Goal: Task Accomplishment & Management: Complete application form

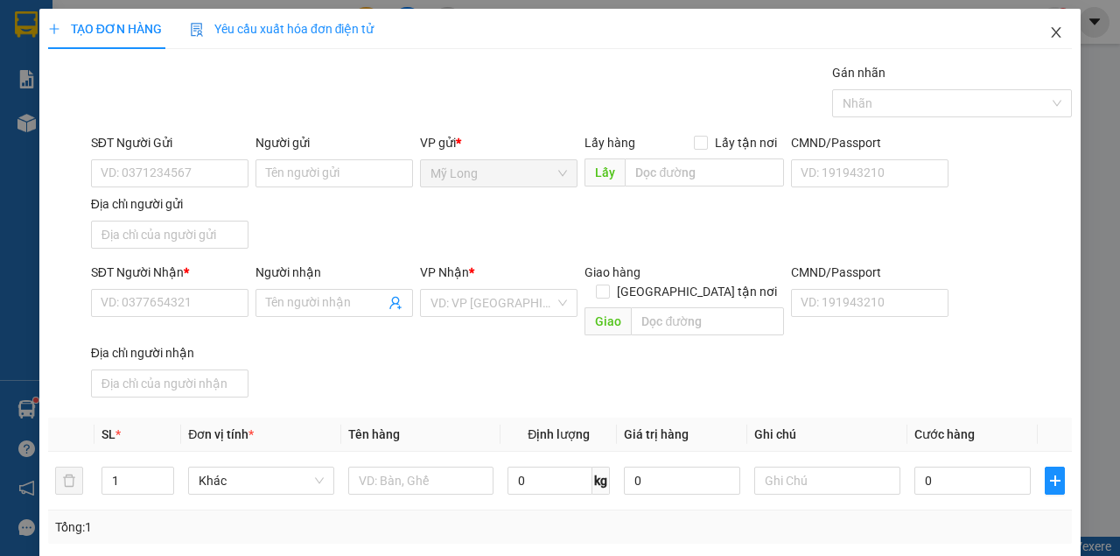
click at [1057, 32] on span "Close" at bounding box center [1056, 33] width 49 height 49
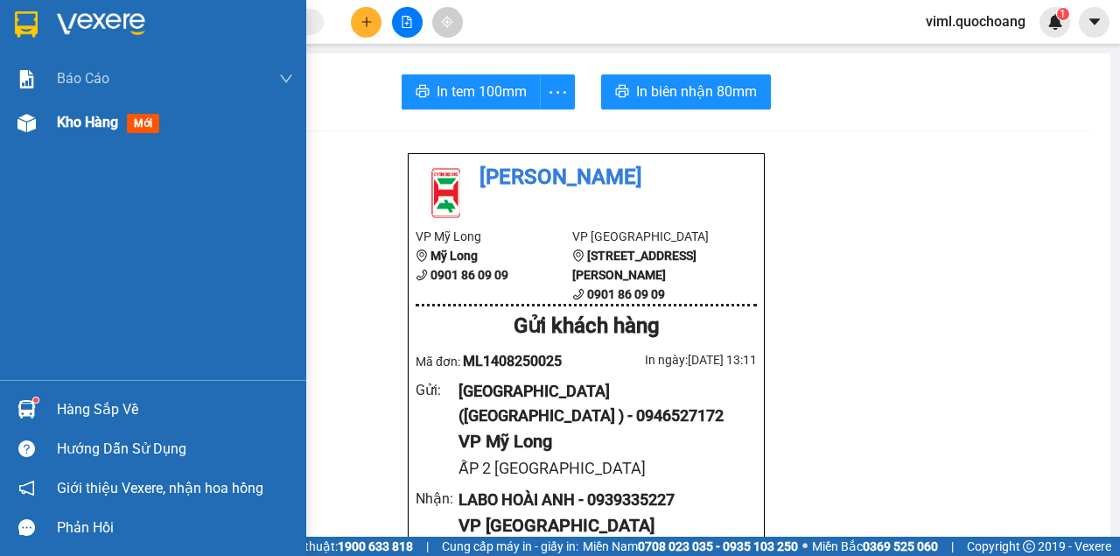
click at [54, 122] on div "Kho hàng mới" at bounding box center [153, 123] width 306 height 44
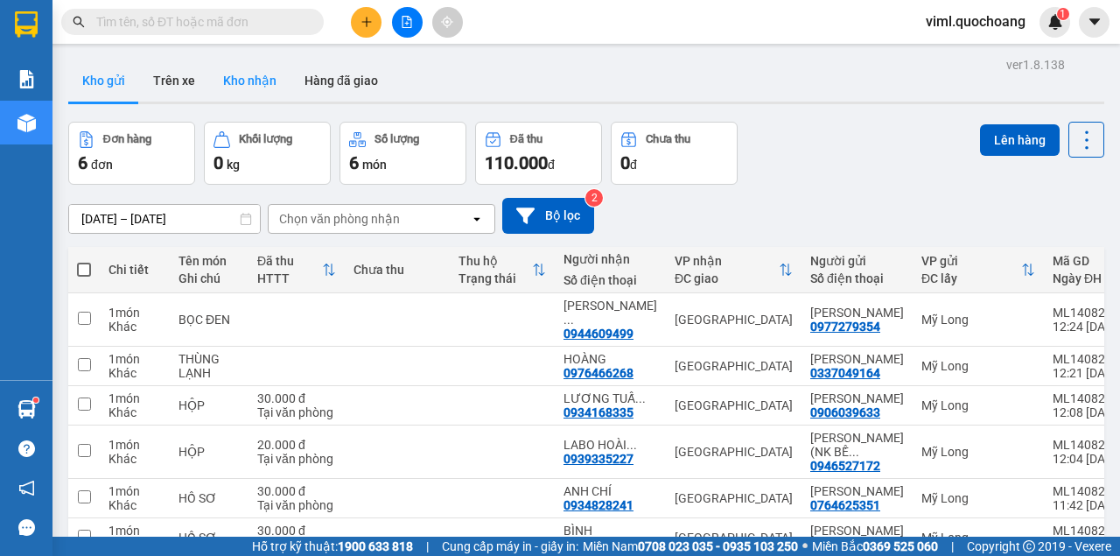
click at [249, 84] on button "Kho nhận" at bounding box center [249, 81] width 81 height 42
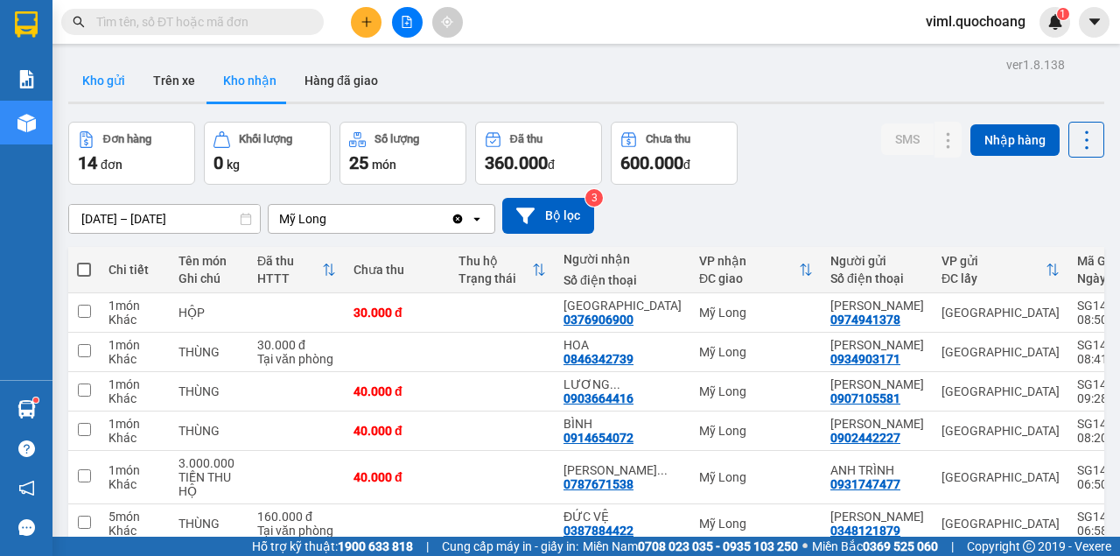
click at [108, 81] on button "Kho gửi" at bounding box center [103, 81] width 71 height 42
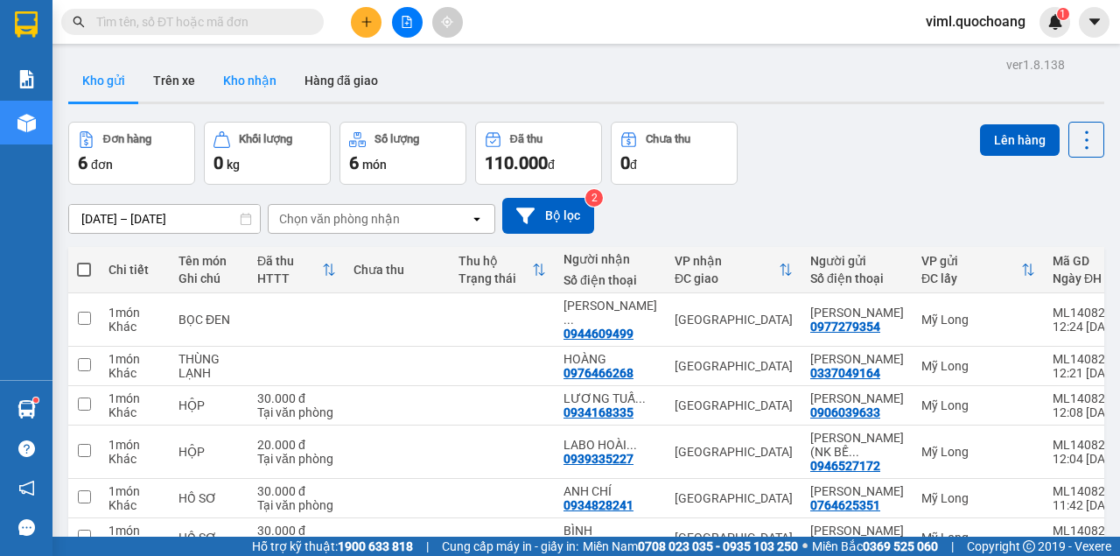
click at [263, 74] on button "Kho nhận" at bounding box center [249, 81] width 81 height 42
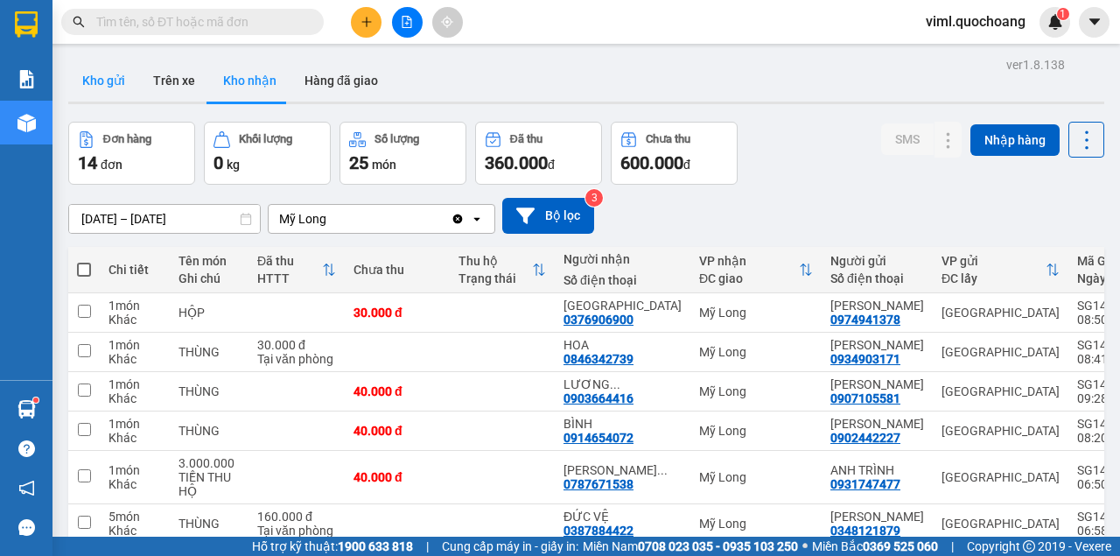
click at [100, 80] on button "Kho gửi" at bounding box center [103, 81] width 71 height 42
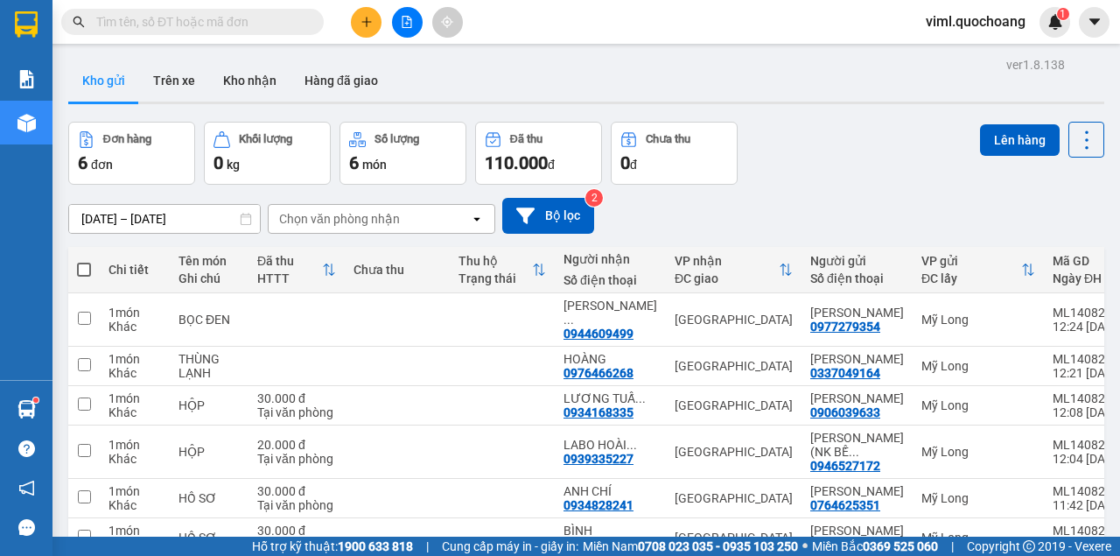
click at [81, 264] on span at bounding box center [84, 270] width 14 height 14
click at [84, 261] on input "checkbox" at bounding box center [84, 261] width 0 height 0
checkbox input "true"
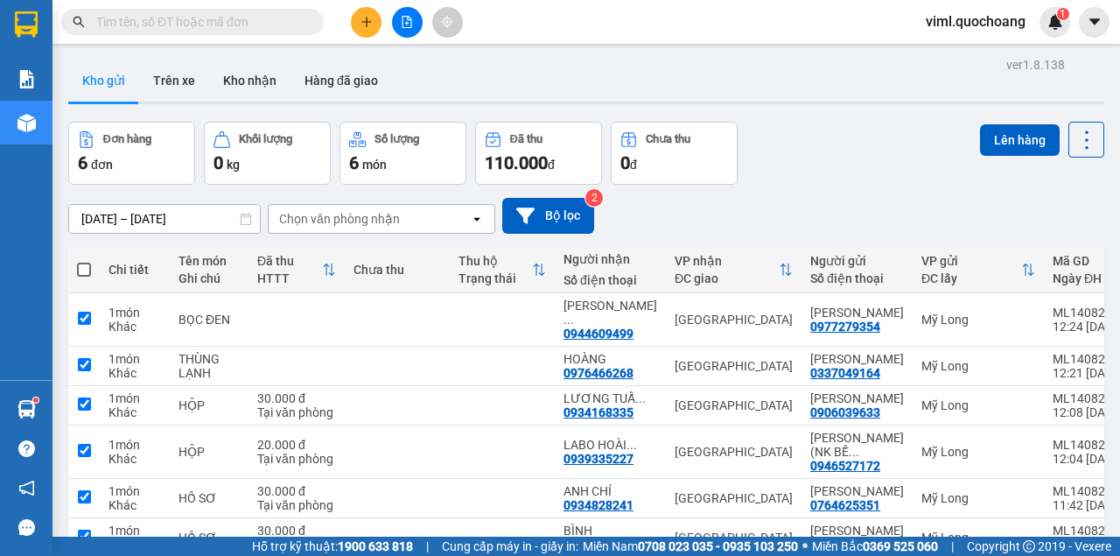
checkbox input "true"
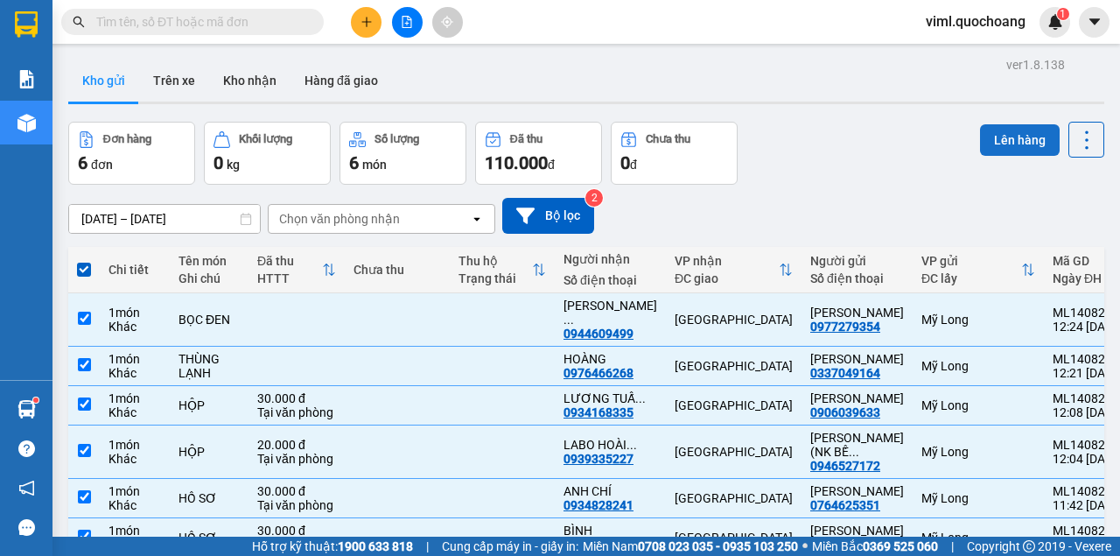
click at [1020, 130] on button "Lên hàng" at bounding box center [1020, 140] width 80 height 32
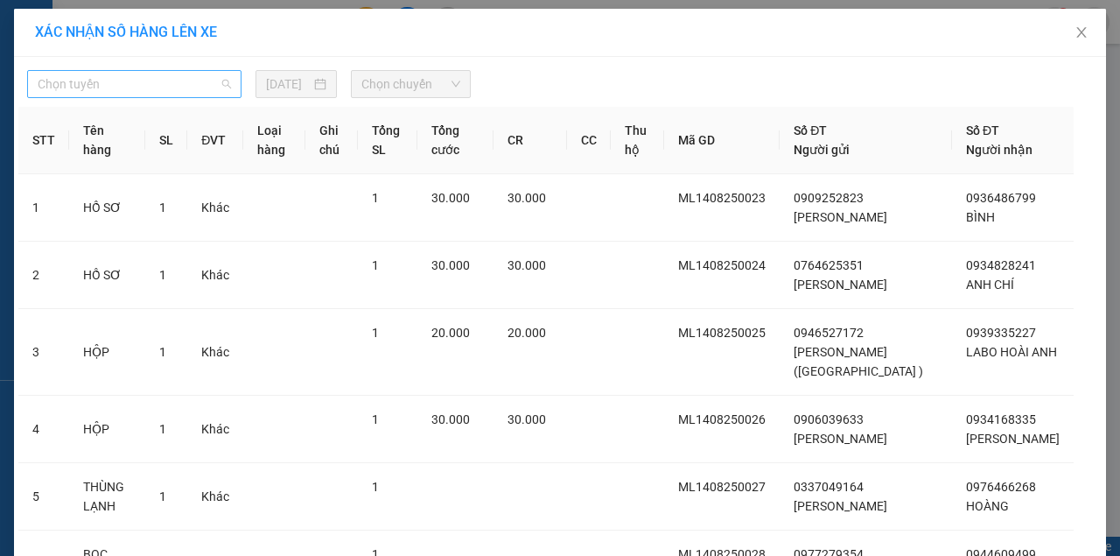
click at [160, 82] on span "Chọn tuyến" at bounding box center [134, 84] width 193 height 26
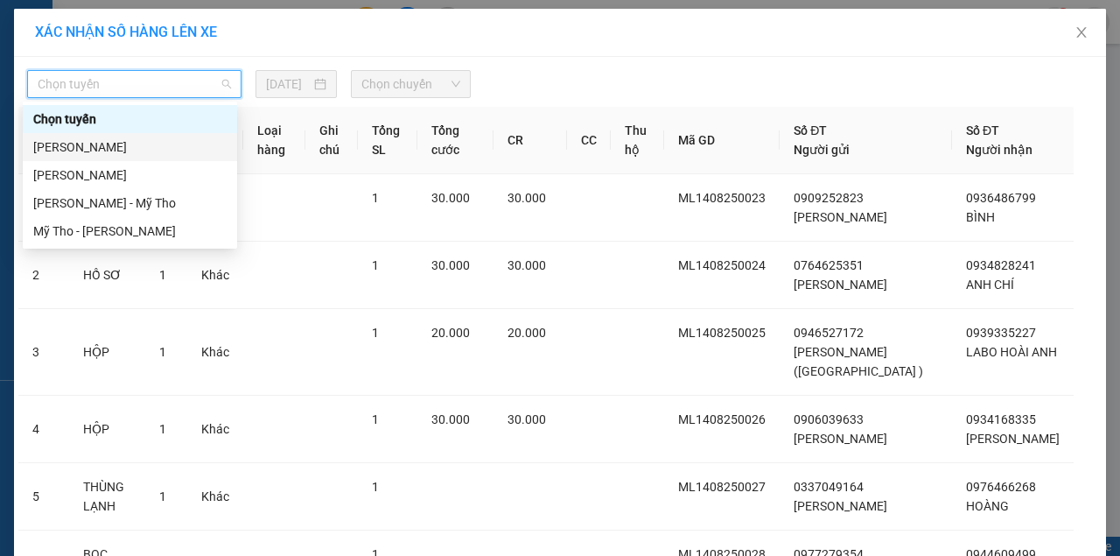
click at [172, 155] on div "[PERSON_NAME]" at bounding box center [129, 146] width 193 height 19
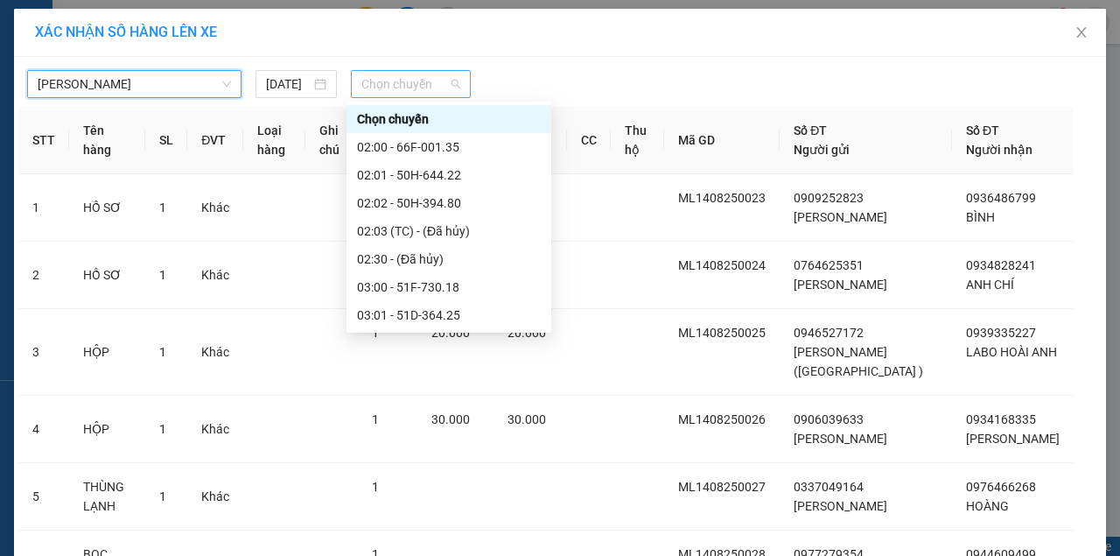
click at [371, 84] on span "Chọn chuyến" at bounding box center [410, 84] width 98 height 26
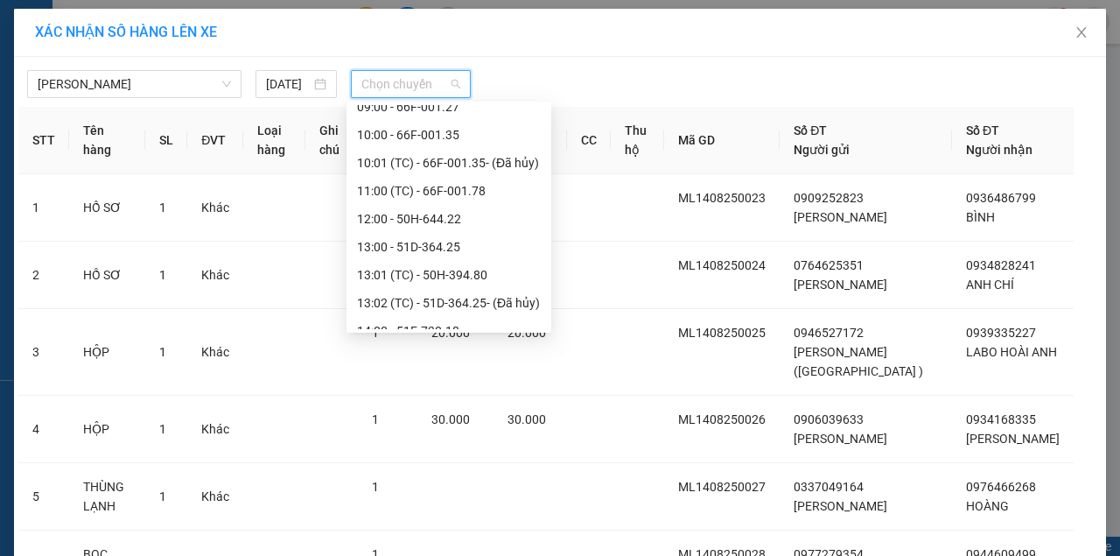
scroll to position [583, 0]
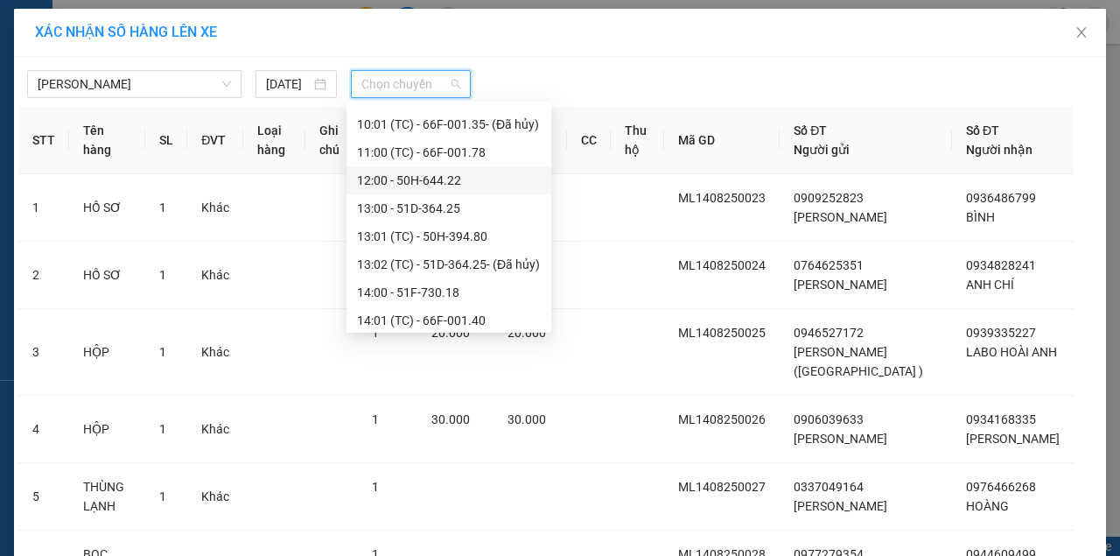
click at [418, 174] on div "12:00 - 50H-644.22" at bounding box center [449, 180] width 184 height 19
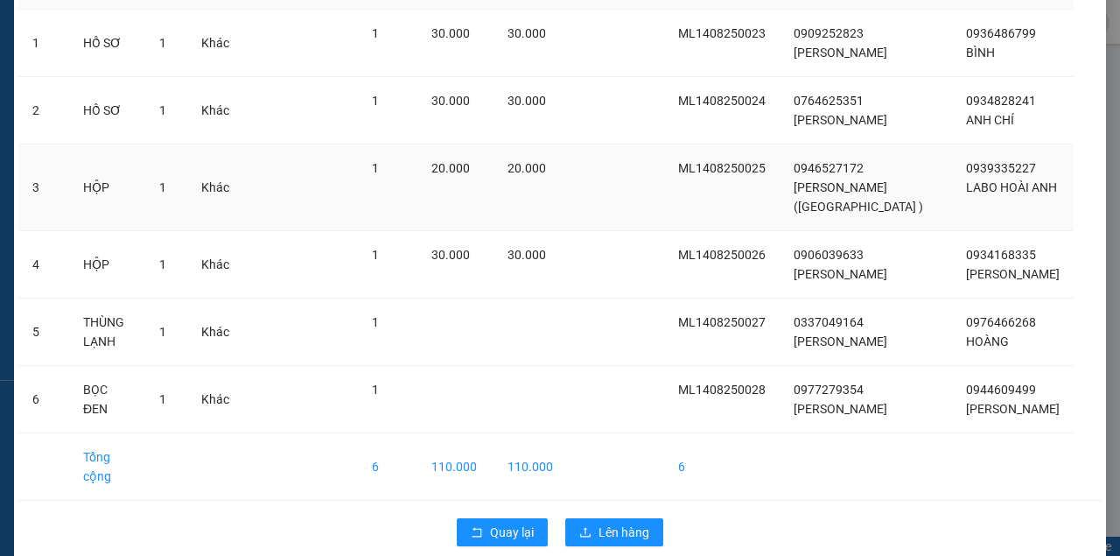
scroll to position [215, 0]
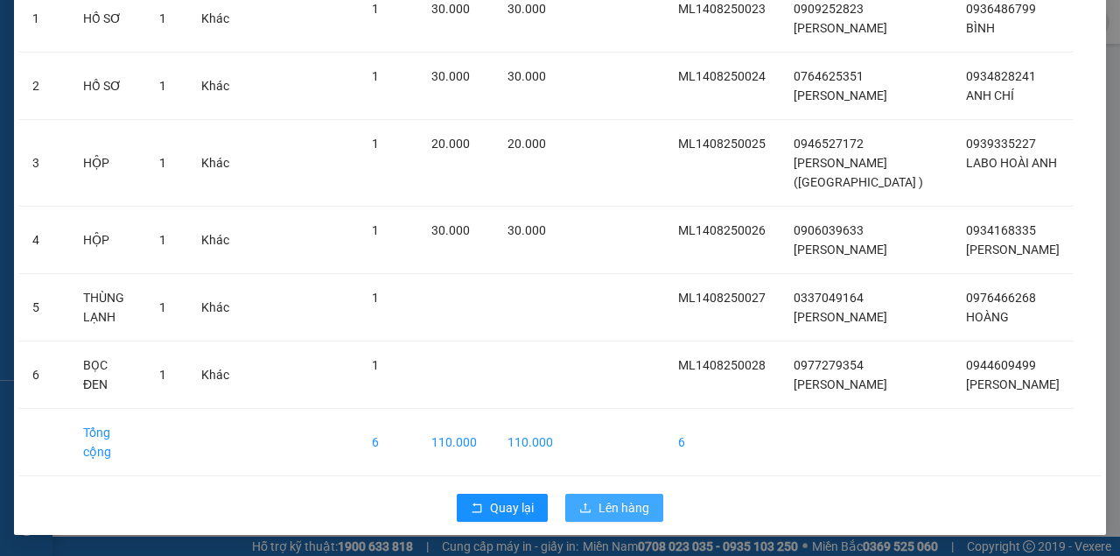
click at [589, 508] on button "Lên hàng" at bounding box center [614, 508] width 98 height 28
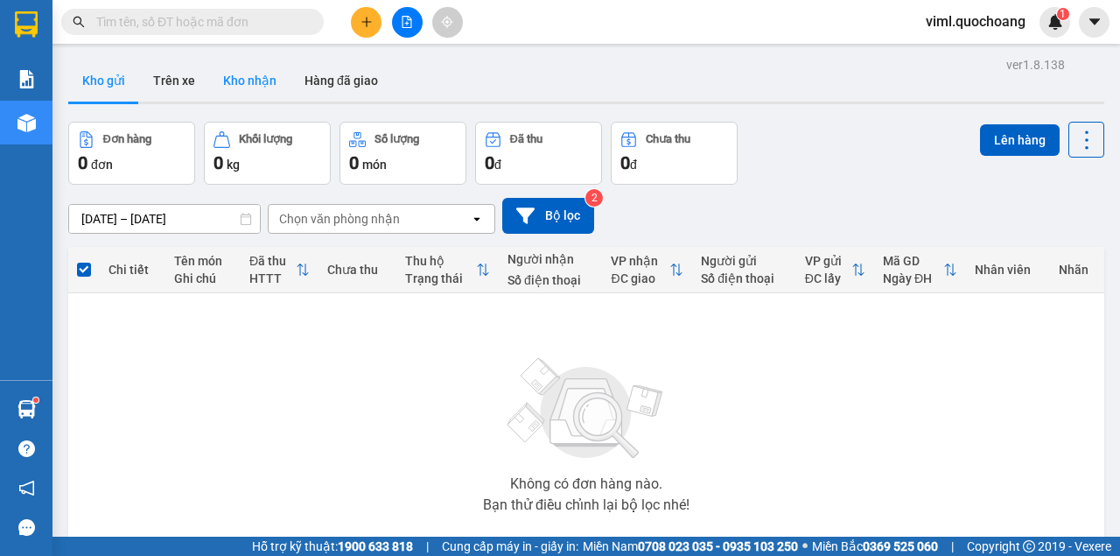
click at [249, 85] on button "Kho nhận" at bounding box center [249, 81] width 81 height 42
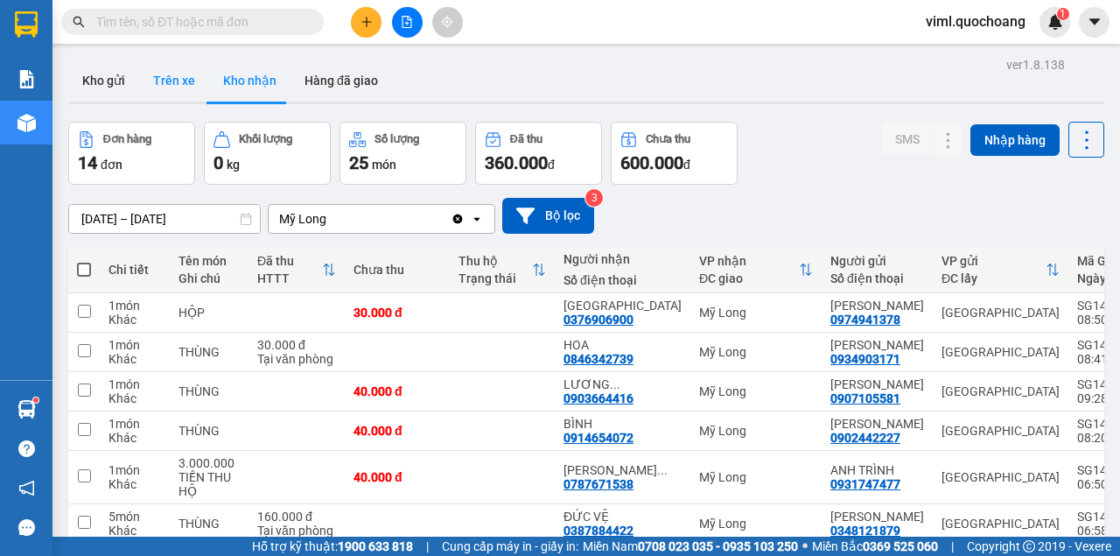
click at [186, 81] on button "Trên xe" at bounding box center [174, 81] width 70 height 42
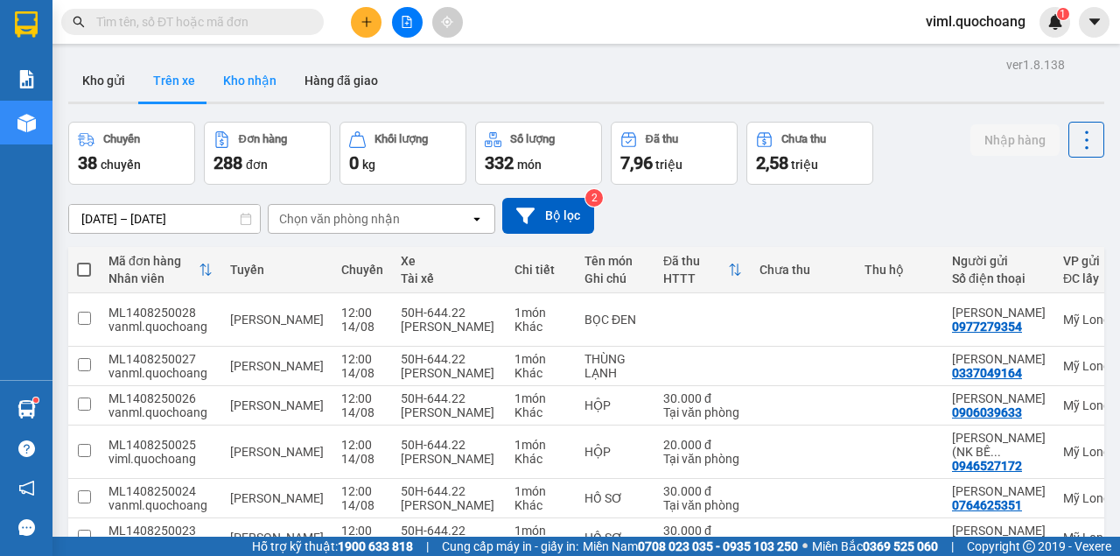
click at [254, 89] on button "Kho nhận" at bounding box center [249, 81] width 81 height 42
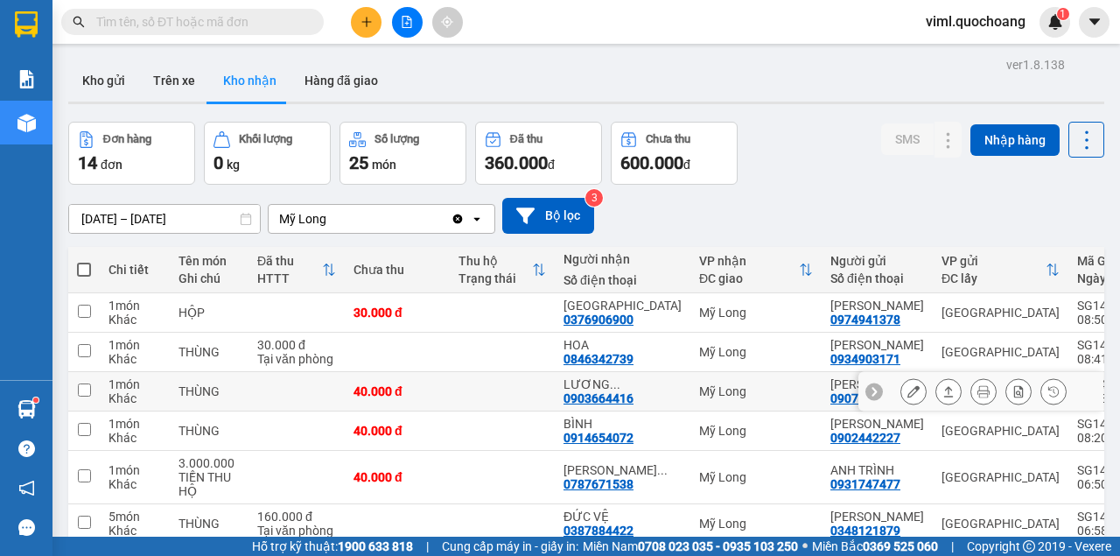
click at [209, 60] on button "Kho nhận" at bounding box center [249, 81] width 81 height 42
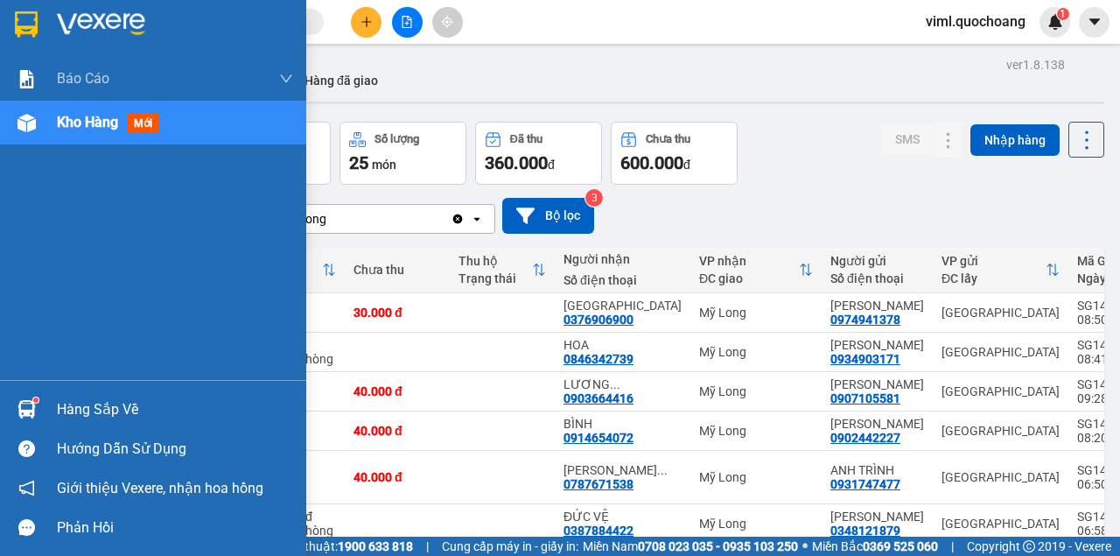
click at [95, 403] on div "Hàng sắp về" at bounding box center [175, 409] width 236 height 26
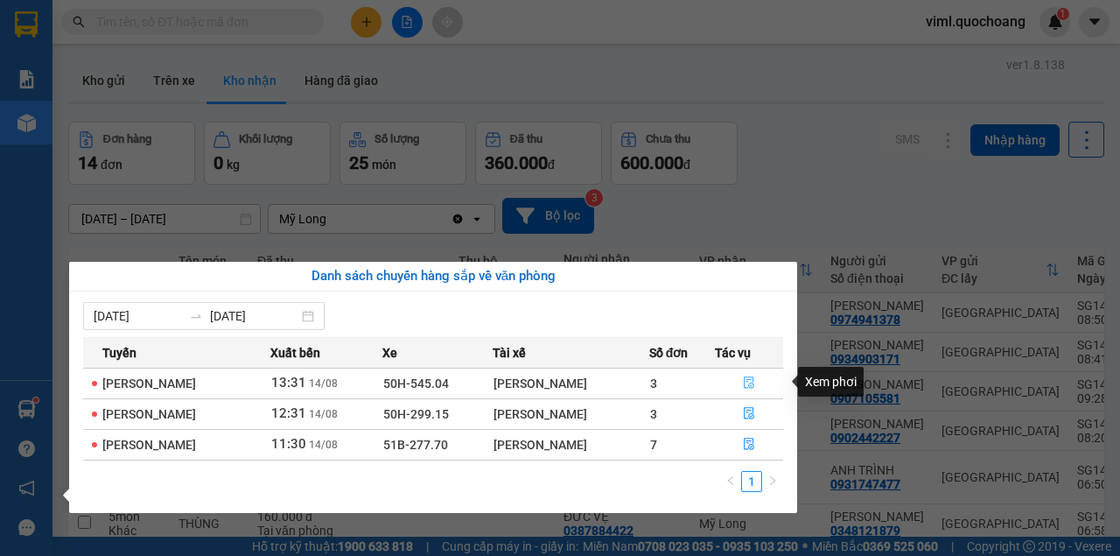
click at [755, 380] on icon "file-done" at bounding box center [749, 382] width 12 height 12
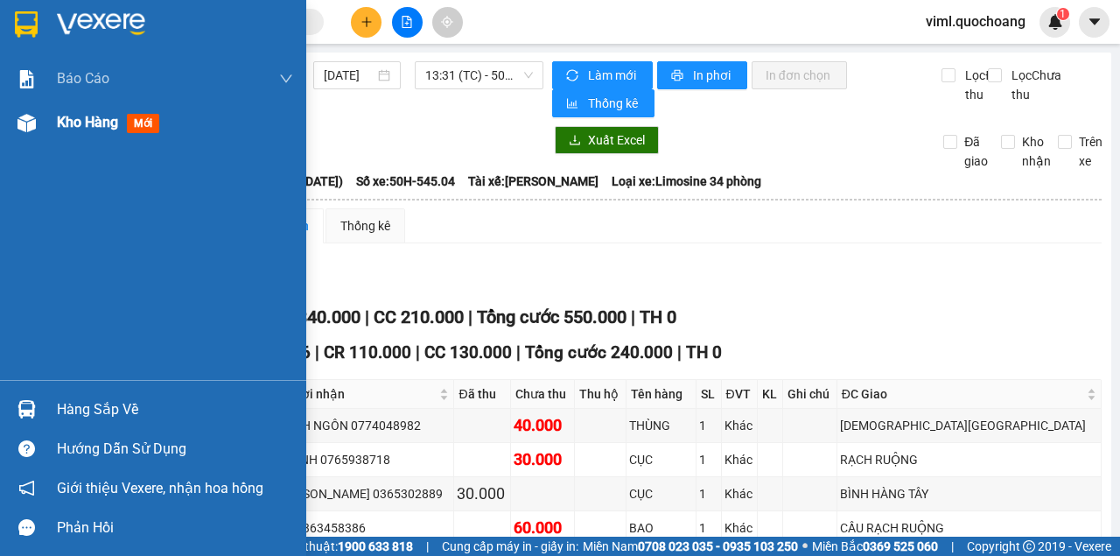
click at [81, 121] on span "Kho hàng" at bounding box center [87, 122] width 61 height 17
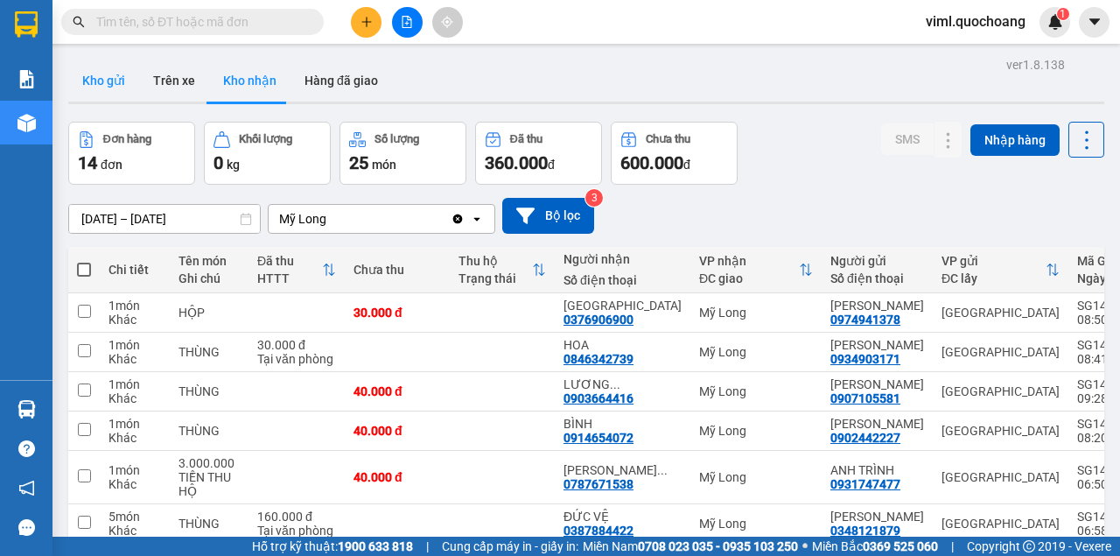
click at [111, 75] on button "Kho gửi" at bounding box center [103, 81] width 71 height 42
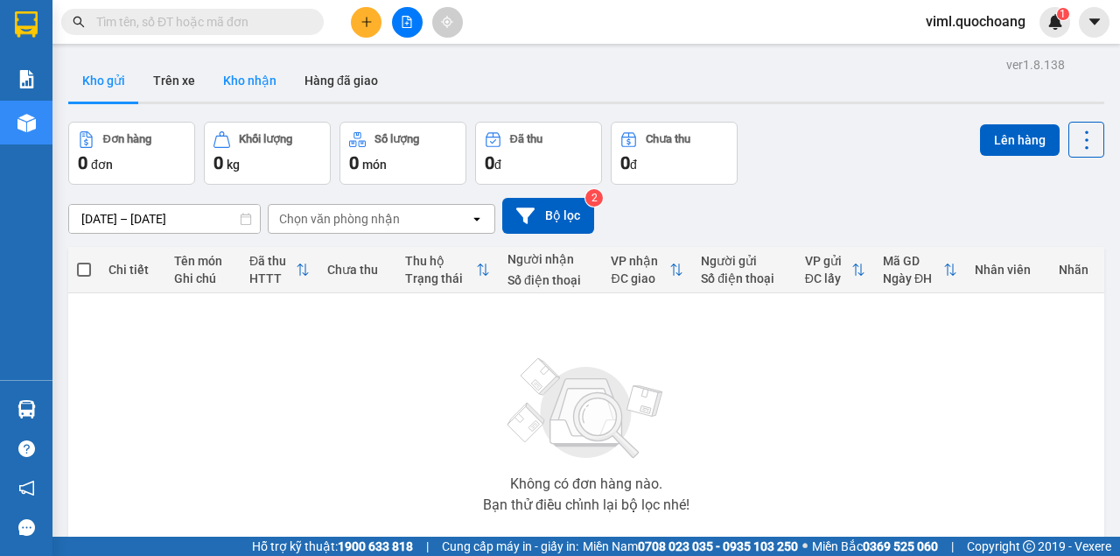
click at [255, 75] on button "Kho nhận" at bounding box center [249, 81] width 81 height 42
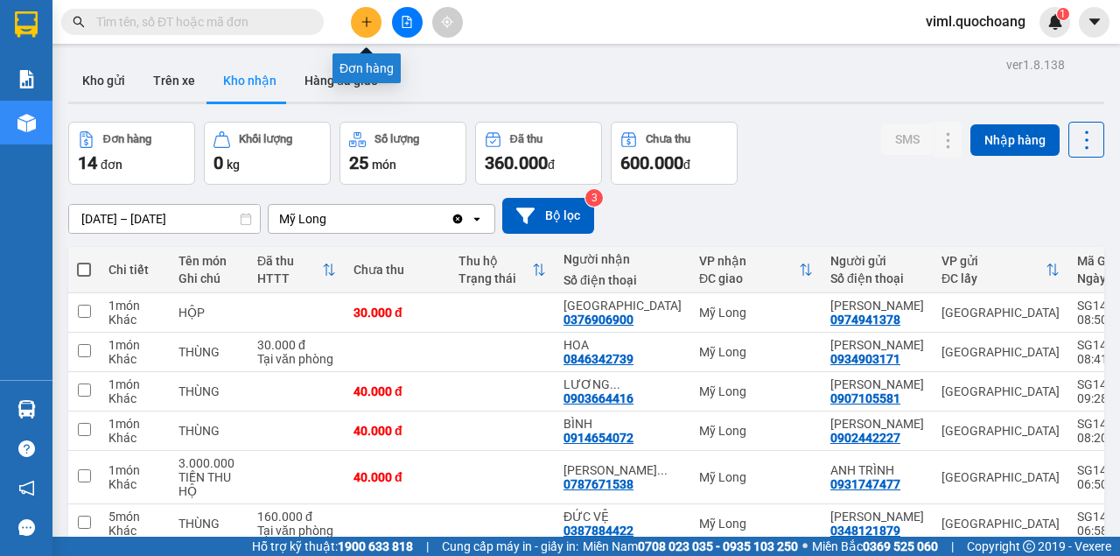
click at [369, 18] on icon "plus" at bounding box center [367, 22] width 12 height 12
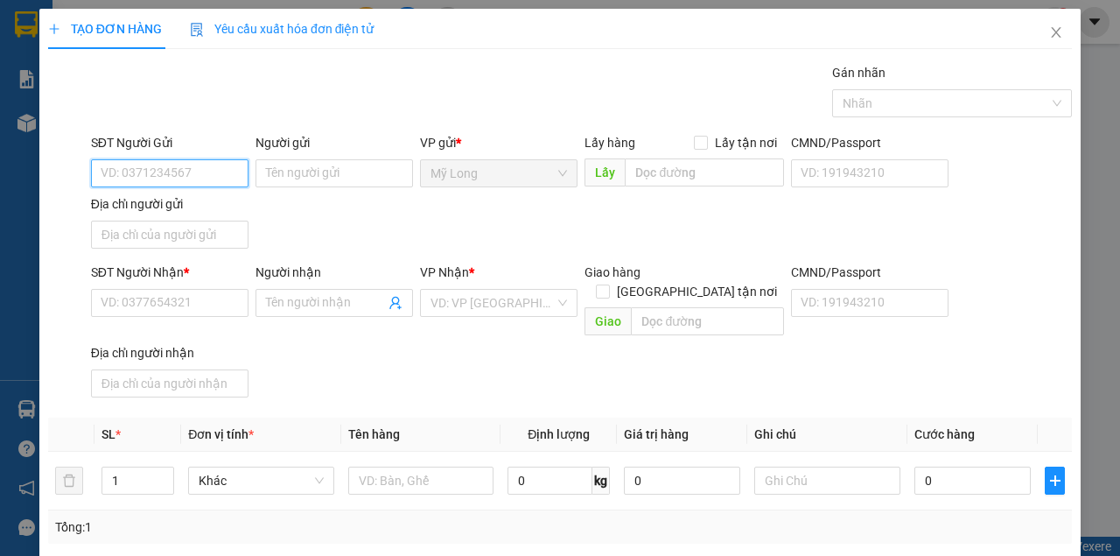
click at [207, 169] on input "SĐT Người Gửi" at bounding box center [170, 173] width 158 height 28
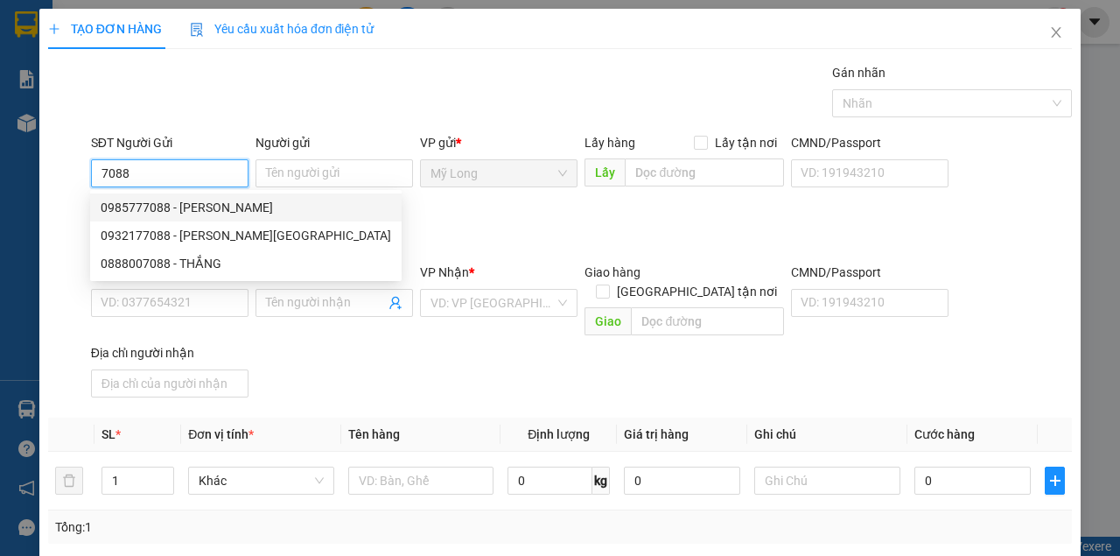
click at [228, 208] on div "0985777088 - [PERSON_NAME]" at bounding box center [246, 207] width 291 height 19
type input "0985777088"
type input "[PERSON_NAME]"
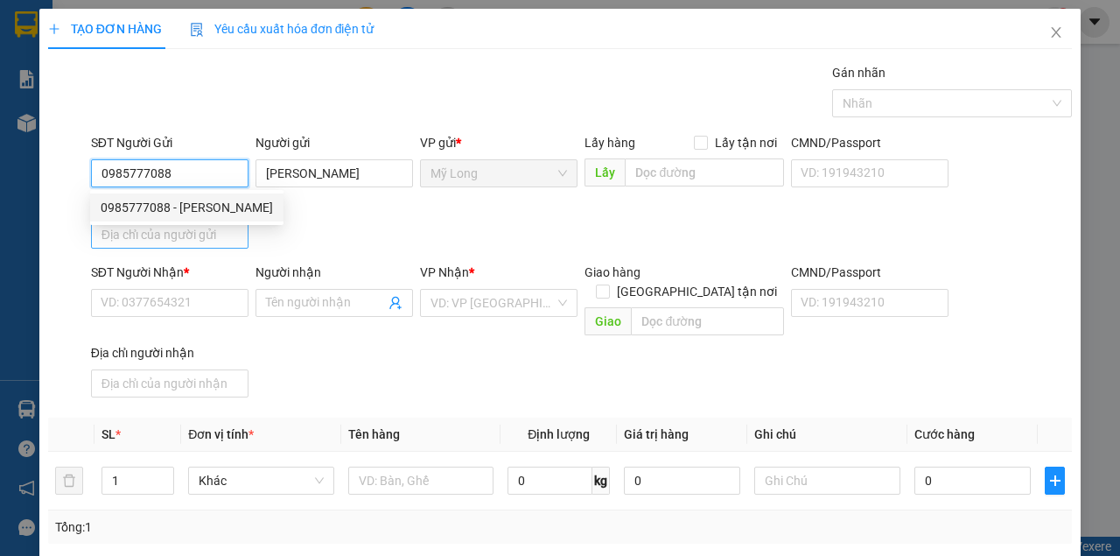
type input "0985777088"
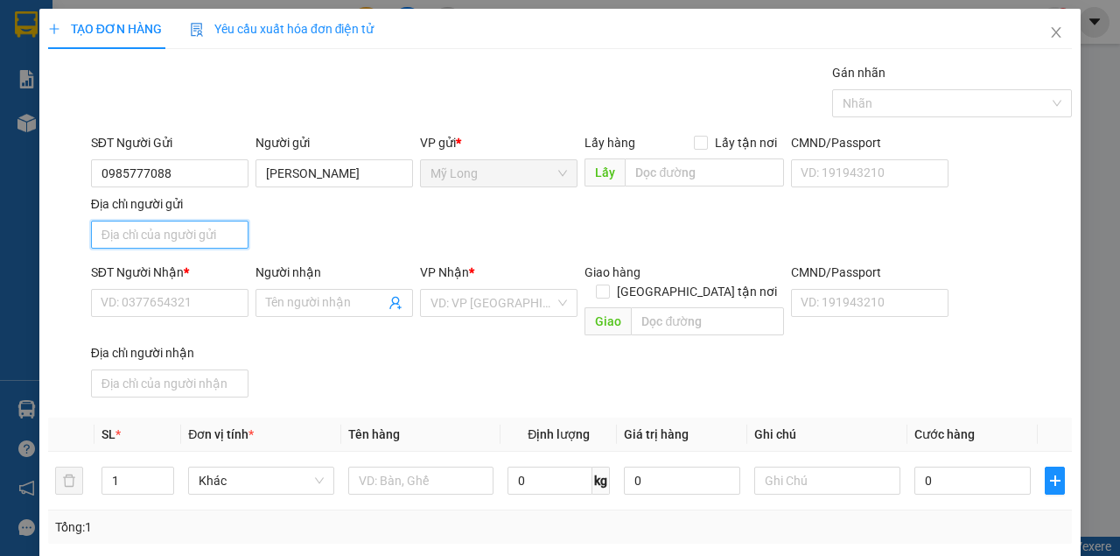
click at [196, 243] on input "Địa chỉ người gửi" at bounding box center [170, 235] width 158 height 28
click at [184, 233] on input "ẤP BÌNH MỸ B BÌNH THẠNH CAO LÃNH [GEOGRAPHIC_DATA]" at bounding box center [170, 235] width 158 height 28
click at [182, 239] on input "ẤP BÌNH MỸ A BÌNH THẠNH CAO LÃNH [GEOGRAPHIC_DATA]" at bounding box center [170, 235] width 158 height 28
drag, startPoint x: 180, startPoint y: 236, endPoint x: 158, endPoint y: 245, distance: 24.4
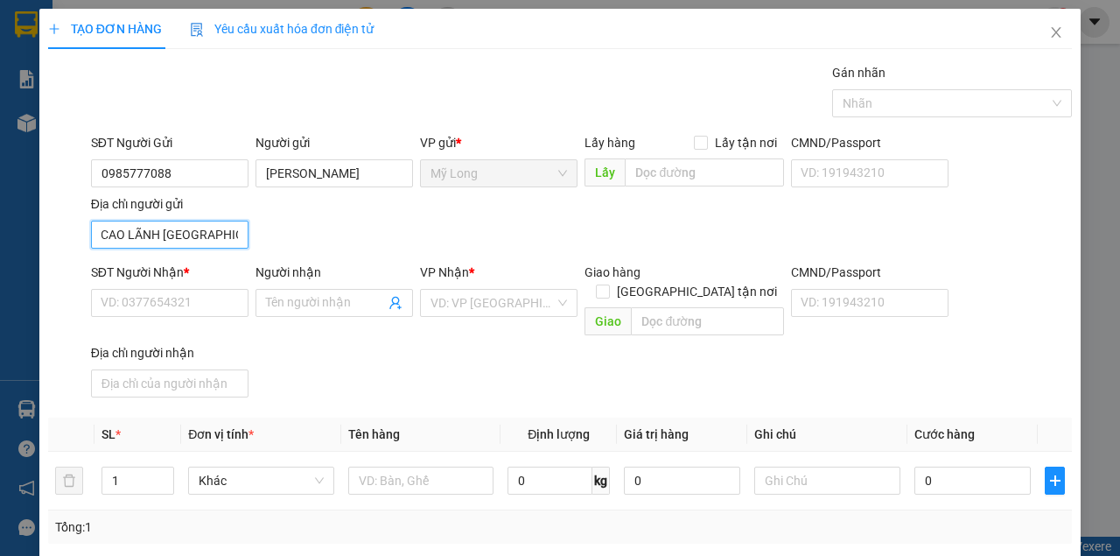
click at [158, 245] on input "ẤP BÌNH MỸ A ÌNHB THẠNH CAO LÃNH [GEOGRAPHIC_DATA]" at bounding box center [170, 235] width 158 height 28
click at [219, 239] on input "ẤP BÌNH MỸ A [GEOGRAPHIC_DATA]" at bounding box center [170, 235] width 158 height 28
type input "ẤP BÌNH MỸ A [GEOGRAPHIC_DATA]"
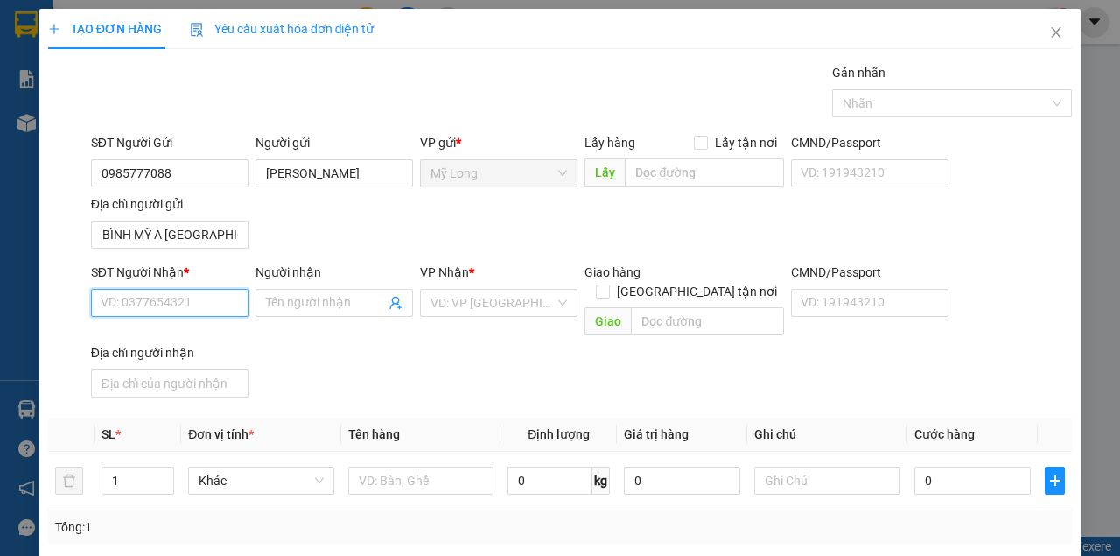
scroll to position [0, 0]
click at [196, 306] on input "SĐT Người Nhận *" at bounding box center [170, 303] width 158 height 28
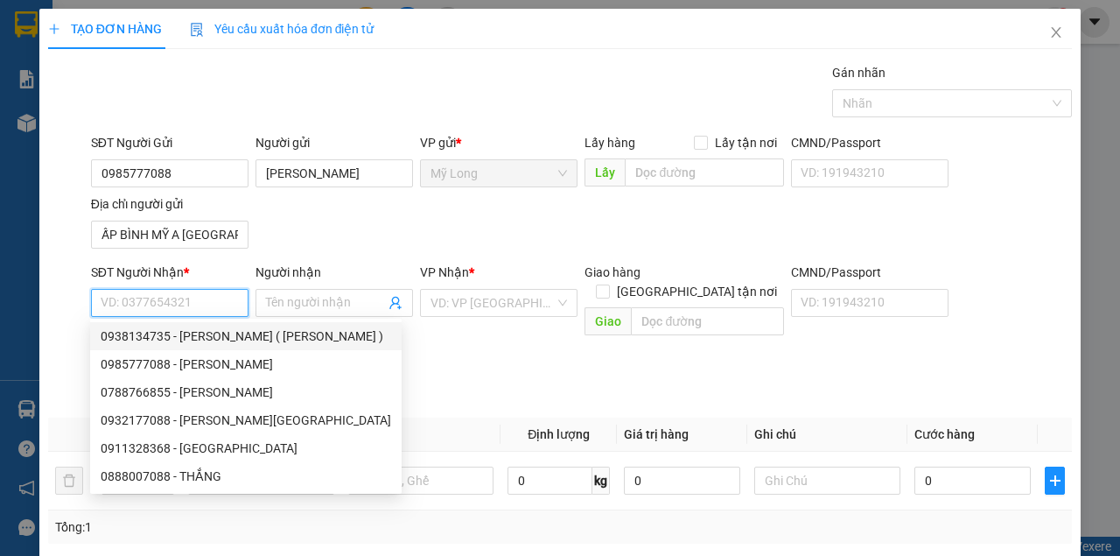
click at [253, 338] on div "0938134735 - [PERSON_NAME] ( [PERSON_NAME] )" at bounding box center [246, 335] width 291 height 19
type input "0938134735"
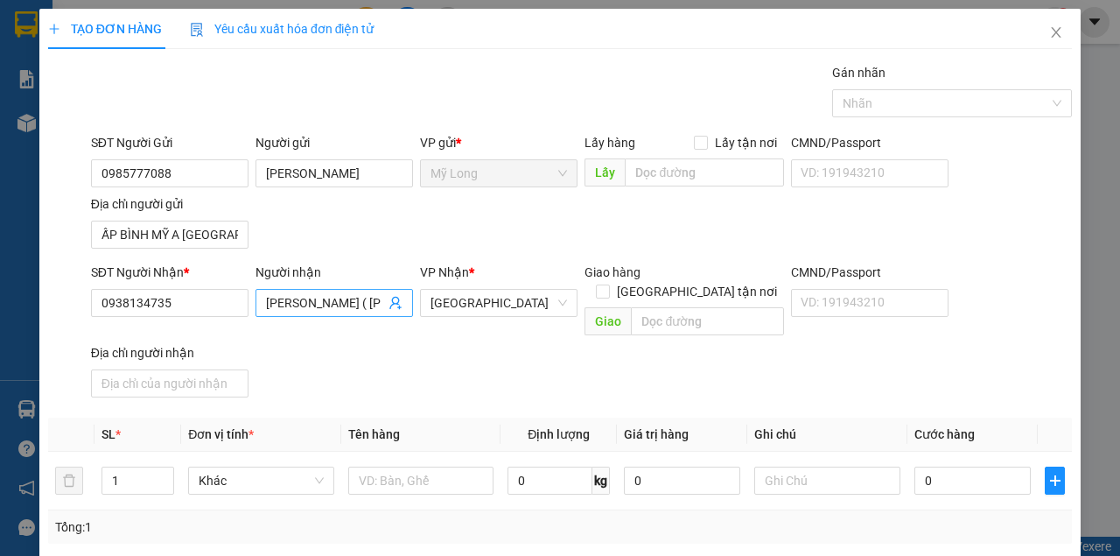
scroll to position [0, 68]
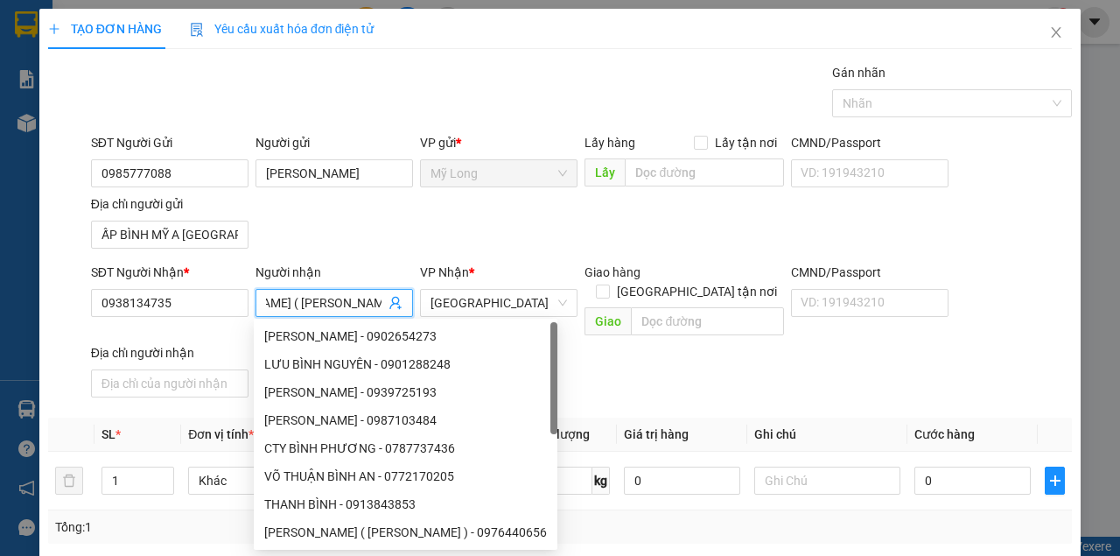
drag, startPoint x: 262, startPoint y: 304, endPoint x: 420, endPoint y: 317, distance: 159.0
click at [420, 317] on div "SĐT Người Nhận * 0938134735 Người nhận CHENG CÂY CƯỜNG ( HUY LINH ) VP Nhận * […" at bounding box center [582, 334] width 988 height 142
drag, startPoint x: 319, startPoint y: 304, endPoint x: 310, endPoint y: 301, distance: 9.1
click at [318, 304] on input "[PERSON_NAME] ( [PERSON_NAME] )" at bounding box center [325, 302] width 119 height 19
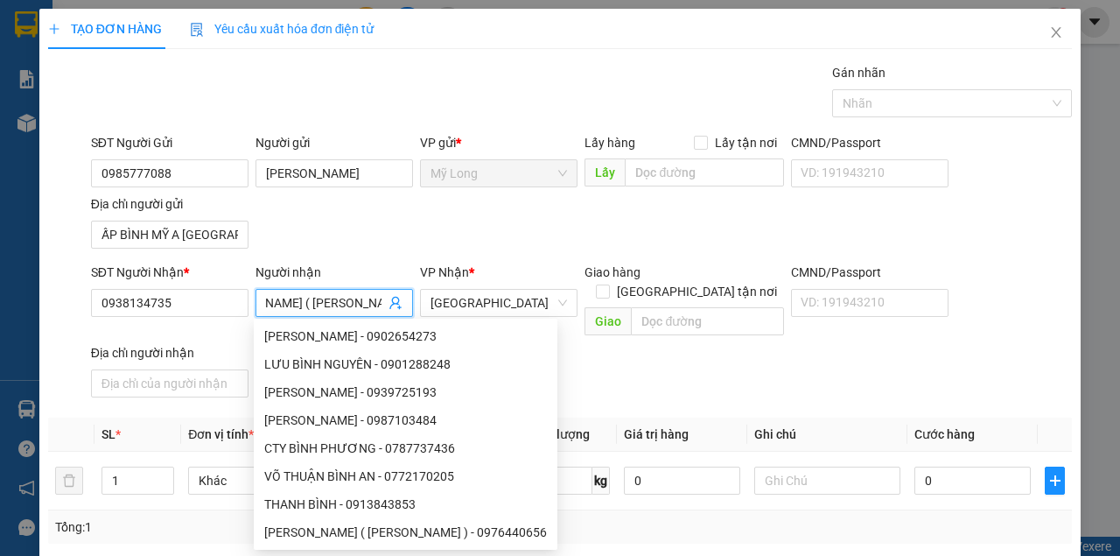
drag, startPoint x: 264, startPoint y: 306, endPoint x: 325, endPoint y: 319, distance: 61.8
click at [325, 319] on body "Kết quả tìm kiếm ( 0 ) Bộ lọc No Data viml.quochoang 1 Báo cáo Báo cáo dòng tiề…" at bounding box center [560, 278] width 1120 height 556
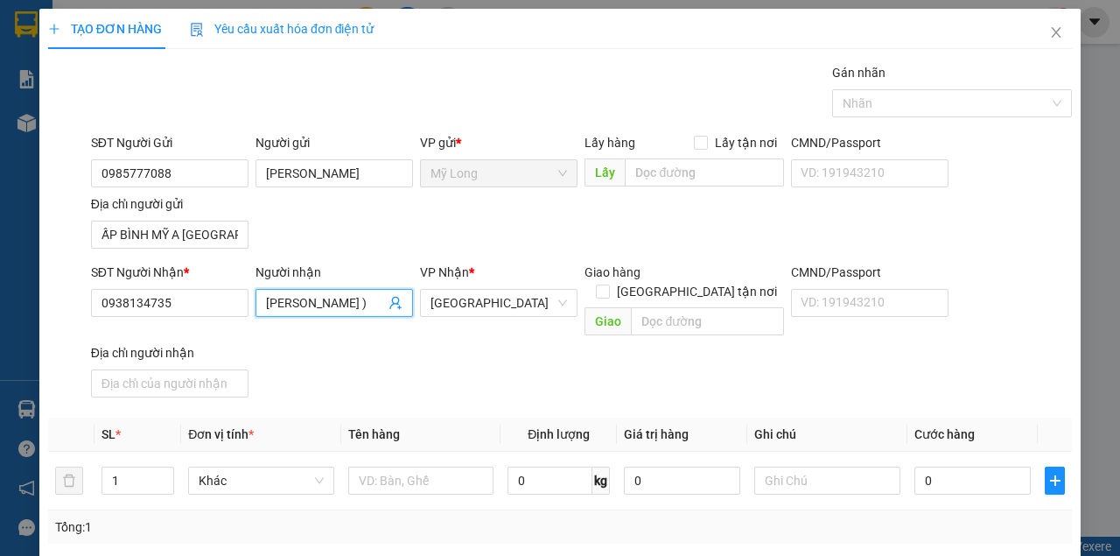
click at [331, 305] on input "[PERSON_NAME] )" at bounding box center [325, 302] width 119 height 19
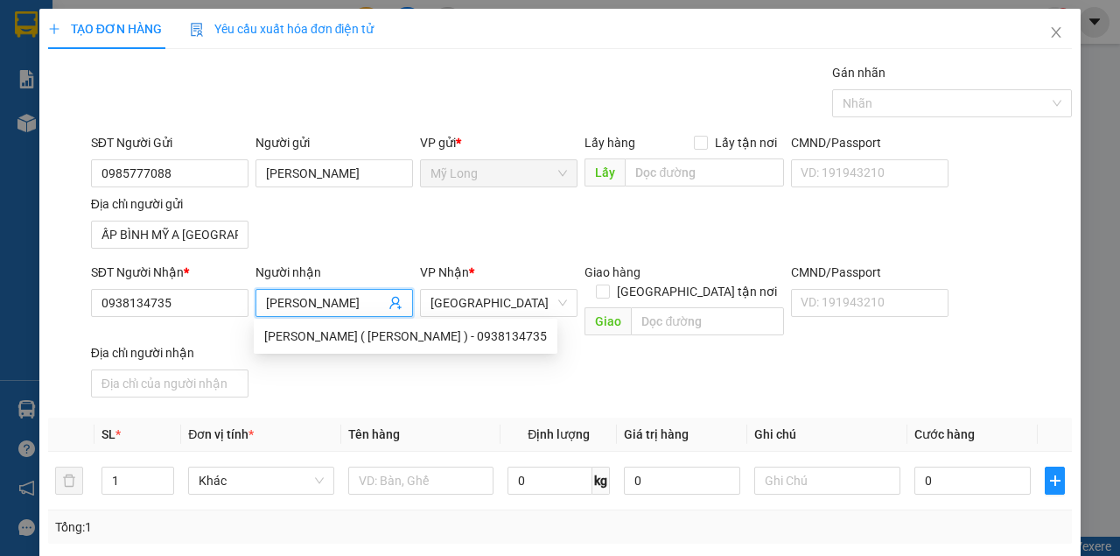
click at [266, 302] on input "[PERSON_NAME]" at bounding box center [325, 302] width 119 height 19
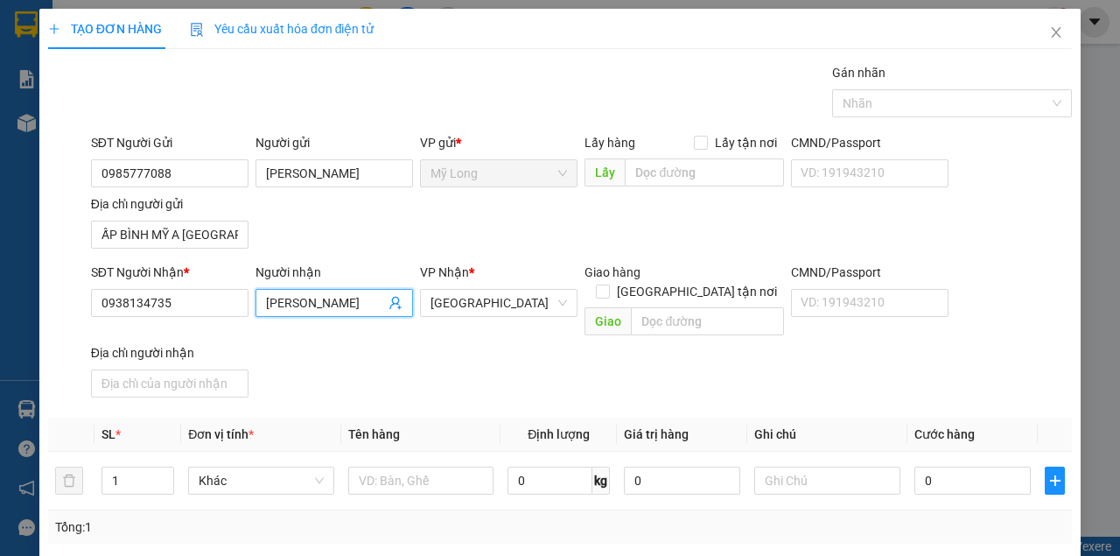
scroll to position [58, 0]
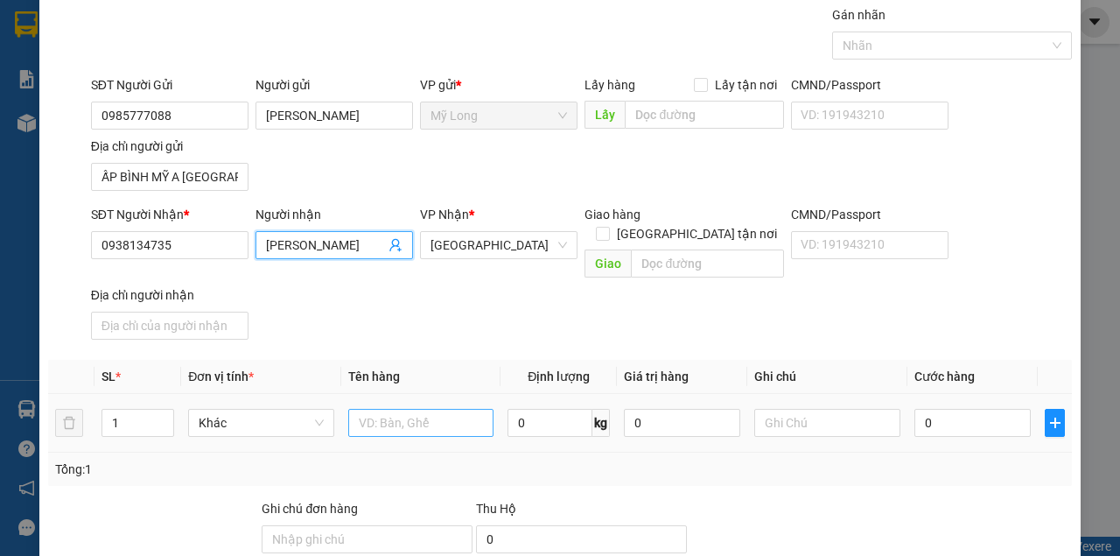
type input "[PERSON_NAME]"
click at [437, 409] on input "text" at bounding box center [421, 423] width 146 height 28
type input "THÙNG"
type input "2"
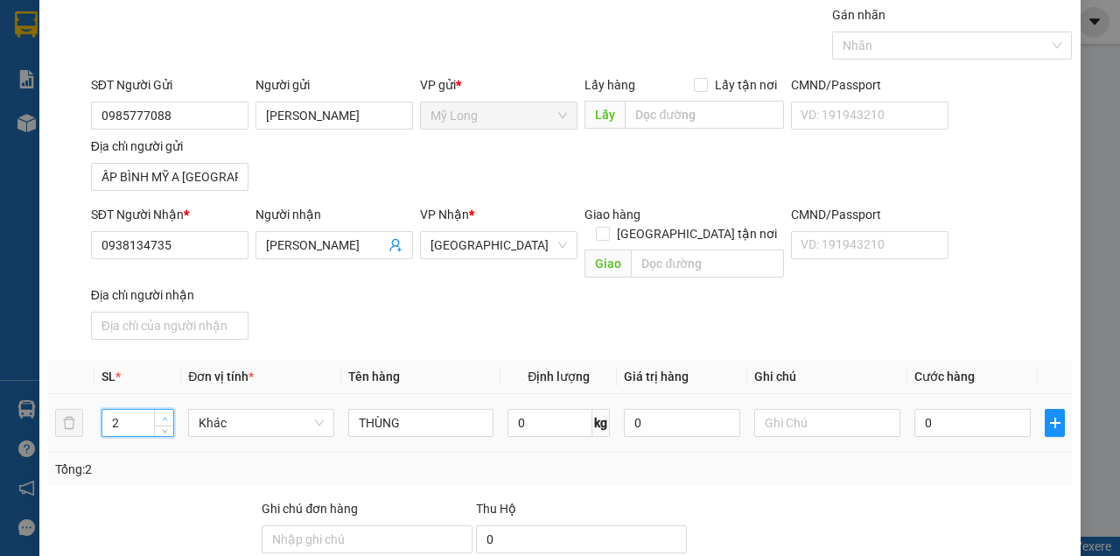
click at [156, 410] on span "Increase Value" at bounding box center [163, 418] width 19 height 16
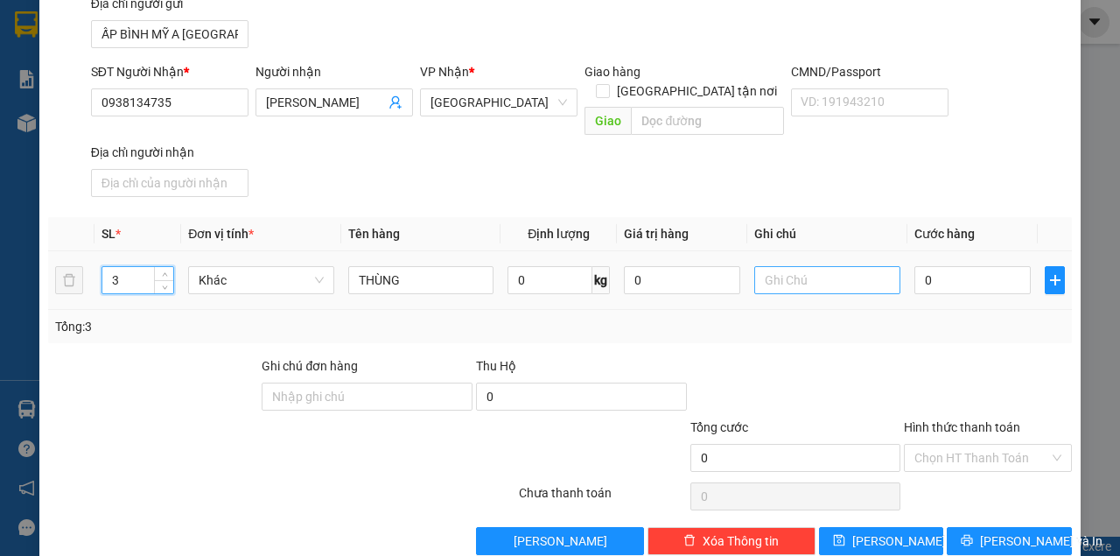
scroll to position [210, 0]
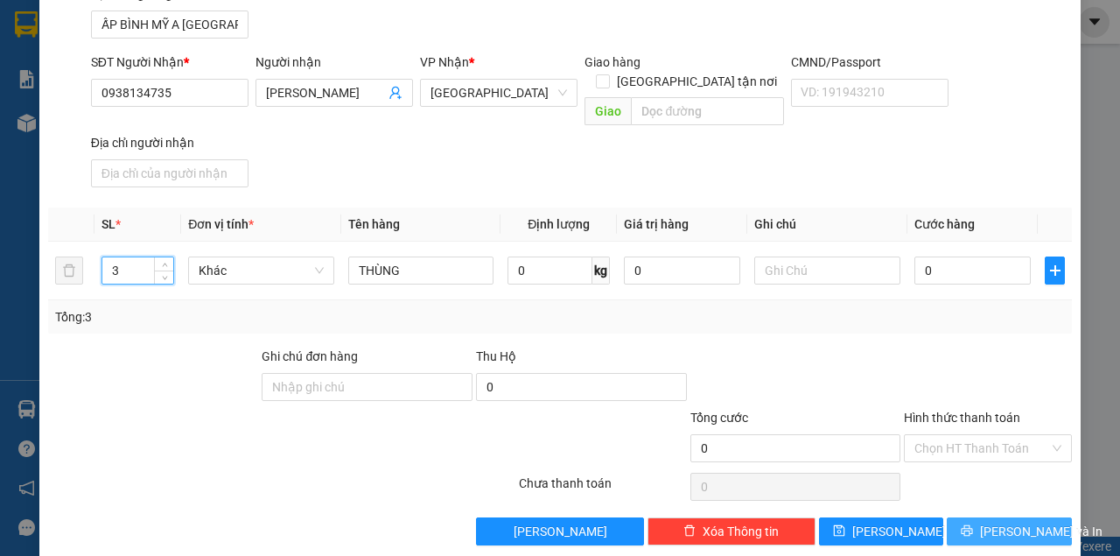
type input "3"
click at [973, 524] on icon "printer" at bounding box center [967, 530] width 12 height 12
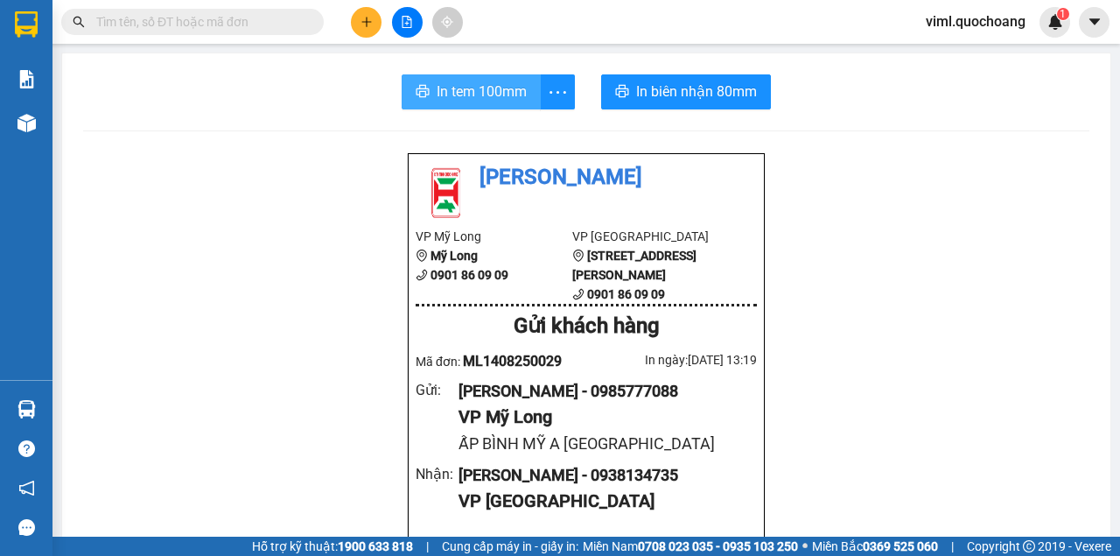
click at [488, 90] on span "In tem 100mm" at bounding box center [482, 92] width 90 height 22
click at [275, 25] on input "text" at bounding box center [199, 21] width 207 height 19
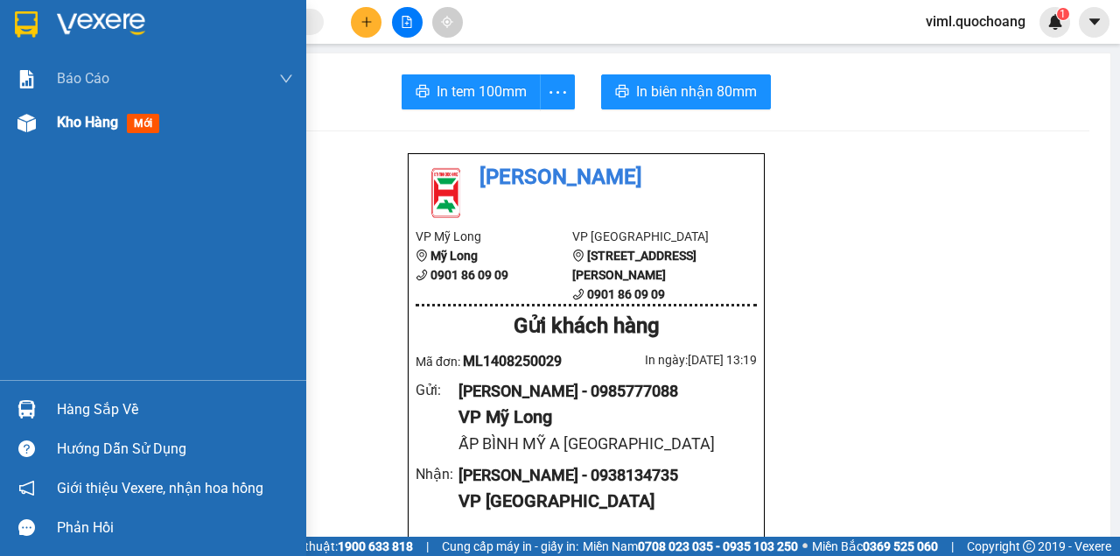
click at [41, 131] on div at bounding box center [26, 123] width 31 height 31
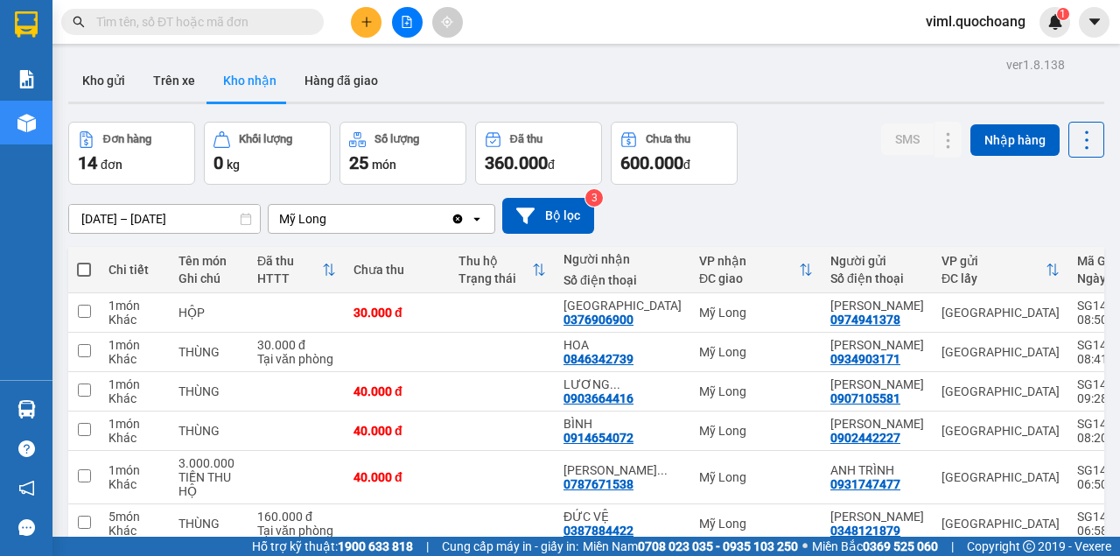
click at [165, 26] on input "text" at bounding box center [199, 21] width 207 height 19
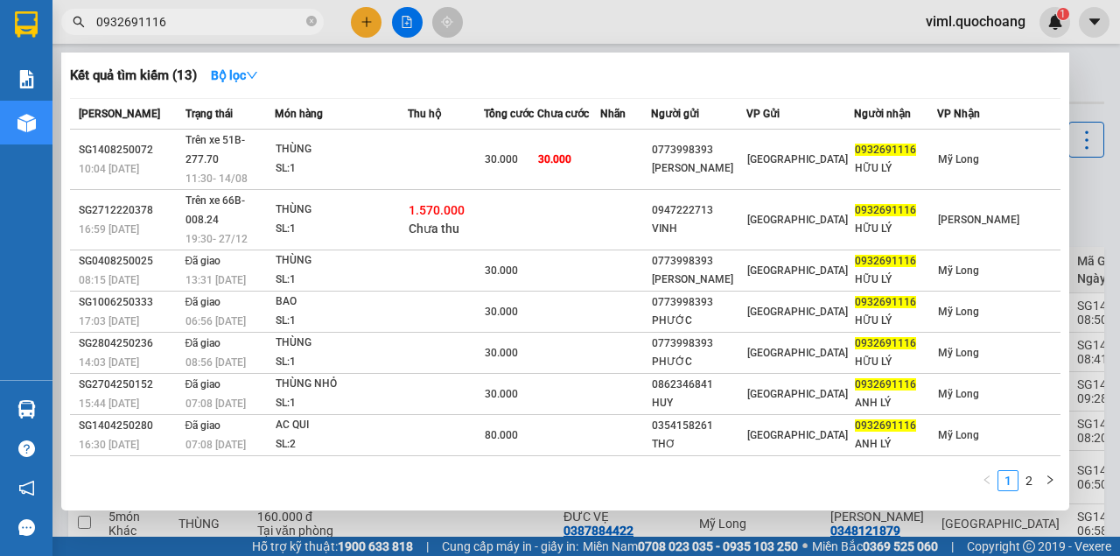
type input "0932691116"
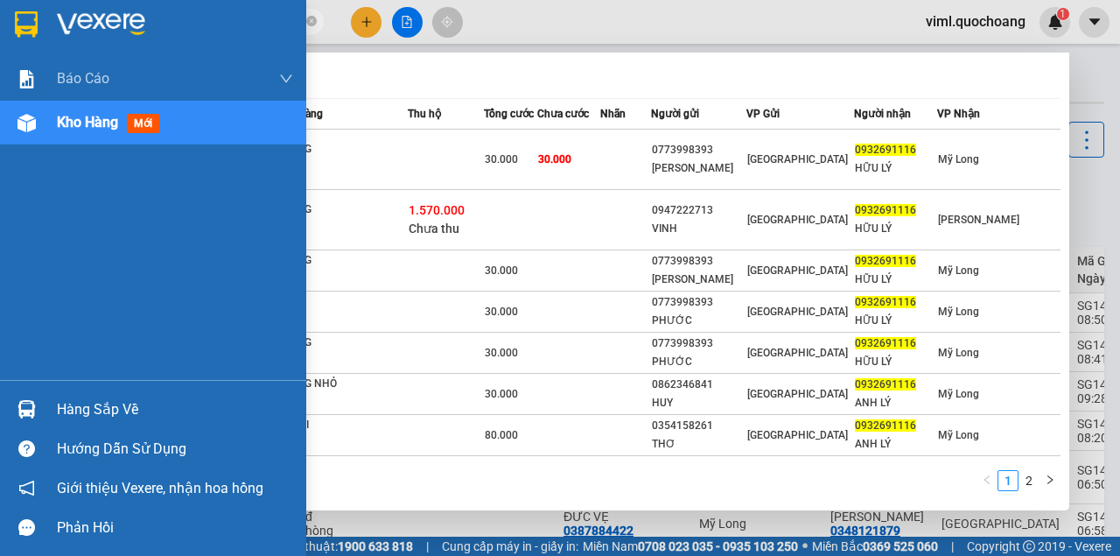
click at [32, 421] on div at bounding box center [26, 409] width 31 height 31
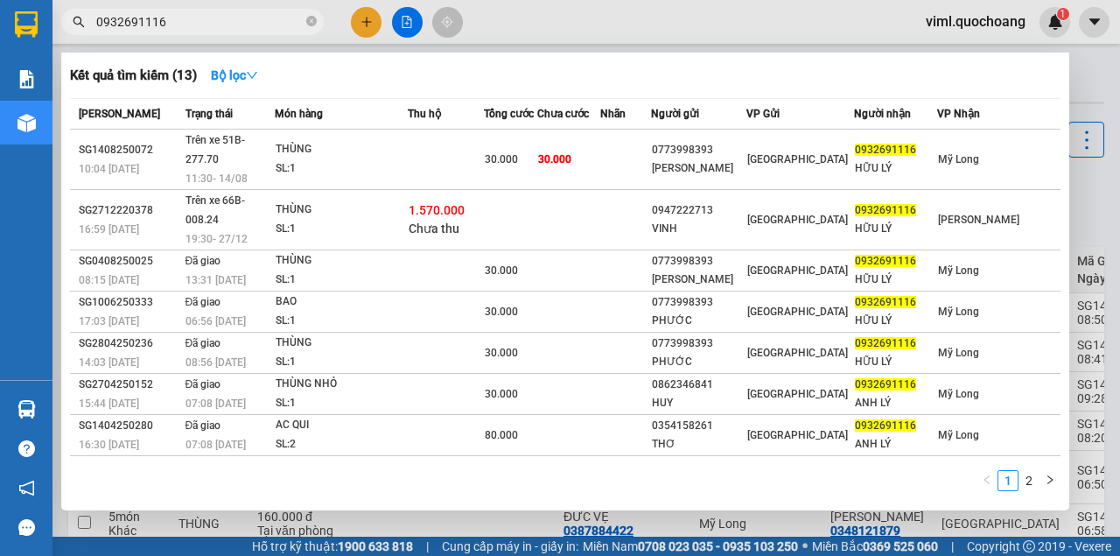
click at [570, 14] on section "Kết quả tìm kiếm ( 13 ) Bộ lọc Mã ĐH Trạng thái Món hàng Thu hộ Tổng cước Chưa …" at bounding box center [560, 278] width 1120 height 556
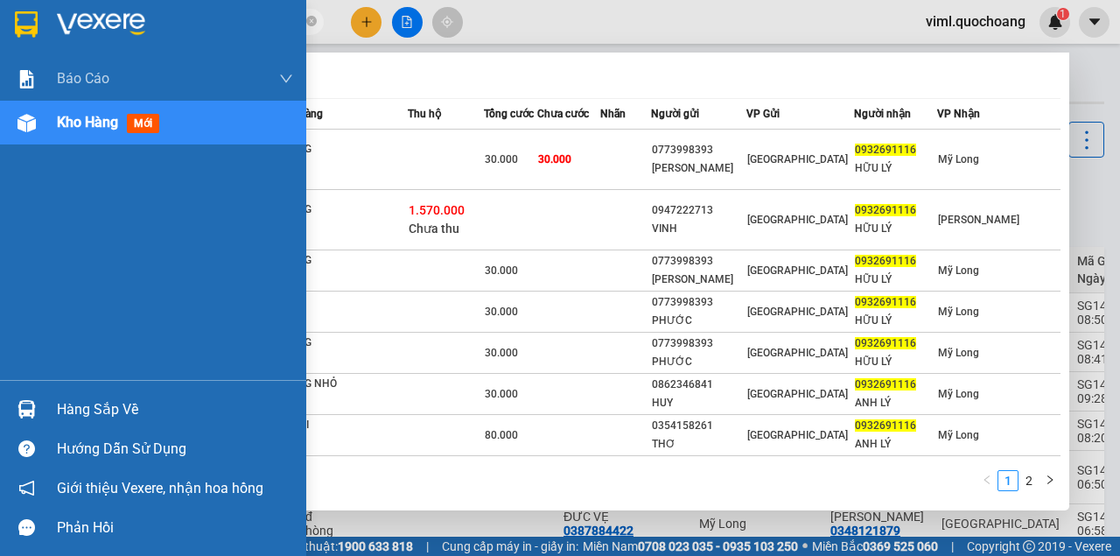
click at [104, 418] on div "Hàng sắp về" at bounding box center [175, 409] width 236 height 26
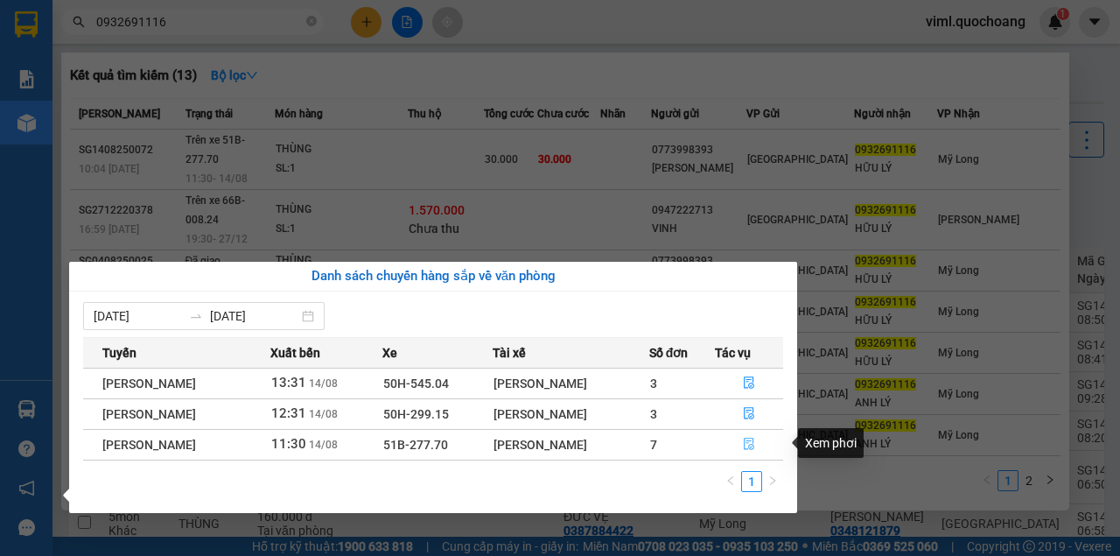
click at [753, 448] on icon "file-done" at bounding box center [749, 444] width 11 height 12
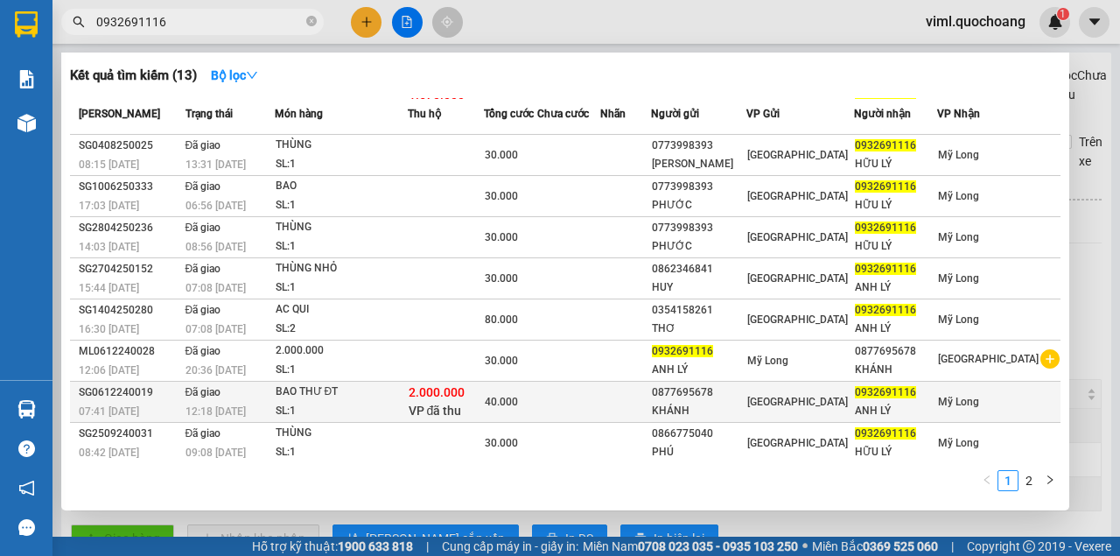
scroll to position [116, 0]
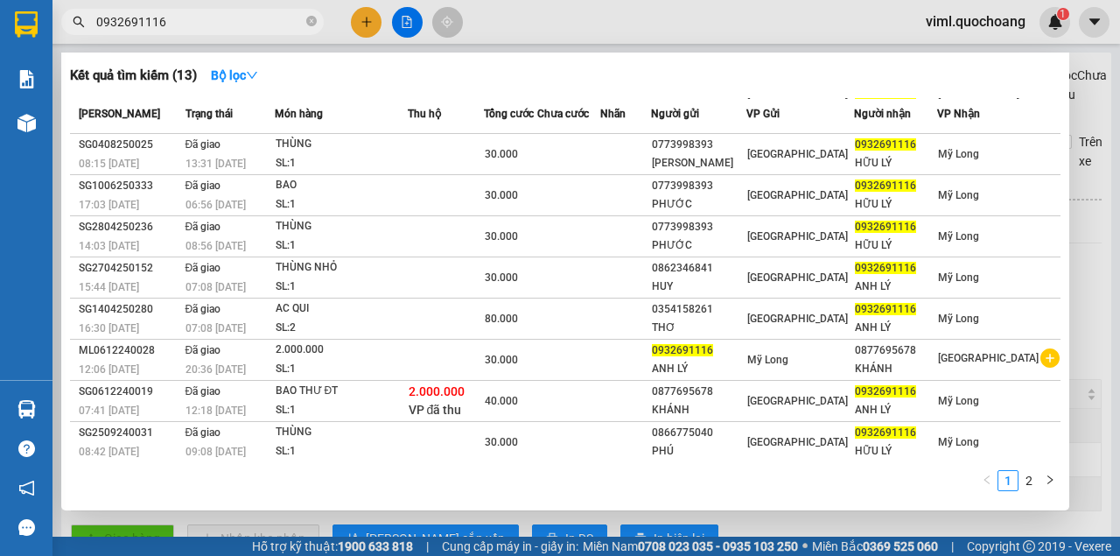
click at [1097, 242] on div at bounding box center [560, 278] width 1120 height 556
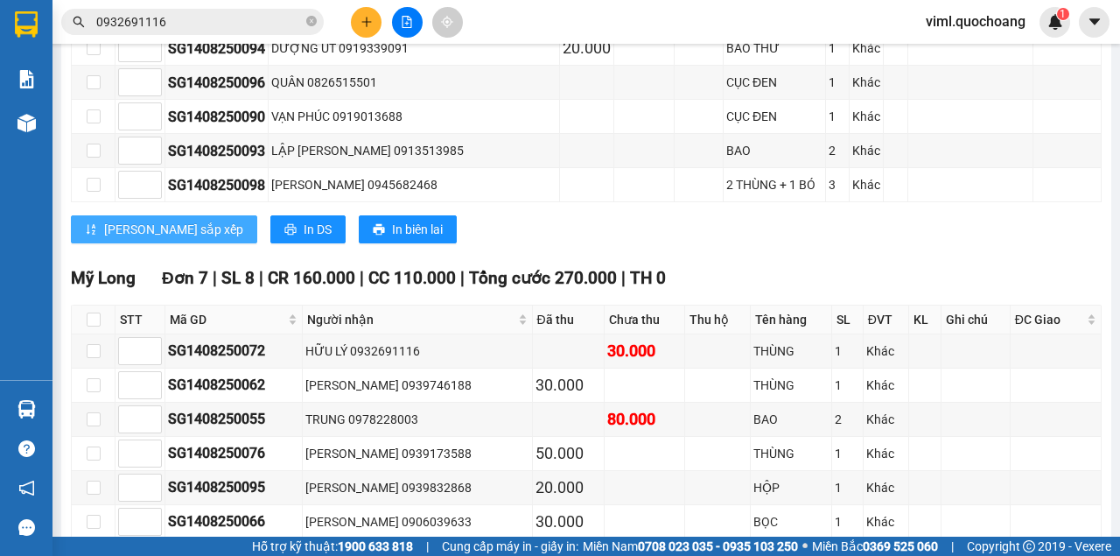
scroll to position [1517, 0]
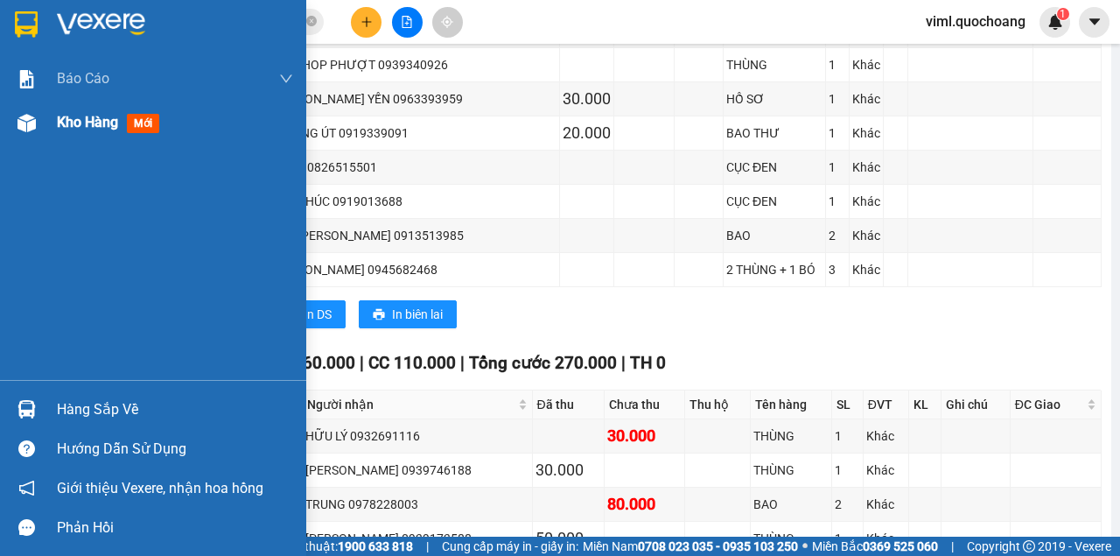
click at [45, 144] on div "Kho hàng mới" at bounding box center [153, 123] width 306 height 44
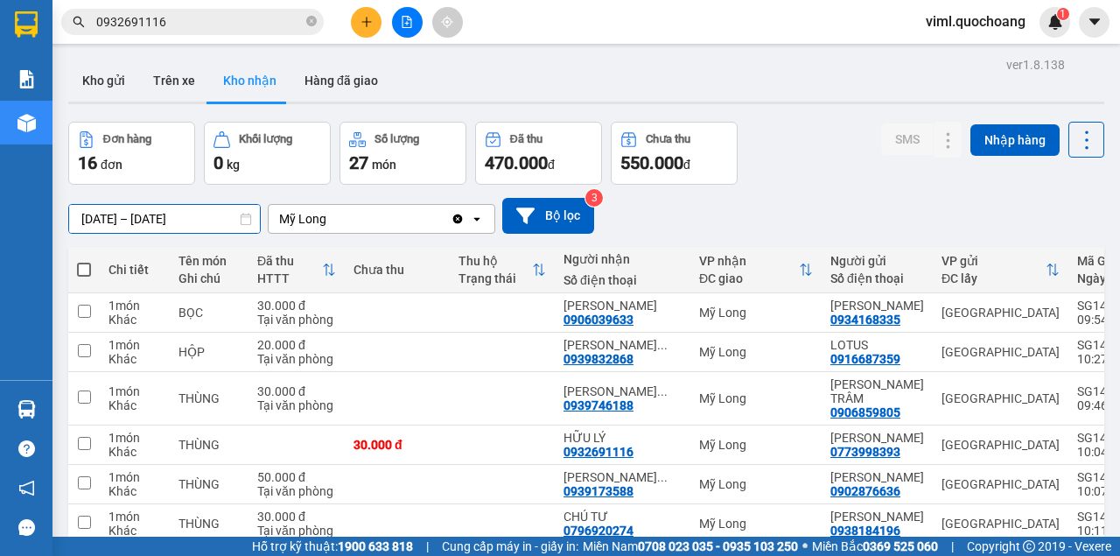
click at [144, 219] on input "[DATE] – [DATE]" at bounding box center [164, 219] width 191 height 28
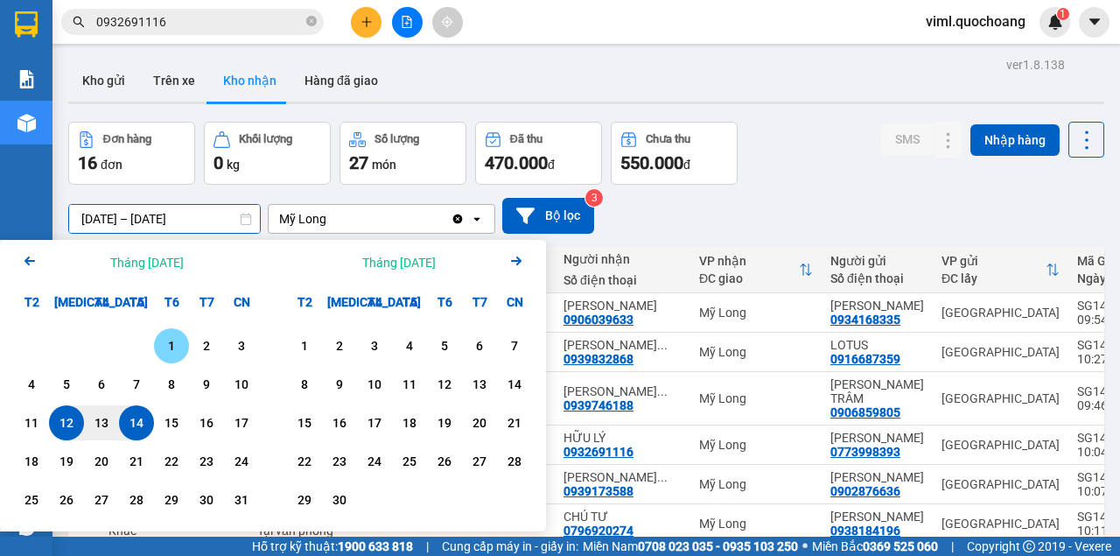
click at [168, 337] on div "1" at bounding box center [171, 345] width 25 height 21
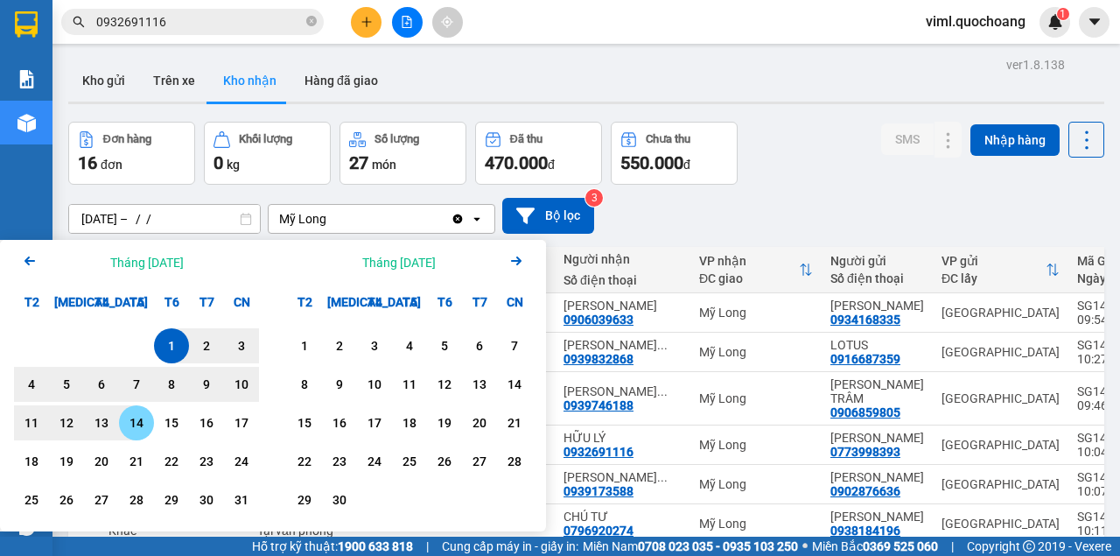
click at [135, 417] on div "14" at bounding box center [136, 422] width 25 height 21
type input "[DATE] – [DATE]"
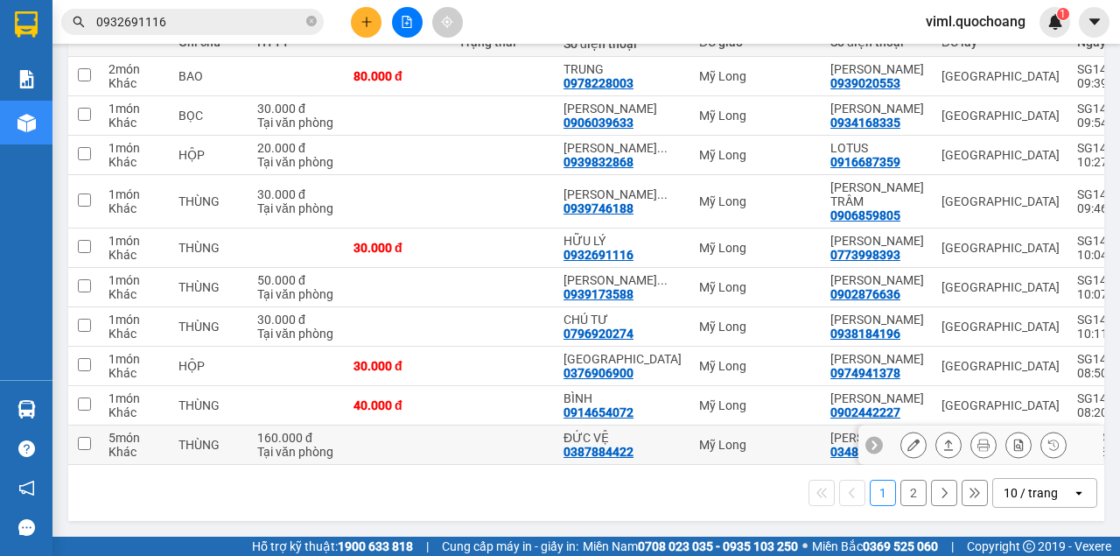
scroll to position [343, 0]
click at [1053, 492] on div "10 / trang" at bounding box center [1032, 493] width 79 height 28
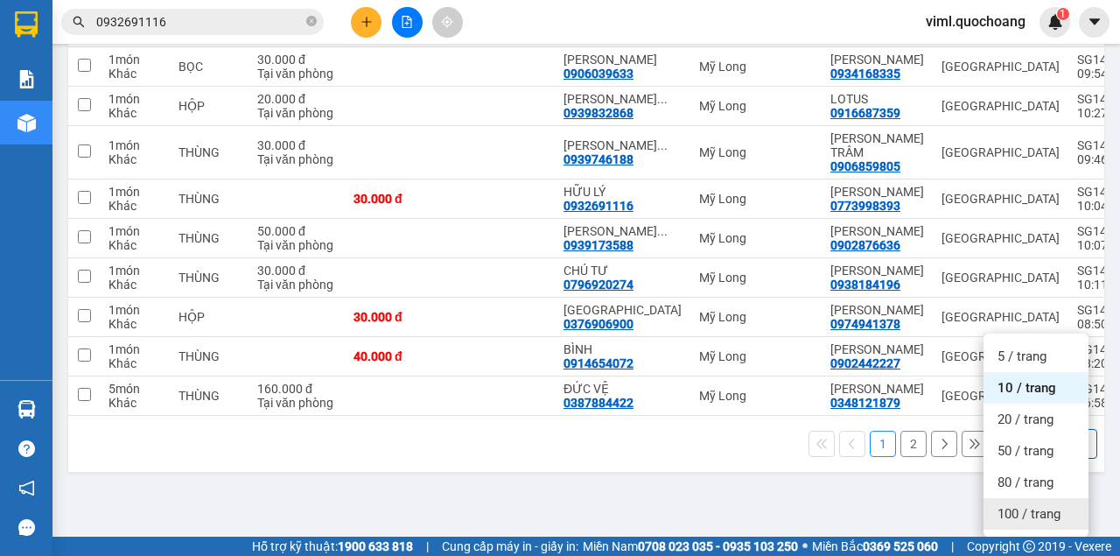
click at [1029, 498] on div "100 / trang" at bounding box center [1036, 514] width 105 height 32
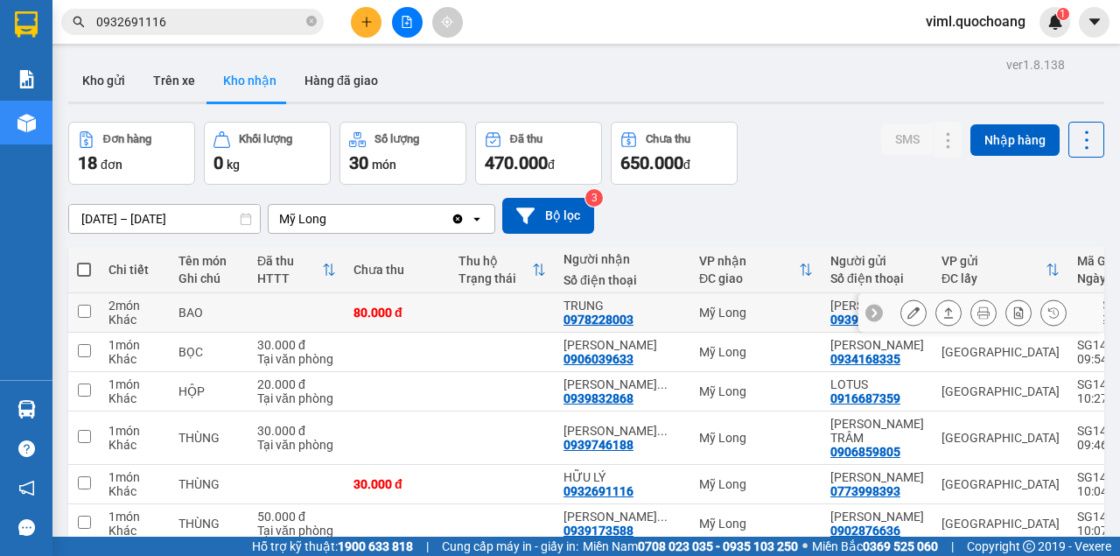
scroll to position [0, 0]
click at [357, 24] on button at bounding box center [366, 22] width 31 height 31
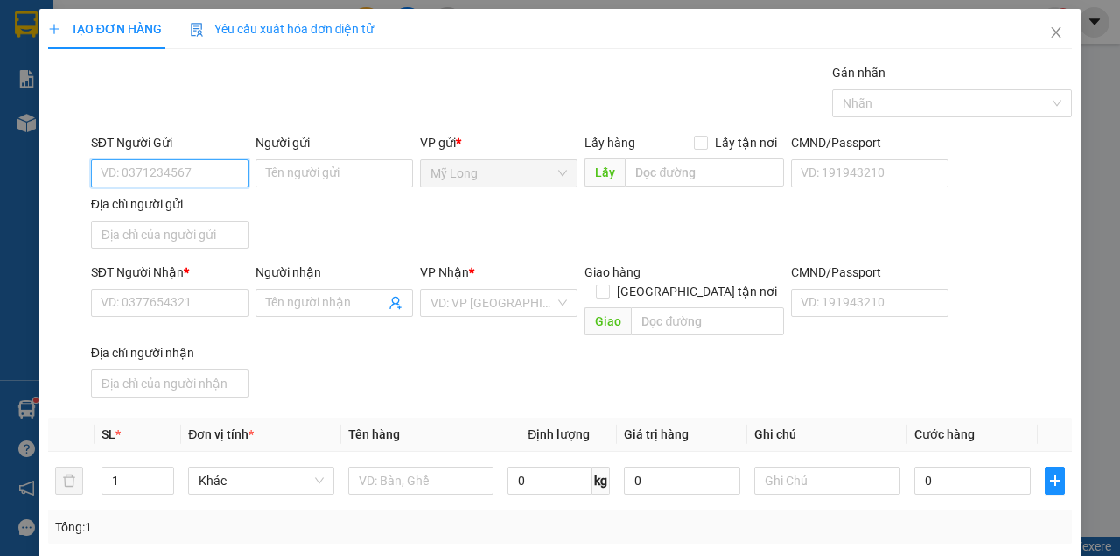
click at [214, 165] on input "SĐT Người Gửi" at bounding box center [170, 173] width 158 height 28
click at [212, 181] on input "SĐT Người Gửi" at bounding box center [170, 173] width 158 height 28
click at [215, 172] on input "SĐT Người Gửi" at bounding box center [170, 173] width 158 height 28
click at [145, 176] on input "0788726511" at bounding box center [170, 173] width 158 height 28
type input "0788724511"
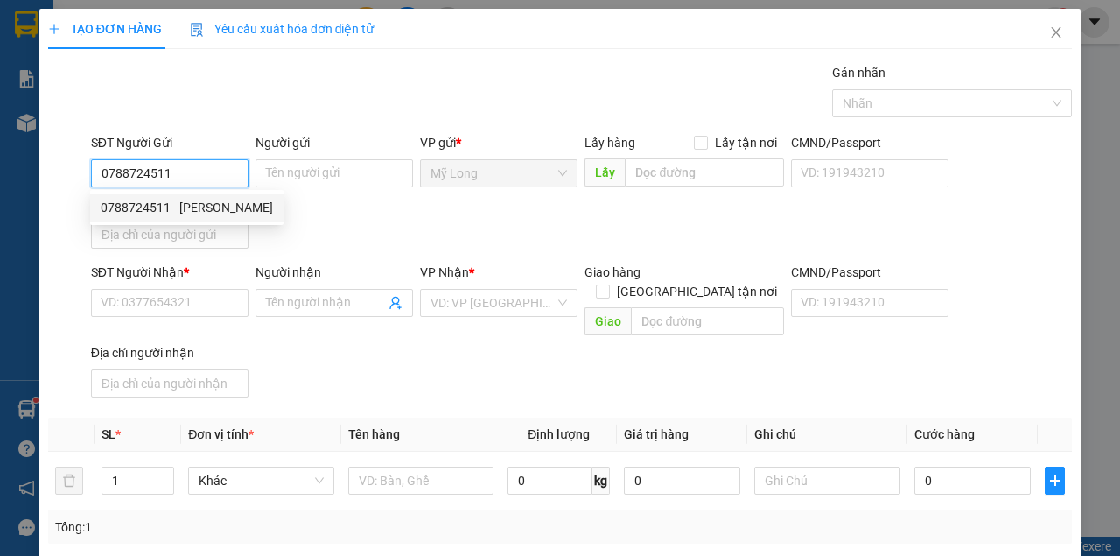
click at [238, 208] on div "0788724511 - [PERSON_NAME]" at bounding box center [187, 207] width 172 height 19
type input "[PERSON_NAME]"
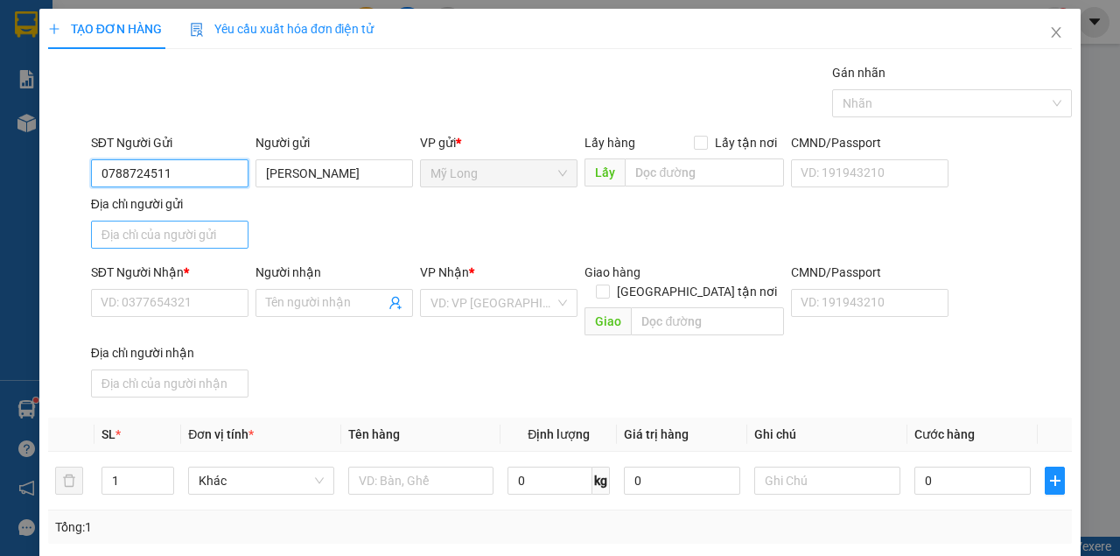
type input "0788724511"
click at [212, 235] on input "Địa chỉ người gửi" at bounding box center [170, 235] width 158 height 28
type input "A"
type input "Â"
type input "ẤP 2 BÌNH HÀNG [GEOGRAPHIC_DATA]"
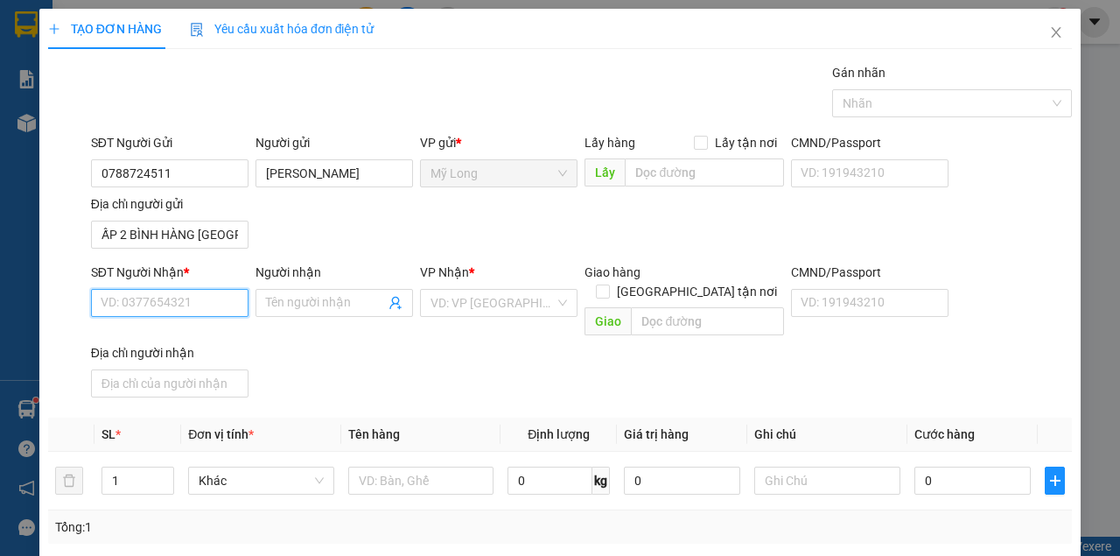
click at [198, 295] on input "SĐT Người Nhận *" at bounding box center [170, 303] width 158 height 28
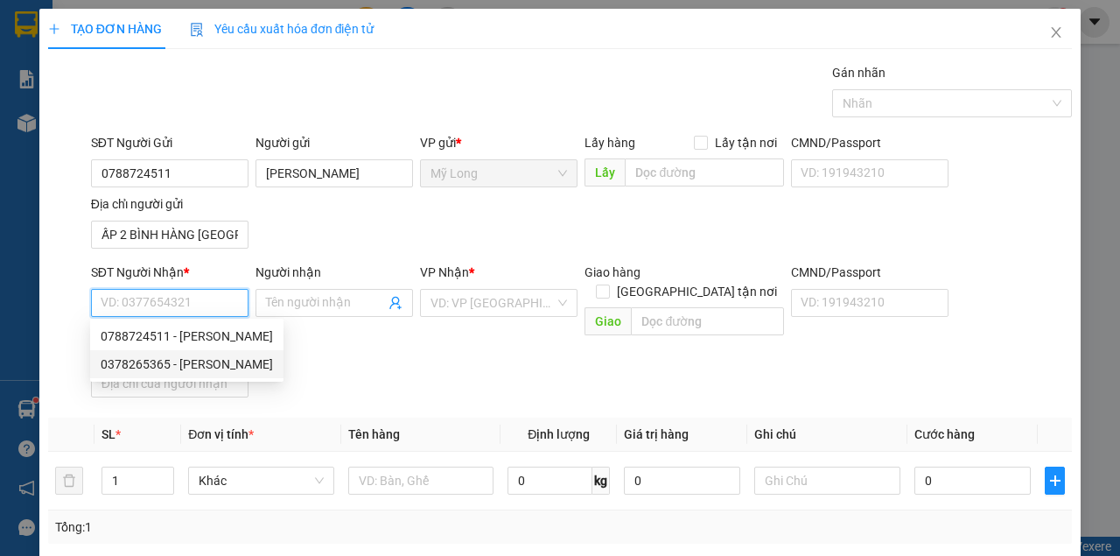
click at [214, 366] on div "0378265365 - [PERSON_NAME]" at bounding box center [187, 363] width 172 height 19
type input "0378265365"
type input "[PERSON_NAME]"
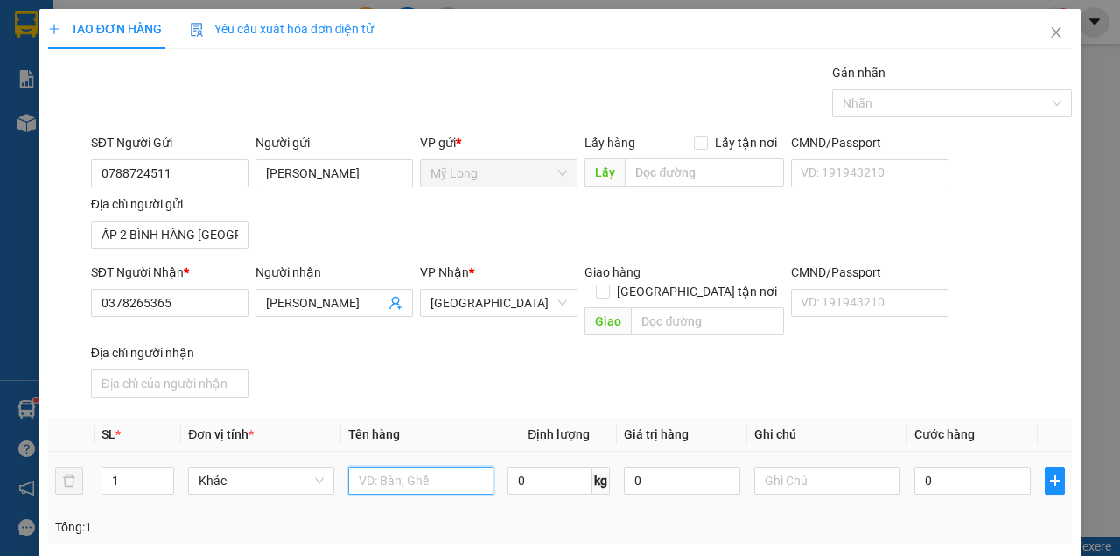
click at [409, 466] on input "text" at bounding box center [421, 480] width 146 height 28
click at [410, 466] on input "text" at bounding box center [421, 480] width 146 height 28
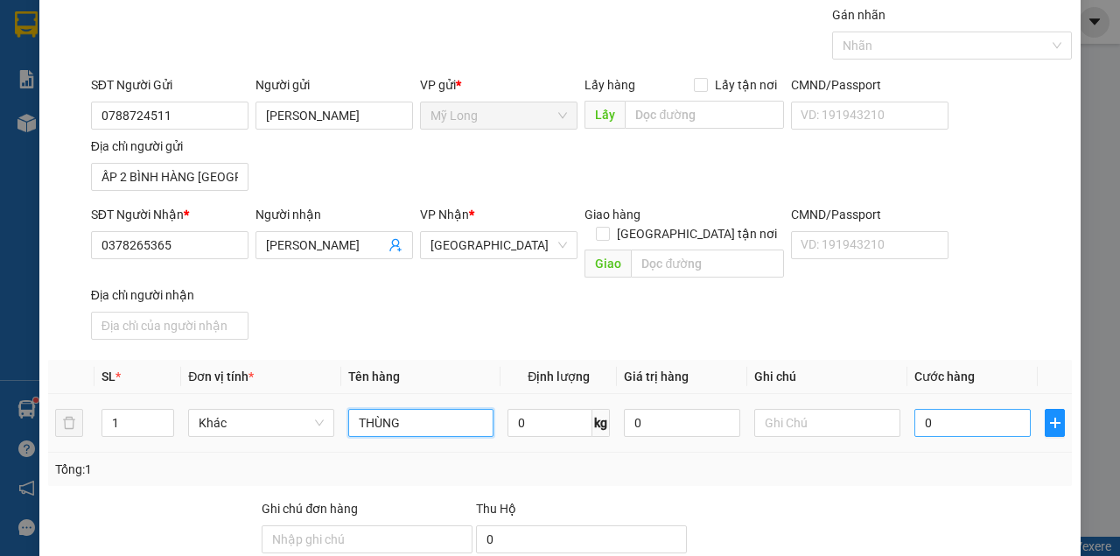
type input "THÙNG"
click at [966, 412] on input "0" at bounding box center [973, 423] width 116 height 28
click at [968, 409] on input "0" at bounding box center [973, 423] width 116 height 28
click at [961, 409] on input "0" at bounding box center [973, 423] width 116 height 28
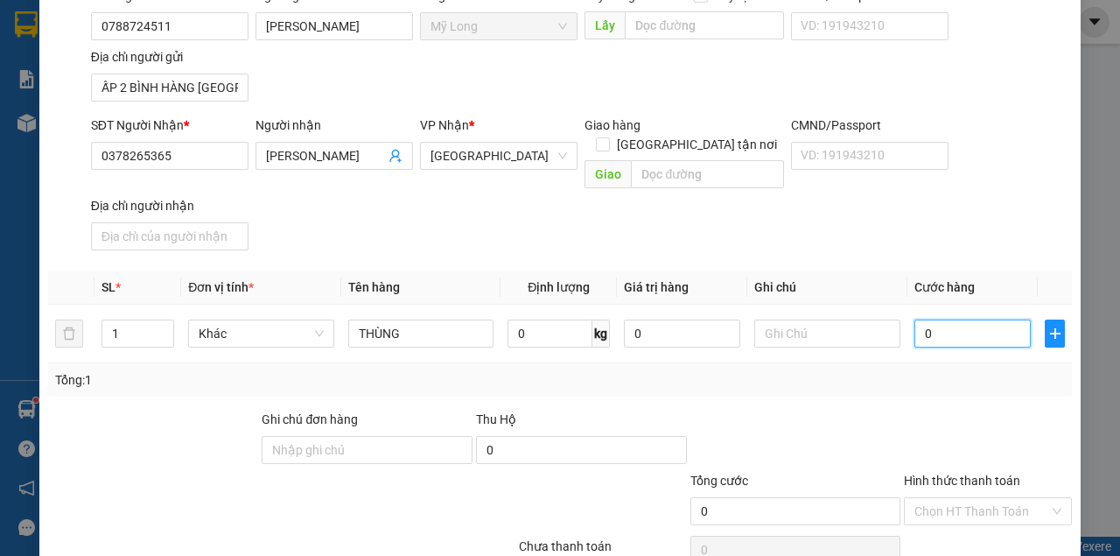
scroll to position [210, 0]
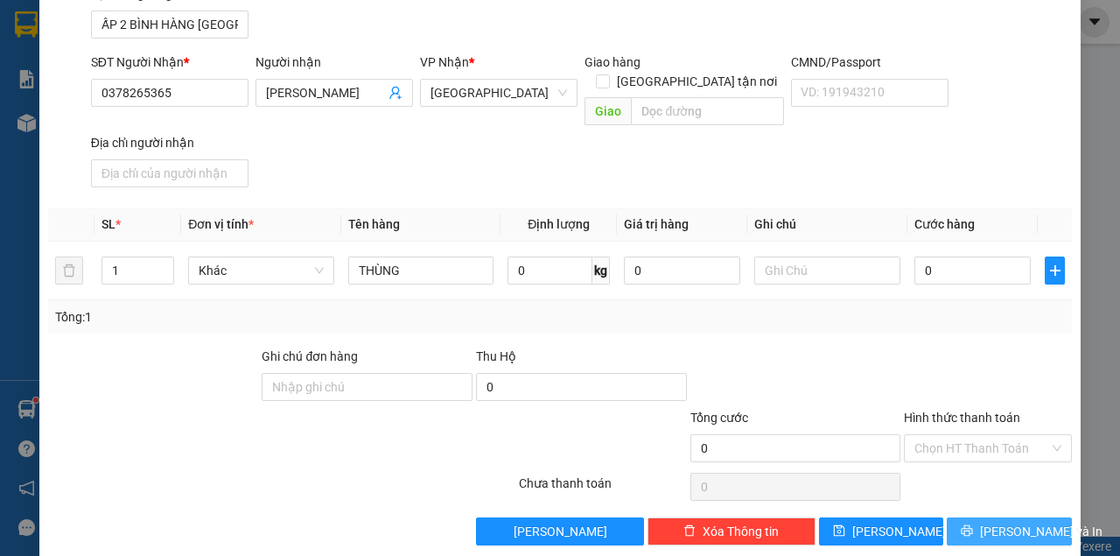
click at [973, 525] on icon "printer" at bounding box center [967, 530] width 11 height 11
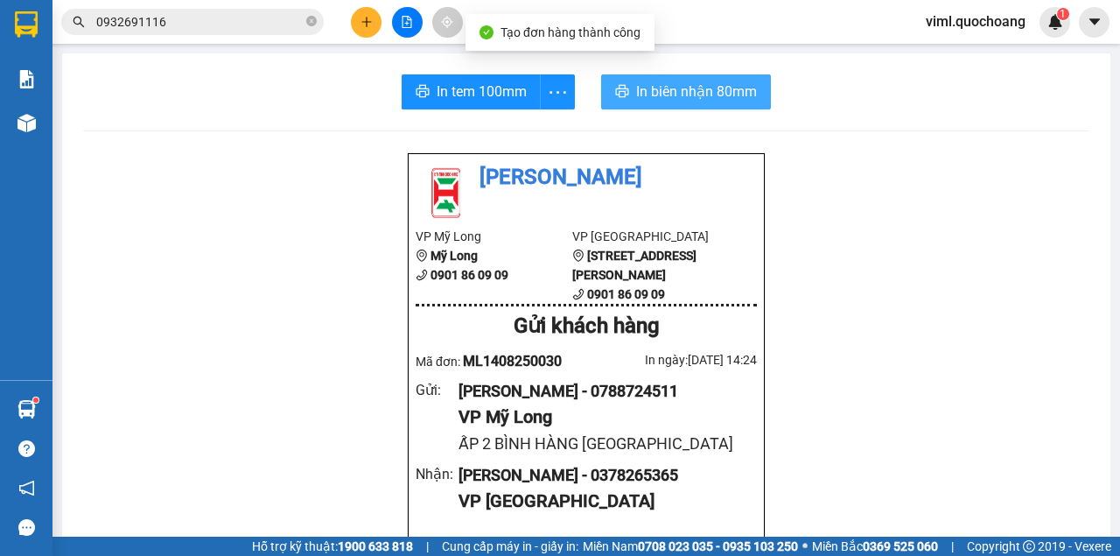
click at [622, 100] on span "printer" at bounding box center [622, 92] width 14 height 17
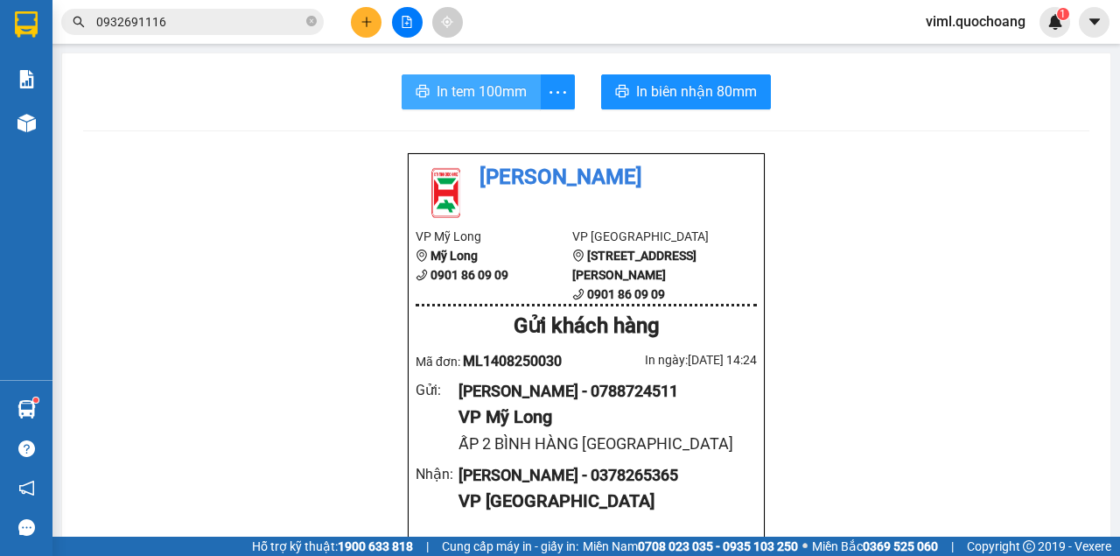
click at [461, 88] on span "In tem 100mm" at bounding box center [482, 92] width 90 height 22
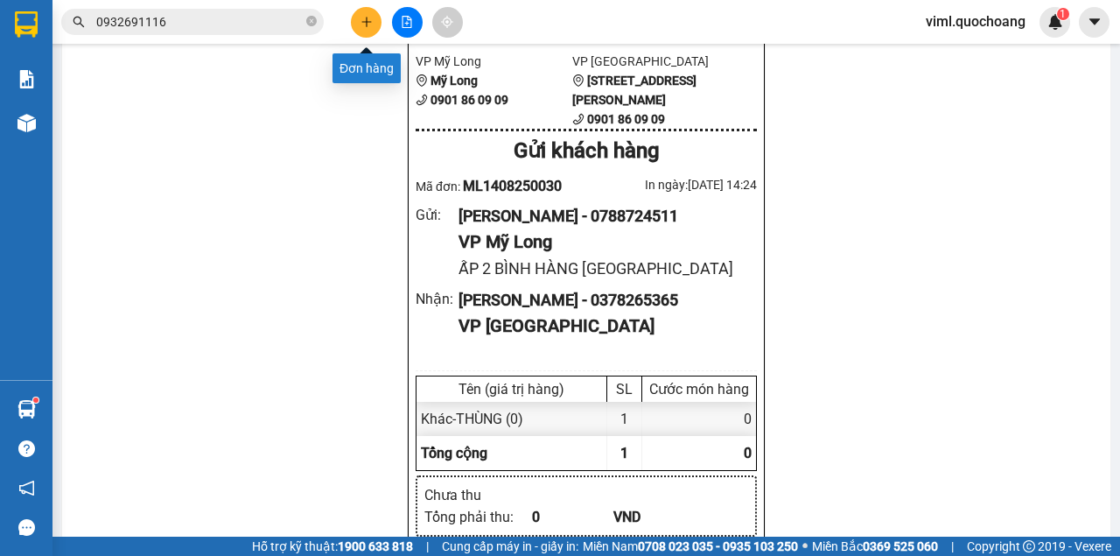
click at [372, 18] on icon "plus" at bounding box center [367, 22] width 12 height 12
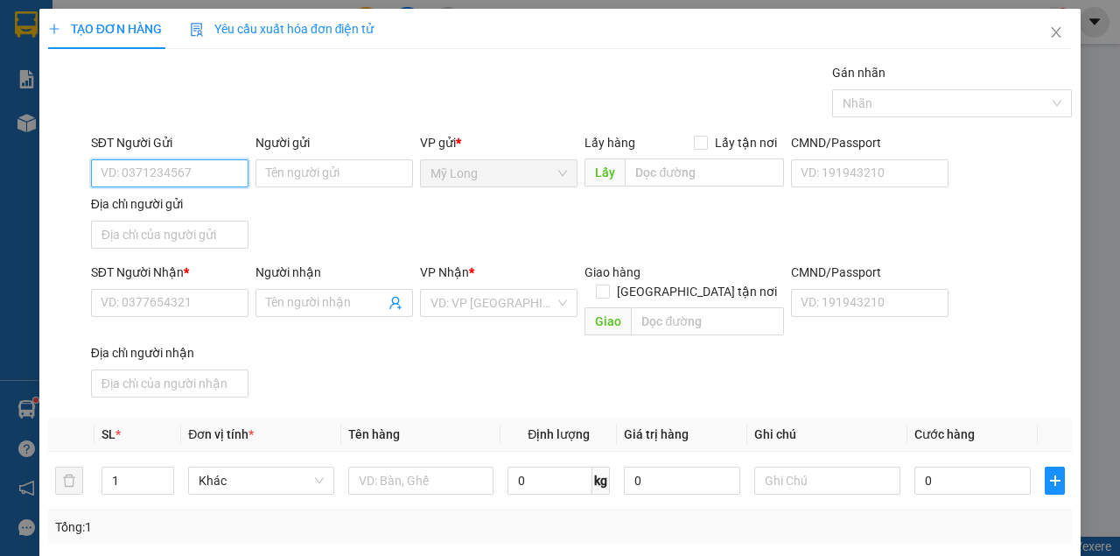
click at [178, 180] on input "SĐT Người Gửi" at bounding box center [170, 173] width 158 height 28
click at [190, 173] on input "SĐT Người Gửi" at bounding box center [170, 173] width 158 height 28
click at [200, 171] on input "SĐT Người Gửi" at bounding box center [170, 173] width 158 height 28
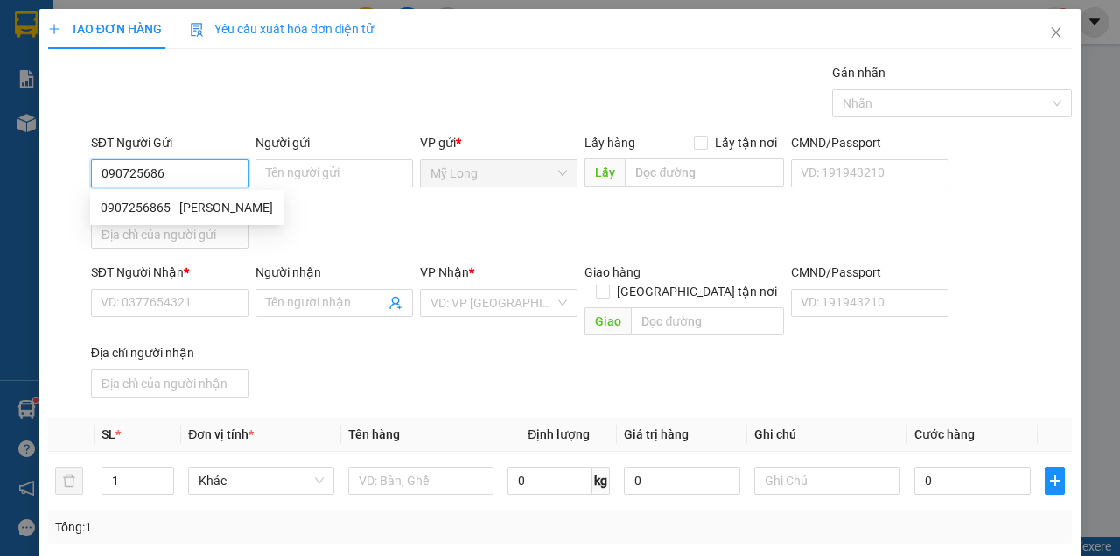
type input "0907256865"
click at [228, 209] on div "0907256865 - [PERSON_NAME]" at bounding box center [187, 207] width 172 height 19
type input "[PERSON_NAME]"
type input "0907256865"
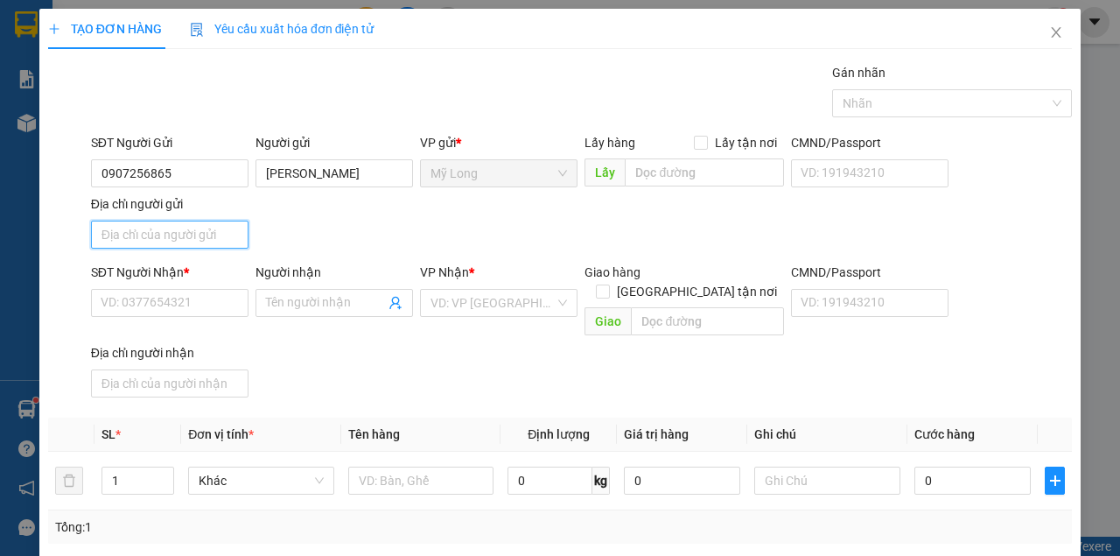
click at [216, 236] on input "Địa chỉ người gửi" at bounding box center [170, 235] width 158 height 28
type input "A"
type input "Â"
type input "Ấ"
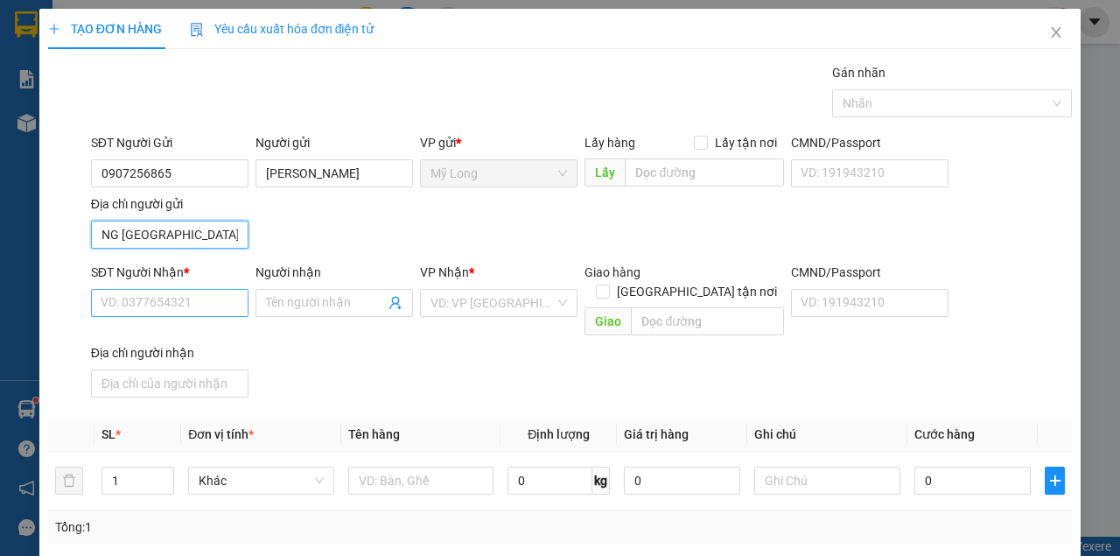
type input "TỔ 21 ẤP 2 BÌNH HÀNG [GEOGRAPHIC_DATA]"
click at [182, 313] on input "SĐT Người Nhận *" at bounding box center [170, 303] width 158 height 28
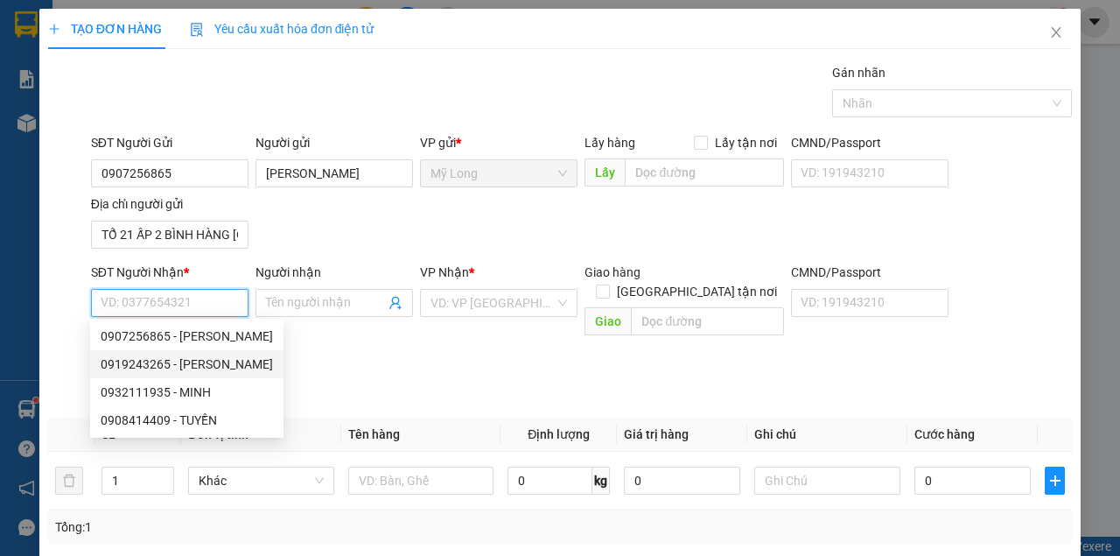
click at [231, 364] on div "0919243265 - [PERSON_NAME]" at bounding box center [187, 363] width 172 height 19
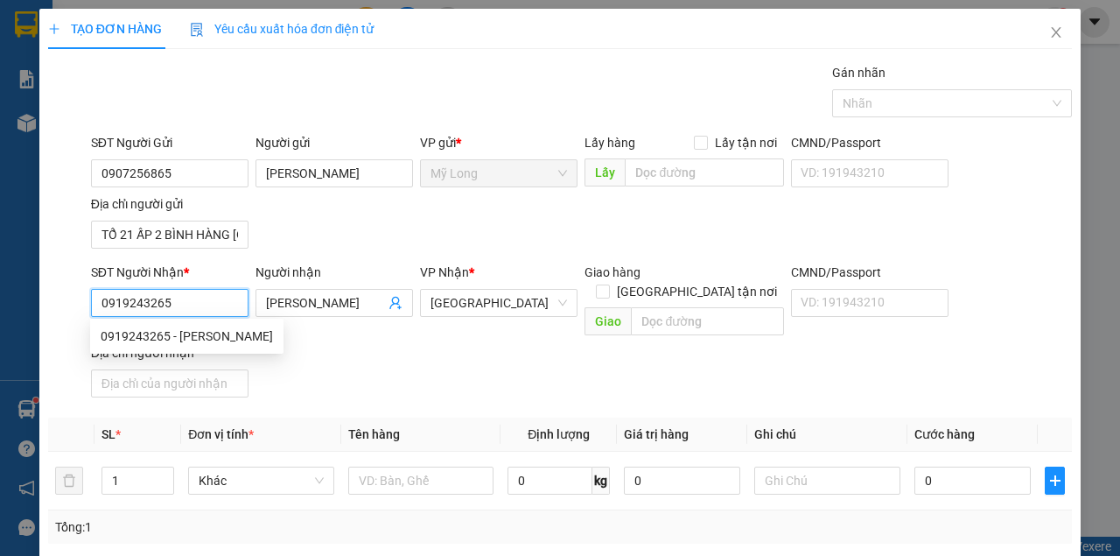
type input "0919243265"
type input "[PERSON_NAME]"
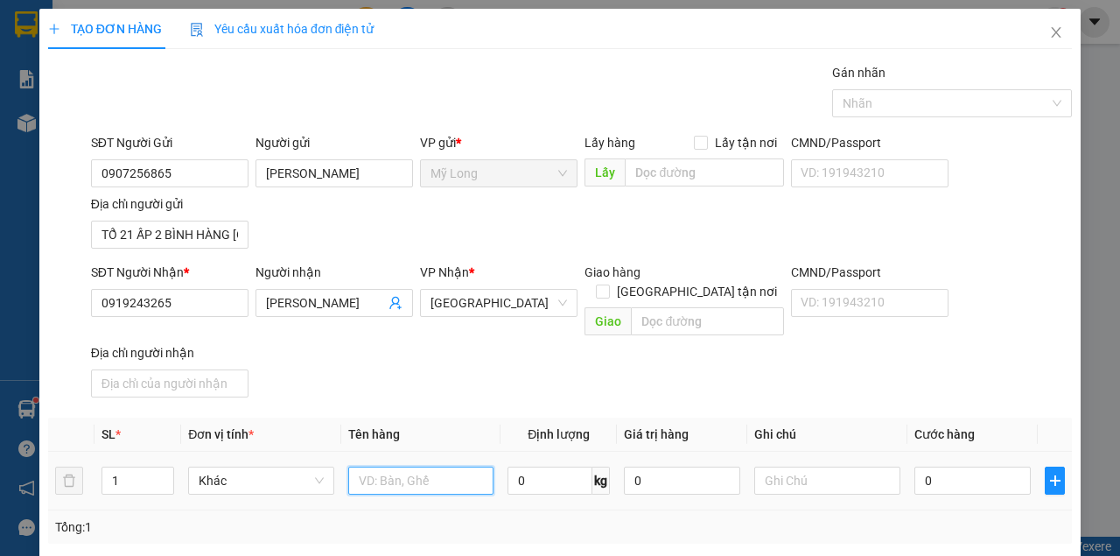
click at [422, 466] on input "text" at bounding box center [421, 480] width 146 height 28
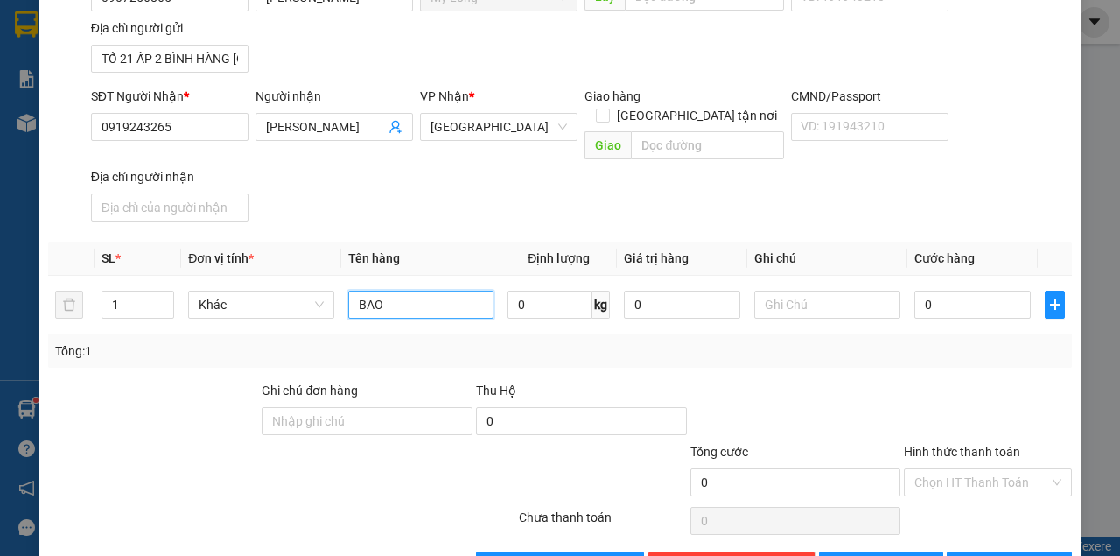
scroll to position [210, 0]
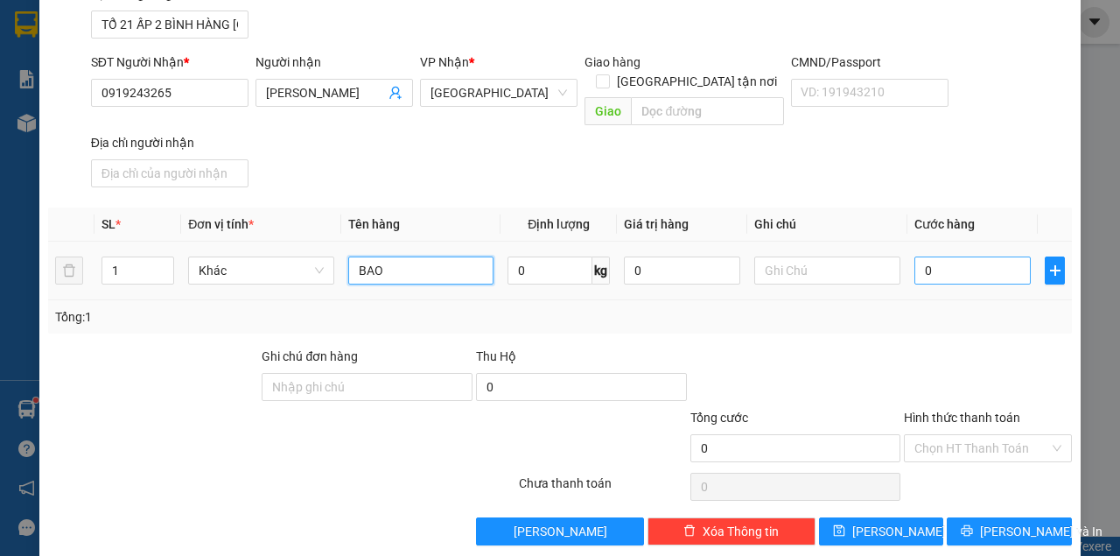
type input "BAO"
click at [939, 256] on input "0" at bounding box center [973, 270] width 116 height 28
type input "3"
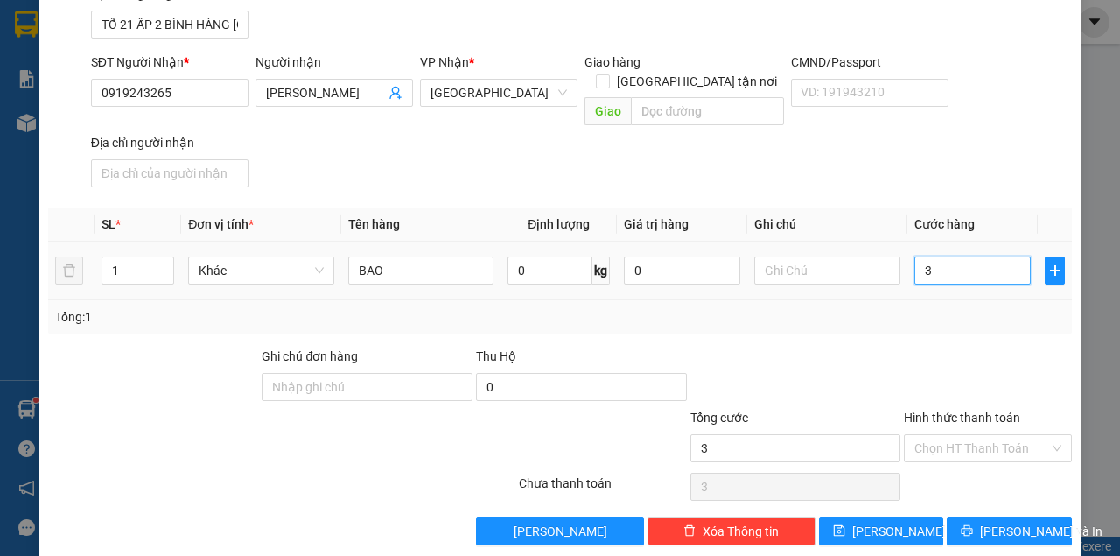
type input "30"
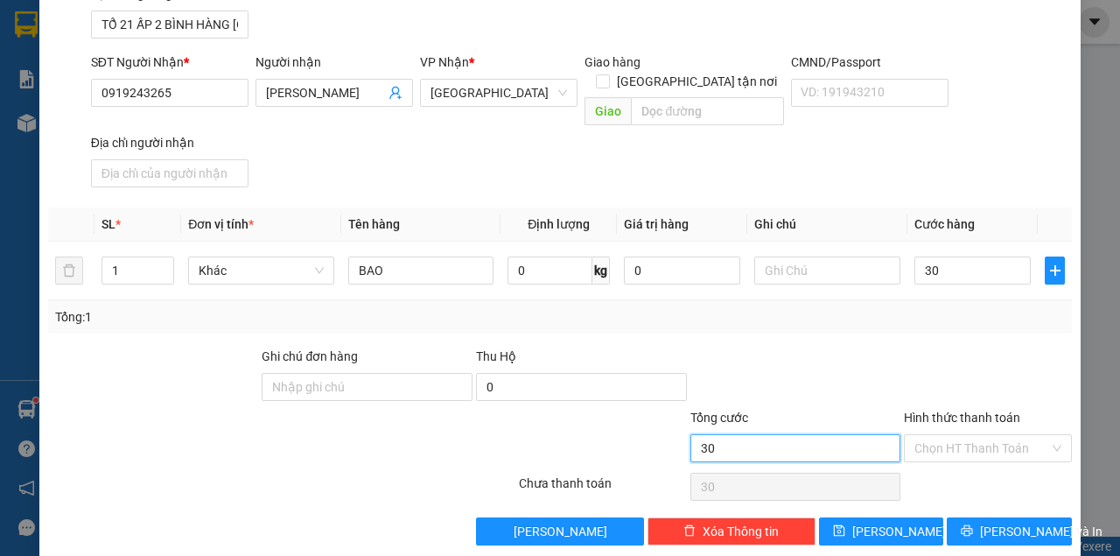
type input "30.000"
click at [873, 434] on input "30.000" at bounding box center [796, 448] width 211 height 28
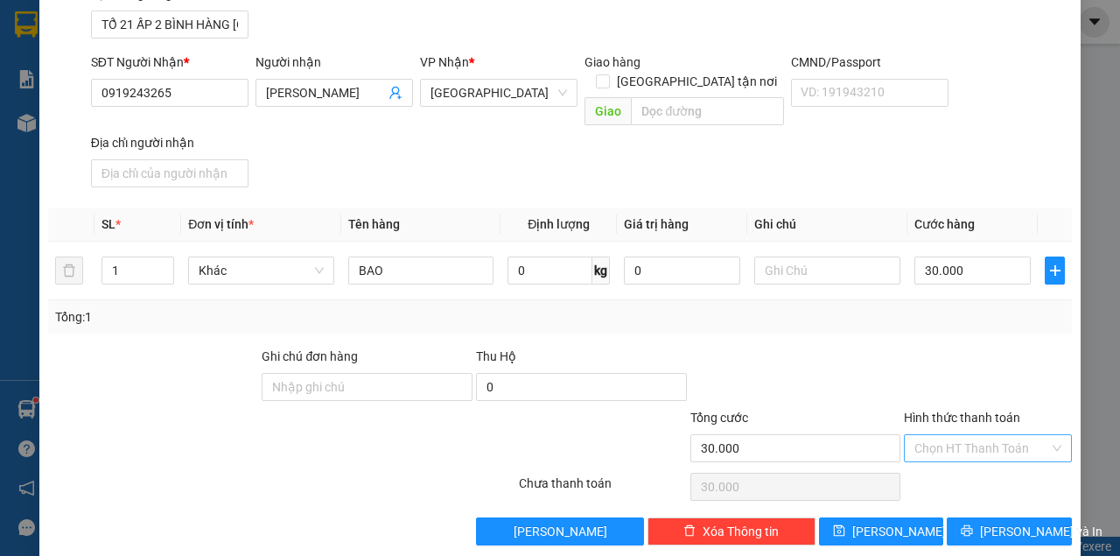
click at [915, 435] on input "Hình thức thanh toán" at bounding box center [982, 448] width 135 height 26
click at [924, 459] on div "Tại văn phòng" at bounding box center [980, 461] width 145 height 19
type input "0"
click at [973, 525] on icon "printer" at bounding box center [967, 530] width 11 height 11
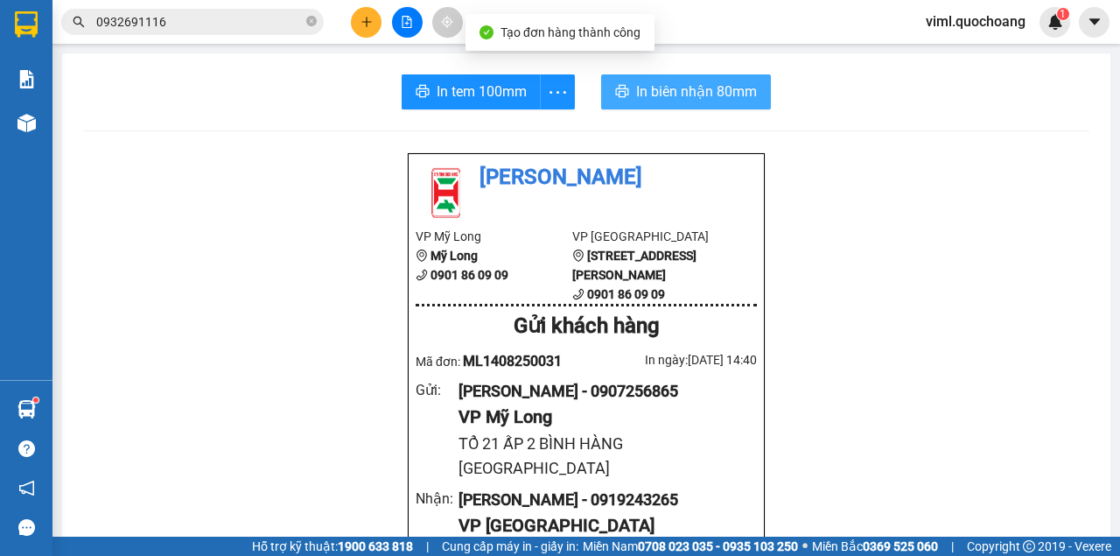
click at [630, 88] on button "In biên nhận 80mm" at bounding box center [686, 91] width 170 height 35
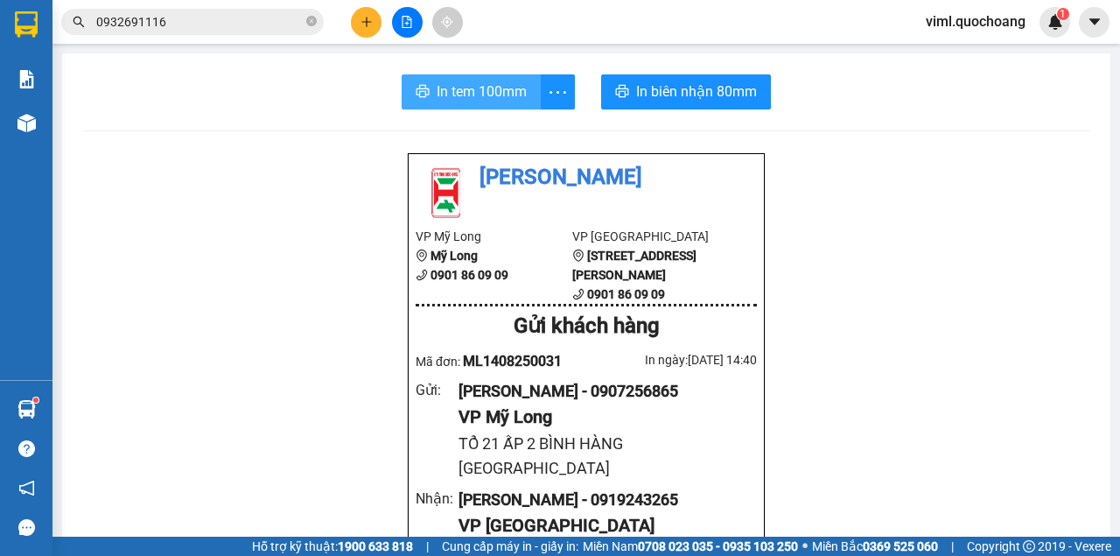
click at [452, 105] on button "In tem 100mm" at bounding box center [471, 91] width 139 height 35
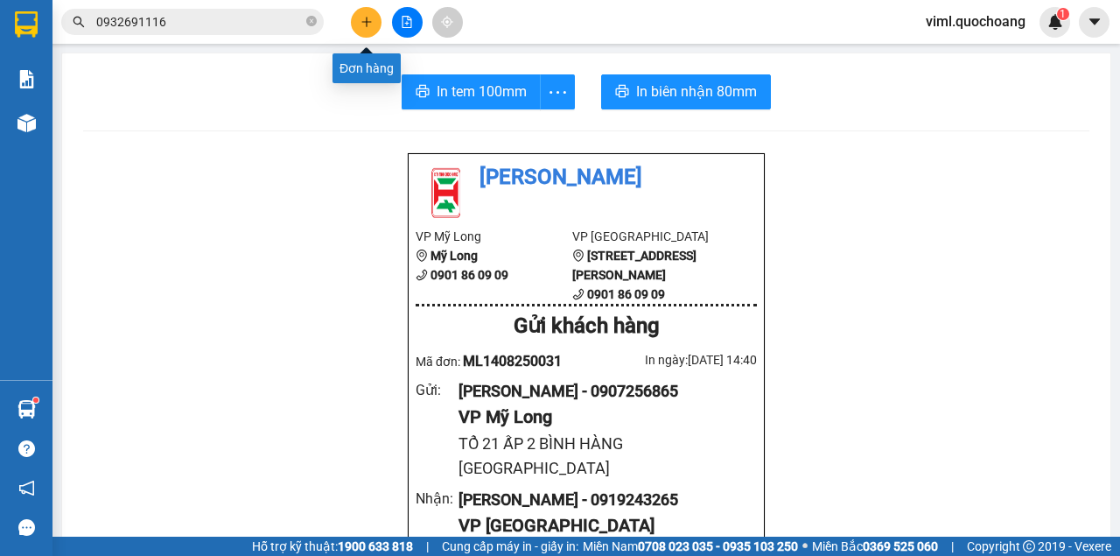
click at [375, 23] on button at bounding box center [366, 22] width 31 height 31
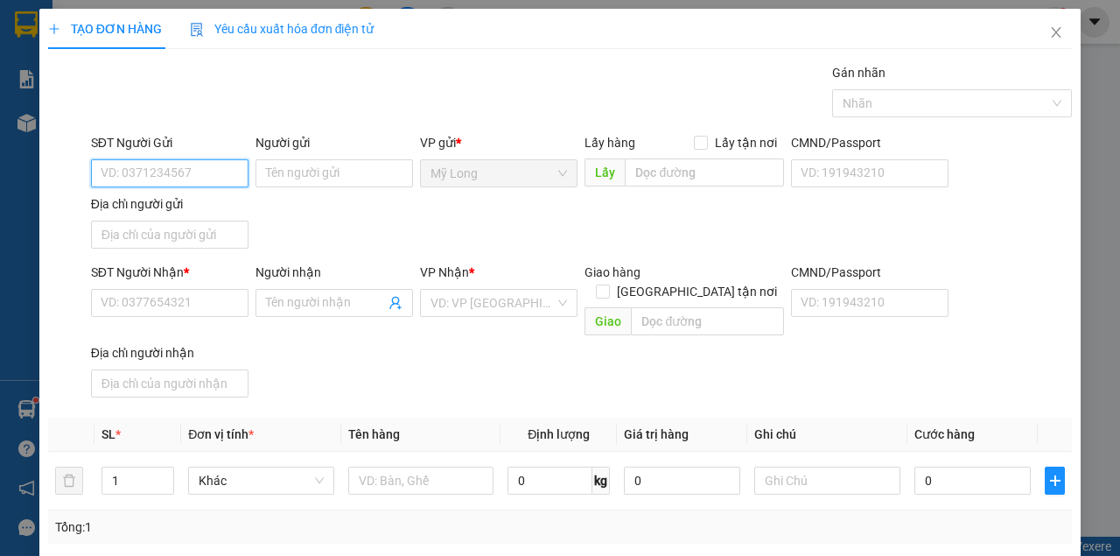
click at [224, 171] on input "SĐT Người Gửi" at bounding box center [170, 173] width 158 height 28
type input "0946"
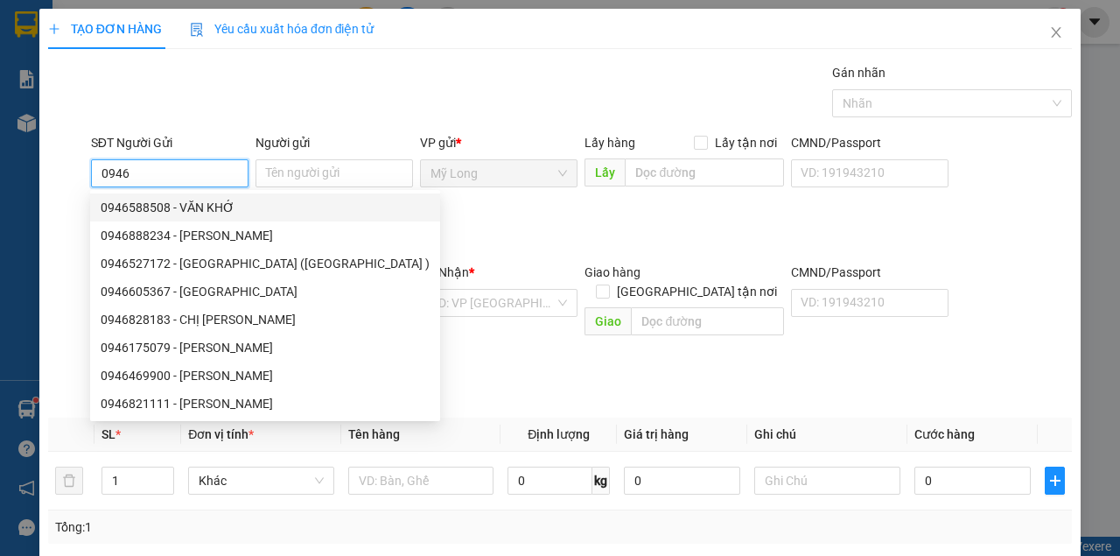
drag, startPoint x: 154, startPoint y: 165, endPoint x: 44, endPoint y: 166, distance: 110.3
click at [44, 166] on div "TẠO ĐƠN HÀNG Yêu cầu xuất hóa đơn điện tử Transit Pickup Surcharge Ids Transit …" at bounding box center [560, 389] width 1042 height 760
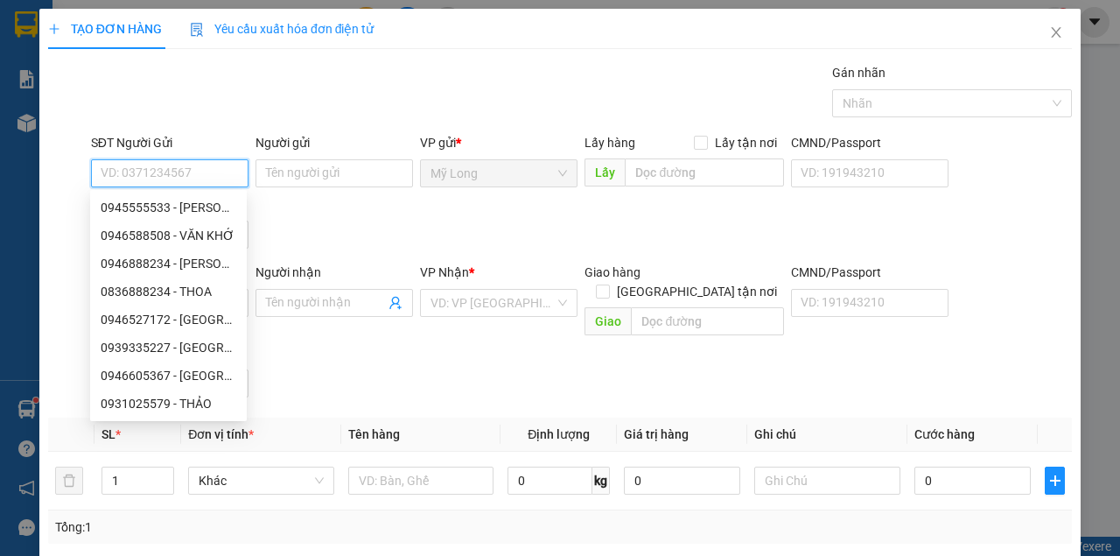
click at [131, 161] on input "SĐT Người Gửi" at bounding box center [170, 173] width 158 height 28
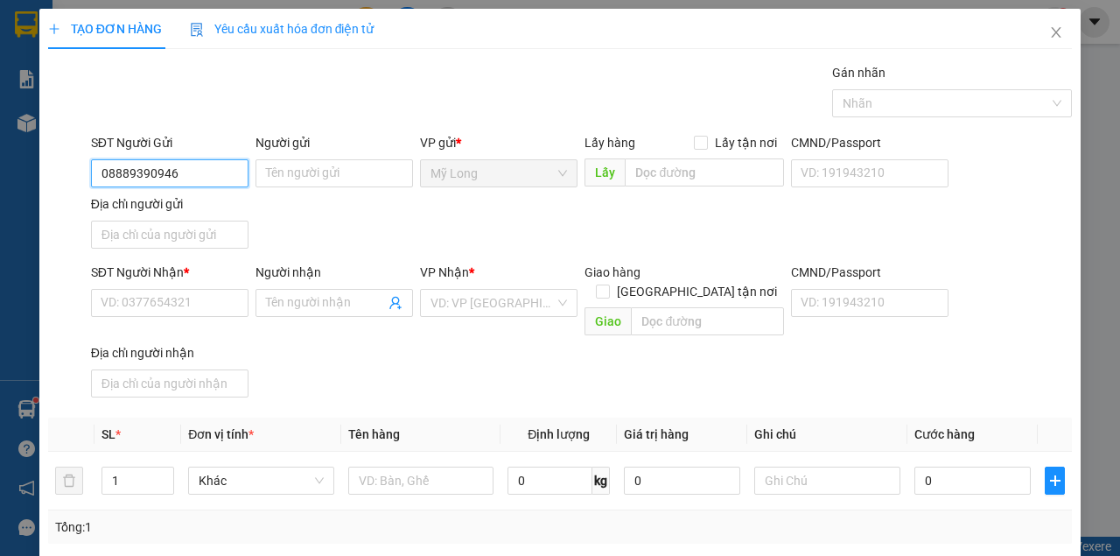
click at [194, 172] on input "08889390946" at bounding box center [170, 173] width 158 height 28
click at [126, 175] on input "08889390946" at bounding box center [170, 173] width 158 height 28
type input "0889390946"
click at [236, 203] on div "0889390946 - [PERSON_NAME]" at bounding box center [187, 207] width 172 height 19
type input "[PERSON_NAME]"
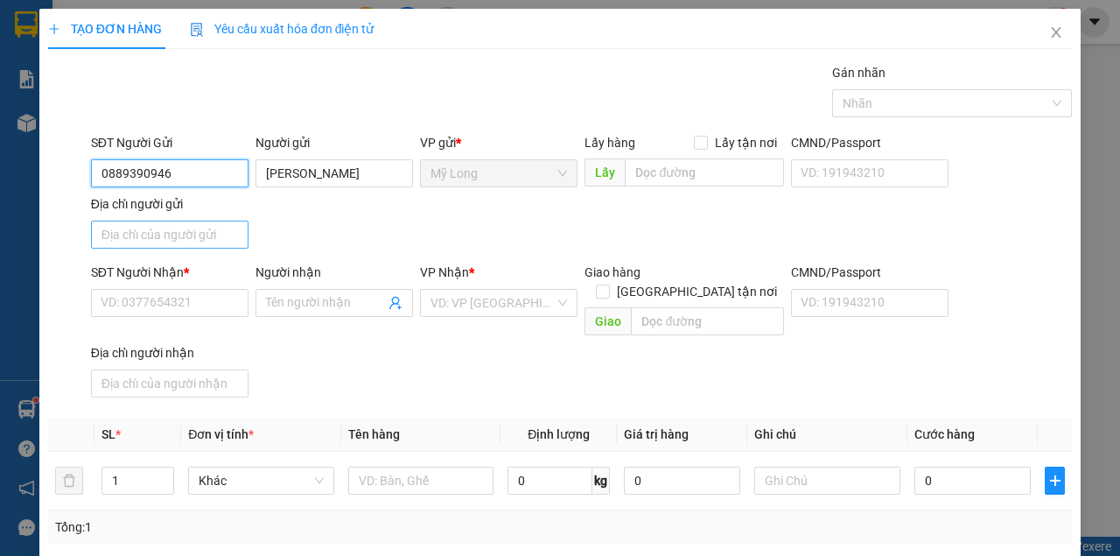
type input "0889390946"
click at [217, 235] on input "Địa chỉ người gửi" at bounding box center [170, 235] width 158 height 28
click at [122, 231] on input "ẤP 1 [GEOGRAPHIC_DATA]" at bounding box center [170, 235] width 158 height 28
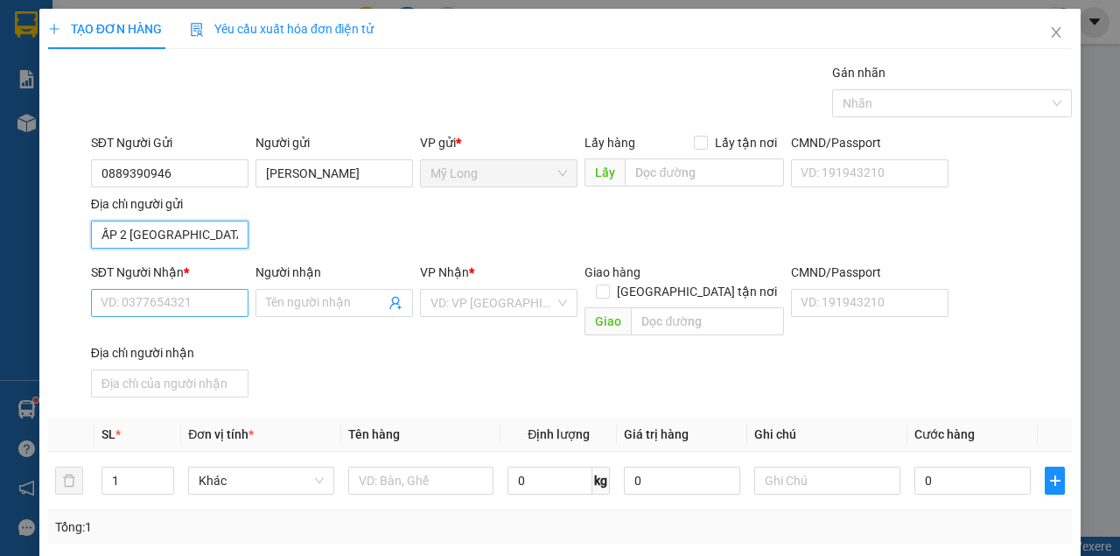
type input "ẤP 2 [GEOGRAPHIC_DATA]"
click at [199, 298] on input "SĐT Người Nhận *" at bounding box center [170, 303] width 158 height 28
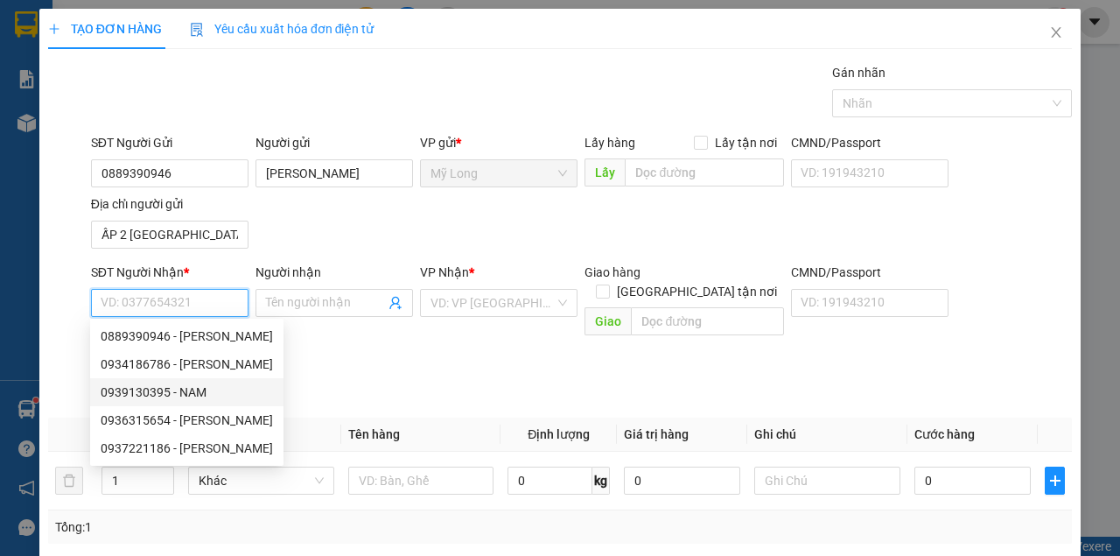
click at [205, 397] on div "0939130395 - NAM" at bounding box center [187, 391] width 172 height 19
type input "0939130395"
type input "NAM"
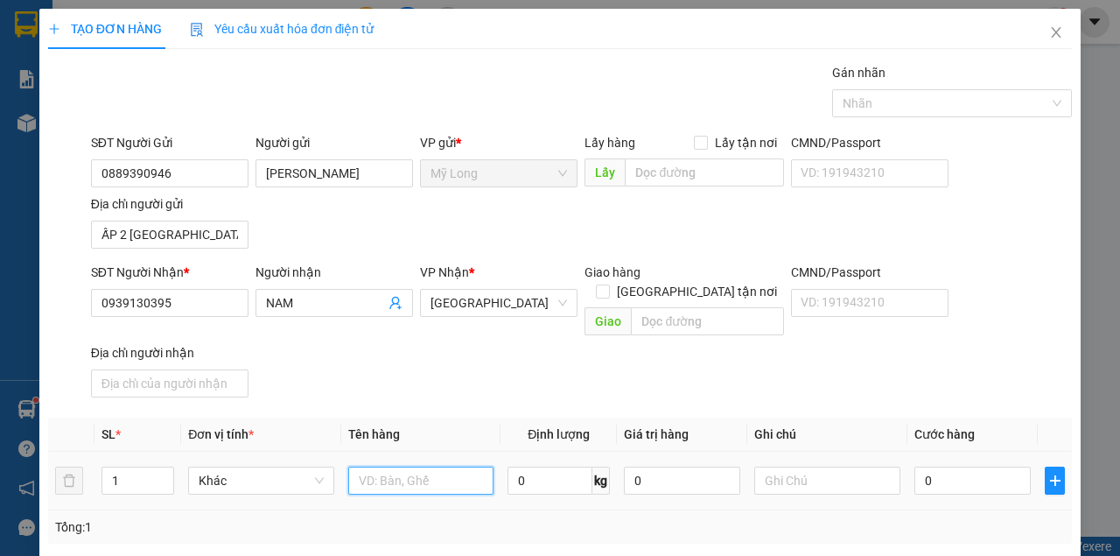
click at [396, 466] on input "text" at bounding box center [421, 480] width 146 height 28
type input "THÙNG"
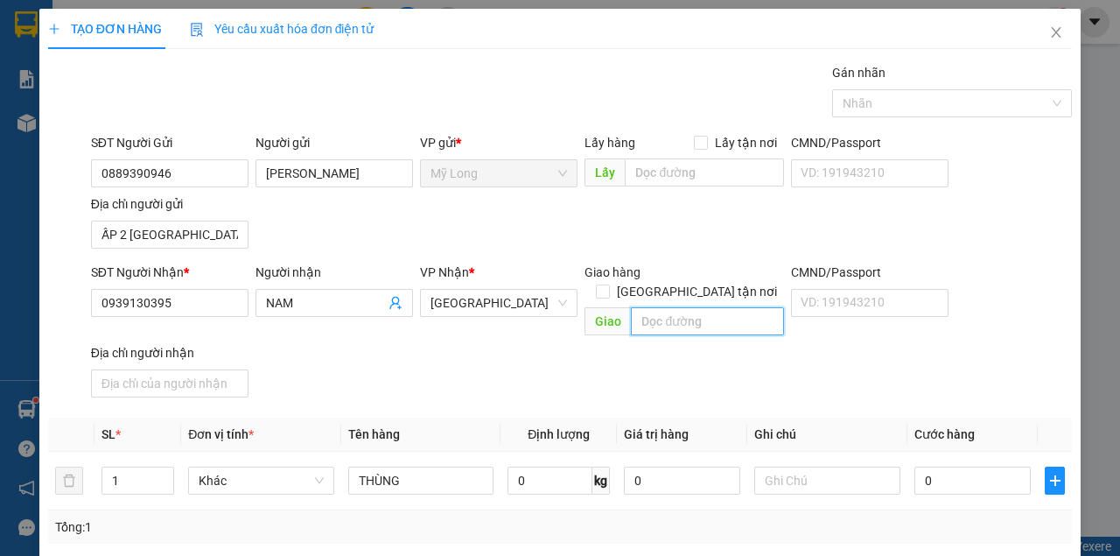
click at [687, 307] on input "text" at bounding box center [707, 321] width 152 height 28
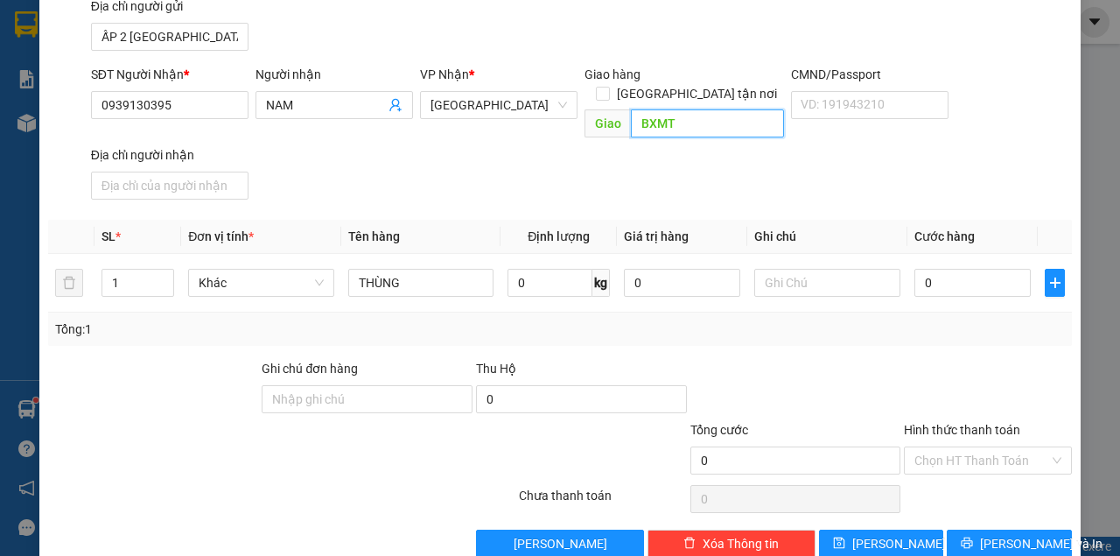
scroll to position [210, 0]
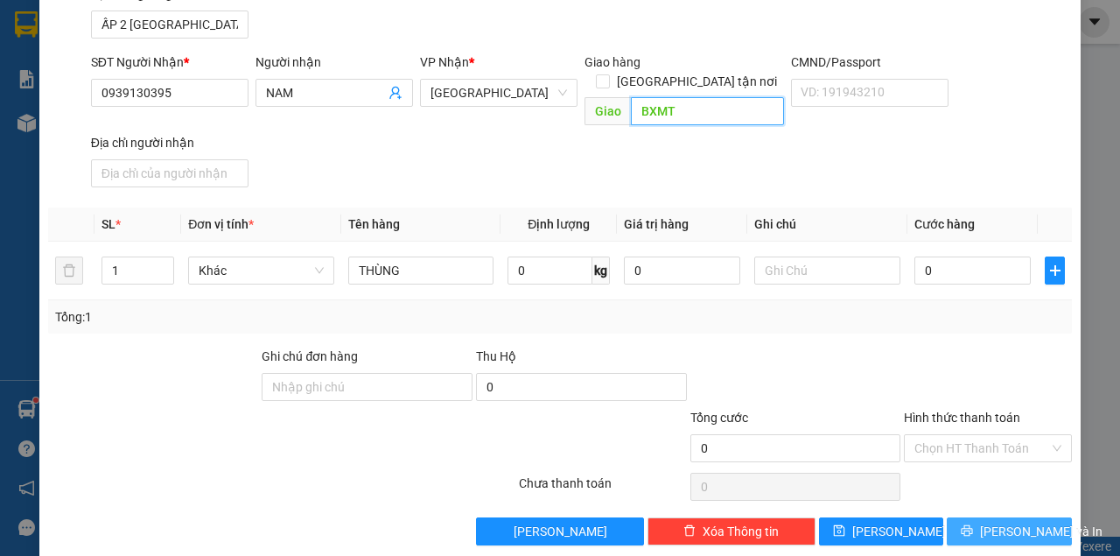
type input "BXMT"
click at [996, 522] on span "[PERSON_NAME] và In" at bounding box center [1041, 531] width 123 height 19
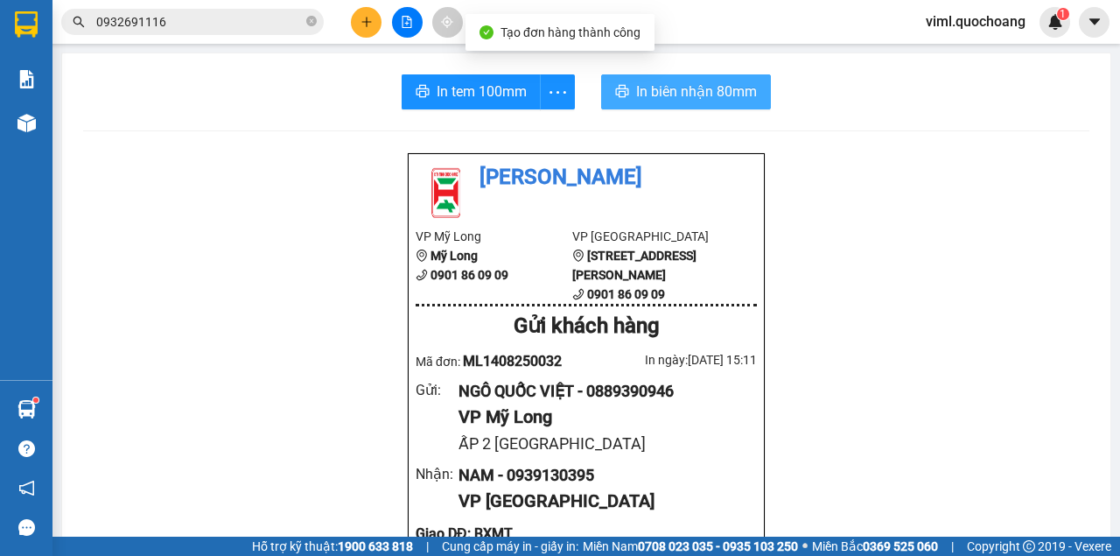
click at [636, 95] on span "In biên nhận 80mm" at bounding box center [696, 92] width 121 height 22
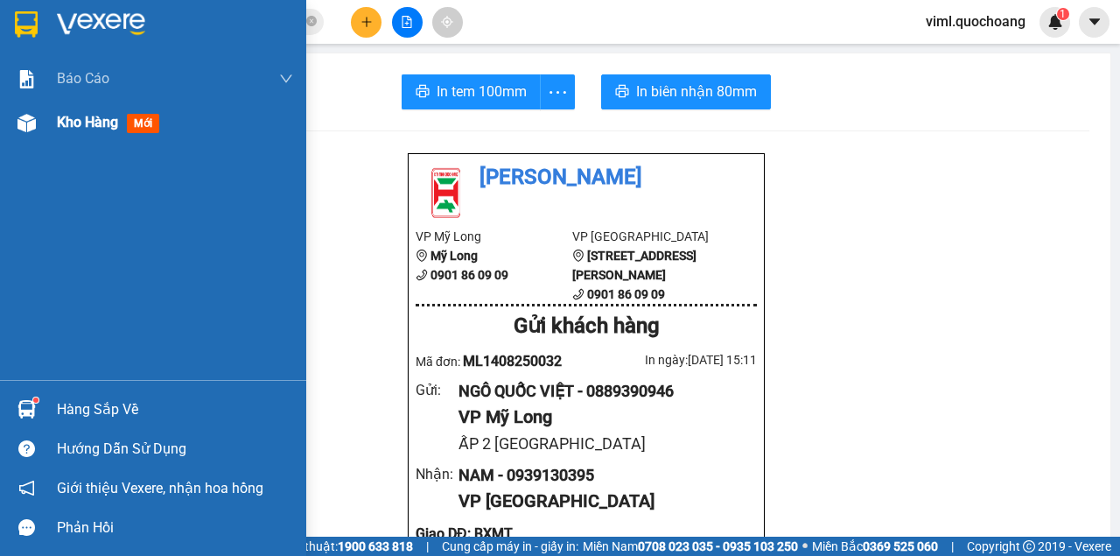
click at [50, 137] on div "Kho hàng mới" at bounding box center [153, 123] width 306 height 44
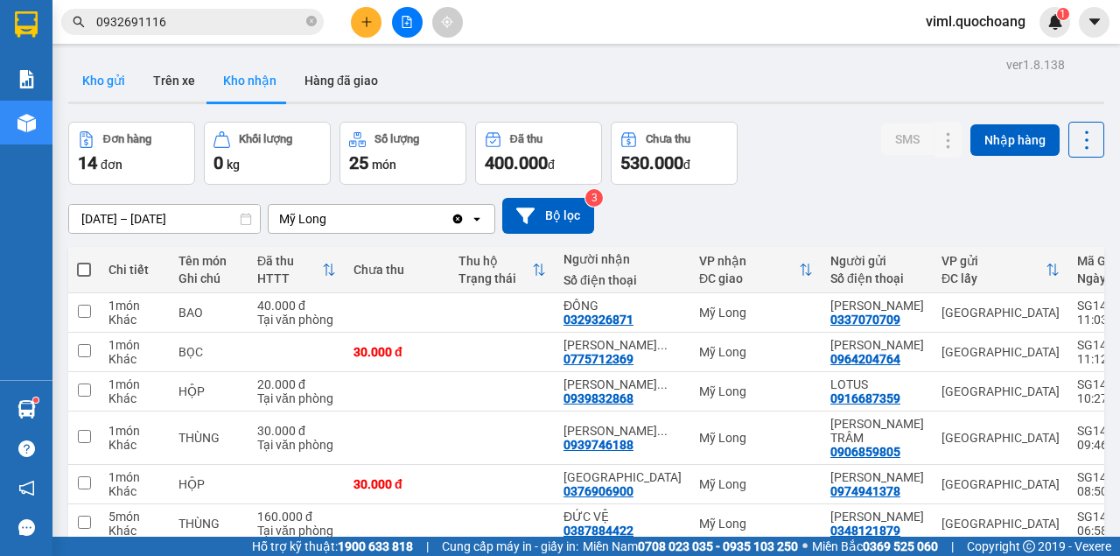
click at [102, 89] on button "Kho gửi" at bounding box center [103, 81] width 71 height 42
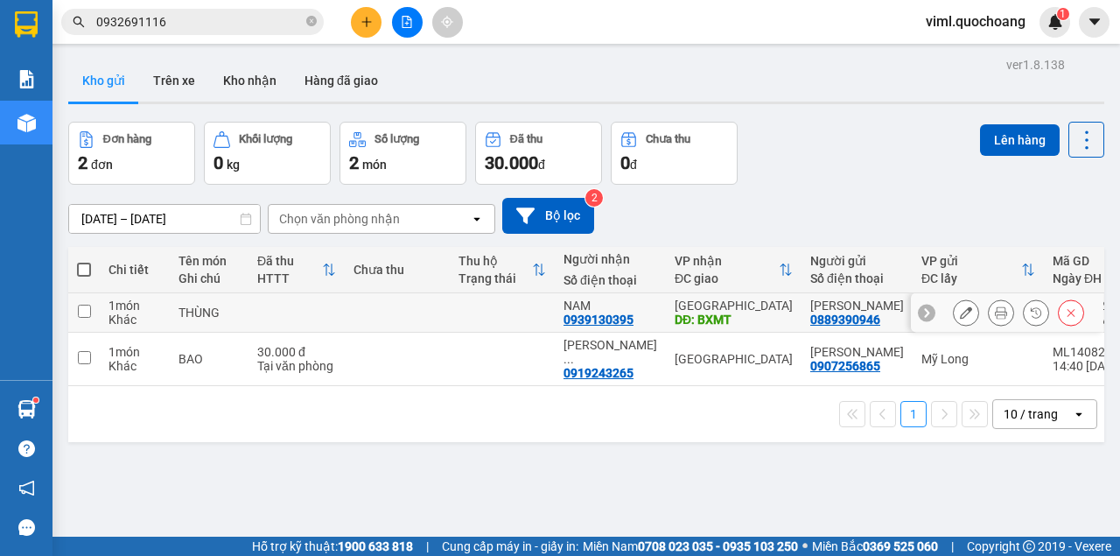
click at [961, 319] on icon at bounding box center [966, 312] width 12 height 12
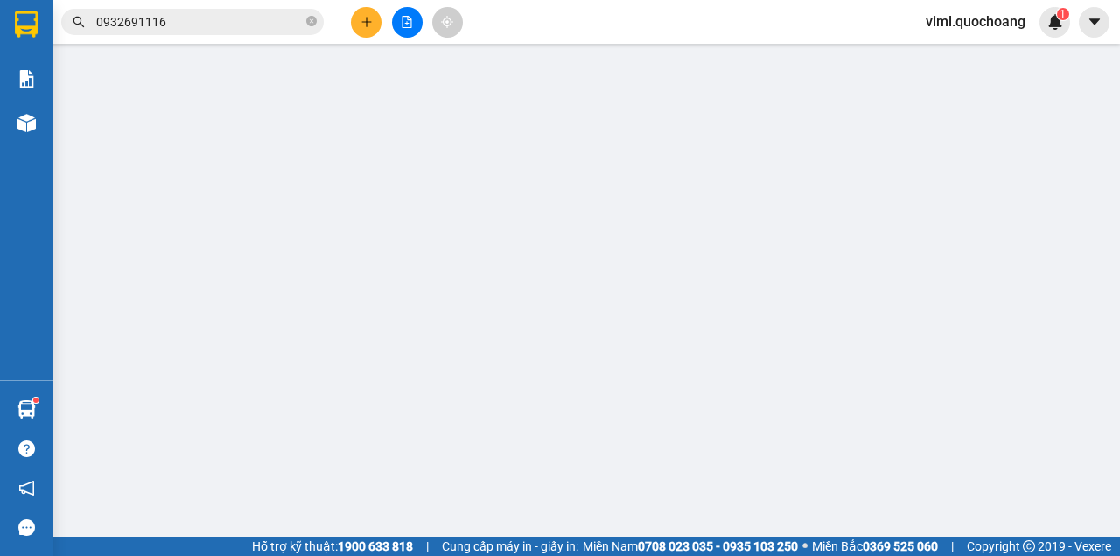
type input "0889390946"
type input "[PERSON_NAME]"
type input "ẤP 2 [GEOGRAPHIC_DATA]"
type input "0939130395"
type input "NAM"
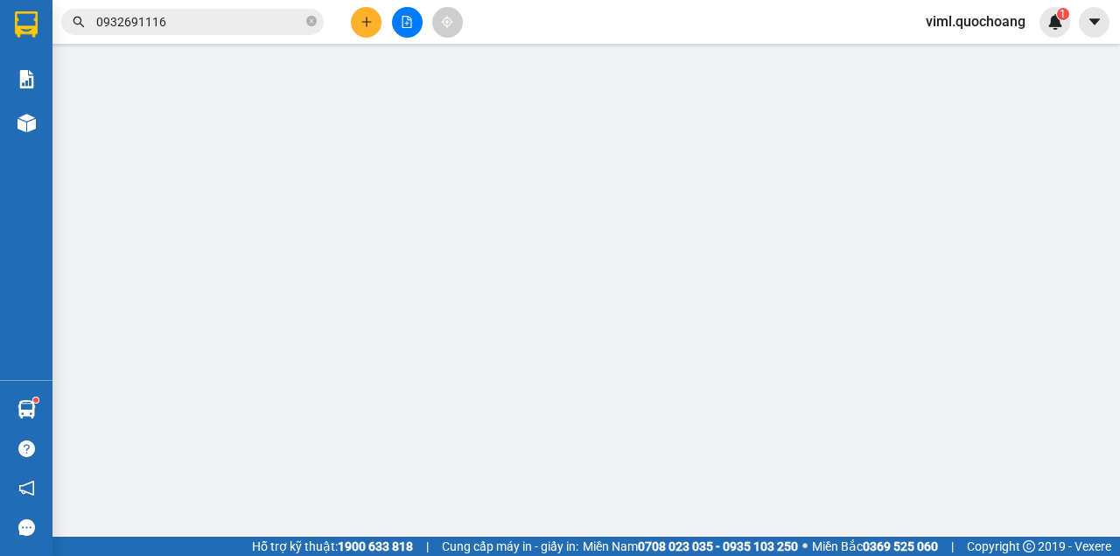
type input "BXMT"
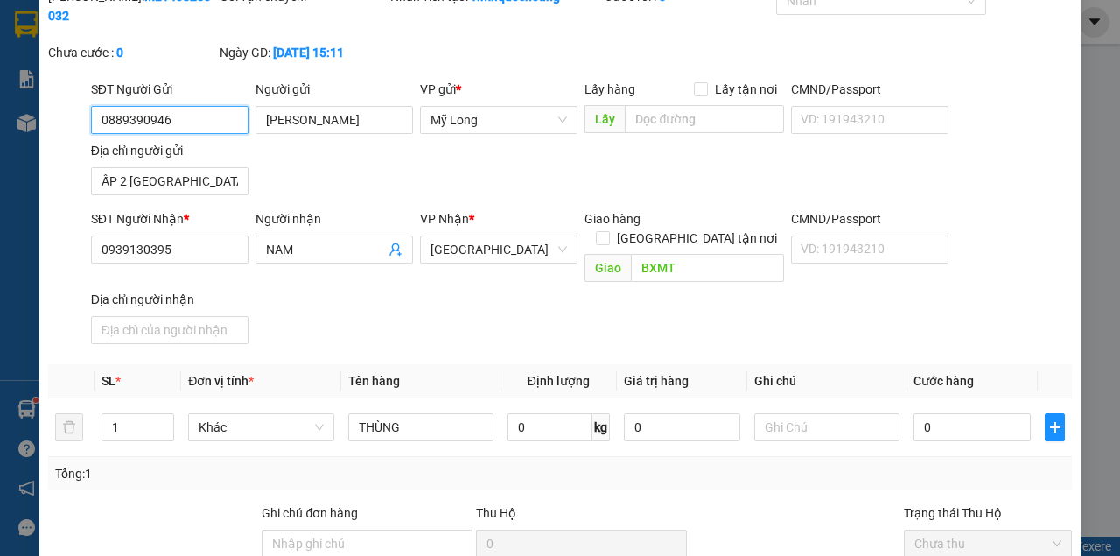
scroll to position [175, 0]
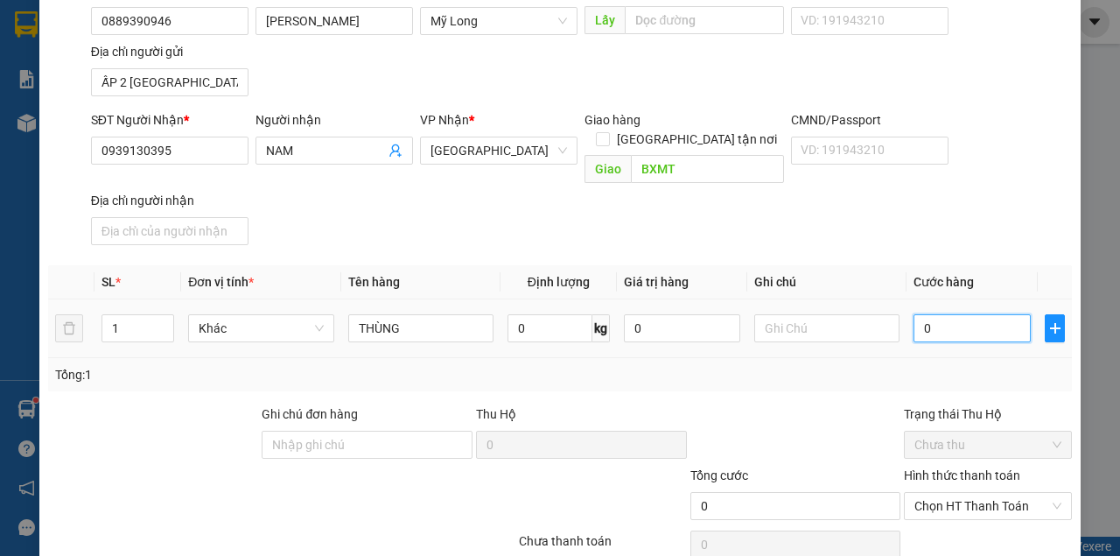
click at [949, 314] on input "0" at bounding box center [972, 328] width 117 height 28
type input "4"
type input "40"
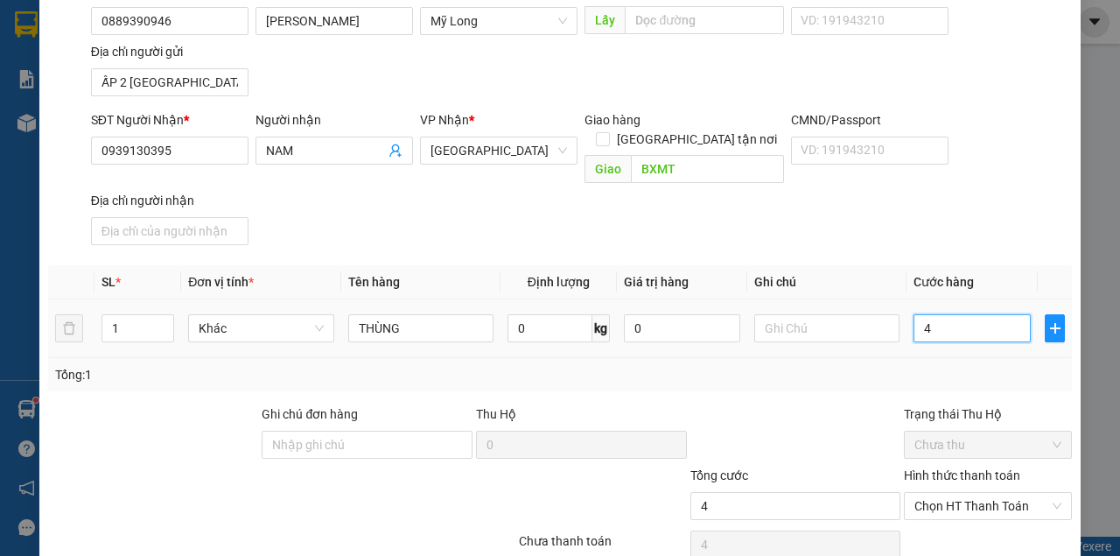
type input "40"
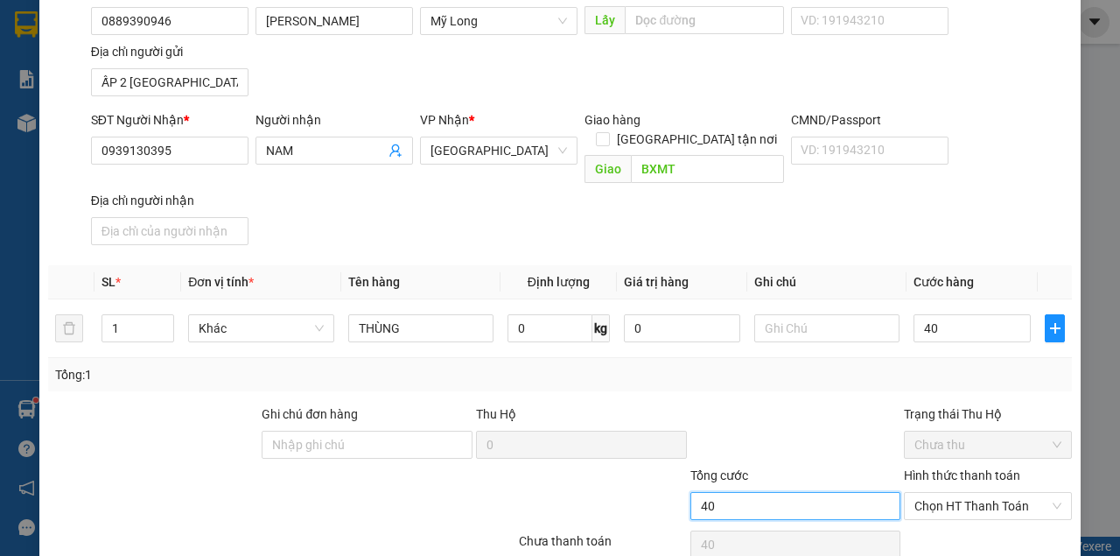
type input "40.000"
click at [859, 492] on input "40.000" at bounding box center [796, 506] width 211 height 28
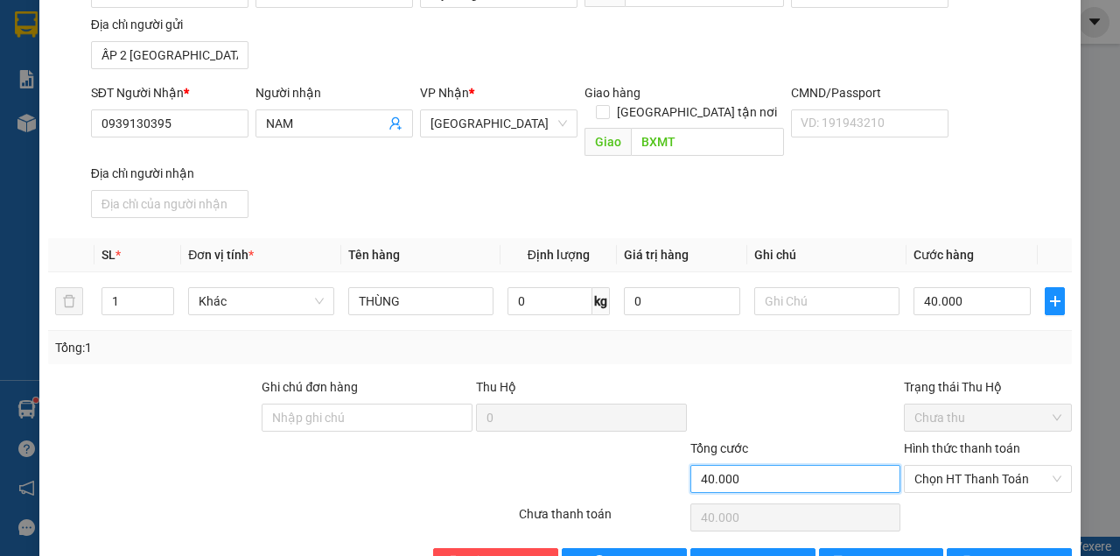
scroll to position [235, 0]
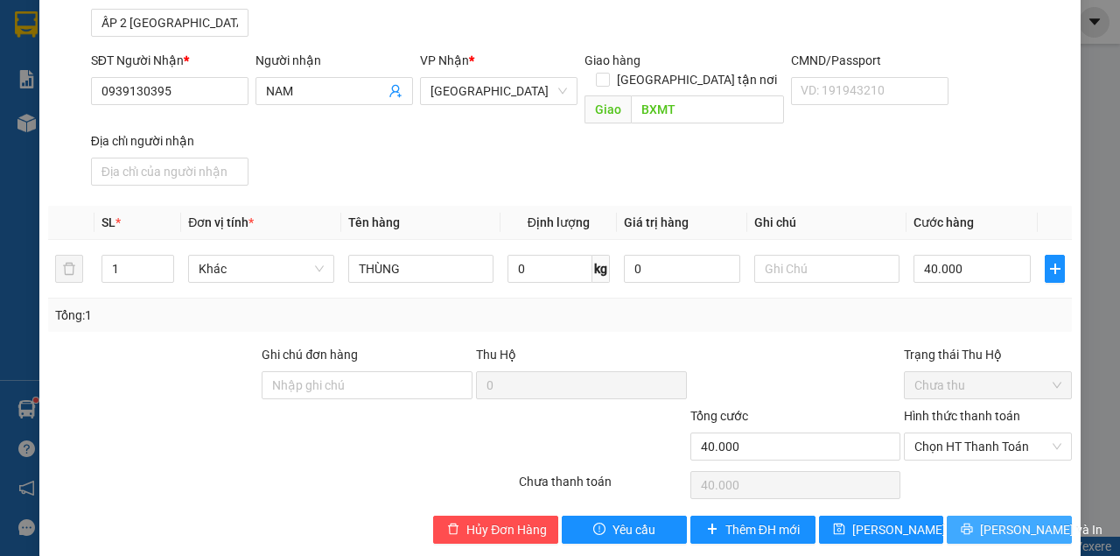
click at [980, 516] on button "[PERSON_NAME] và In" at bounding box center [1009, 530] width 125 height 28
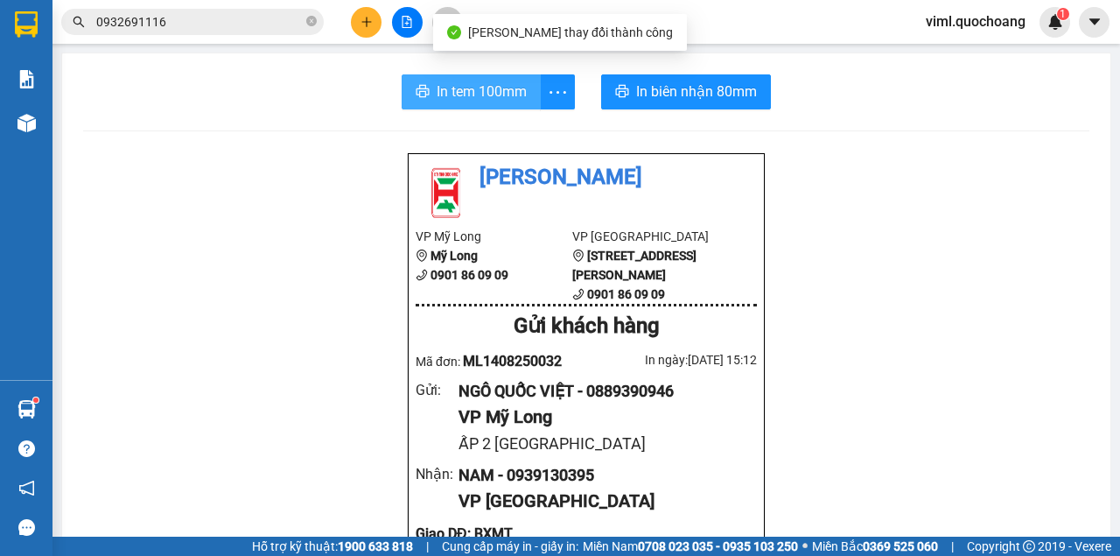
click at [480, 88] on span "In tem 100mm" at bounding box center [482, 92] width 90 height 22
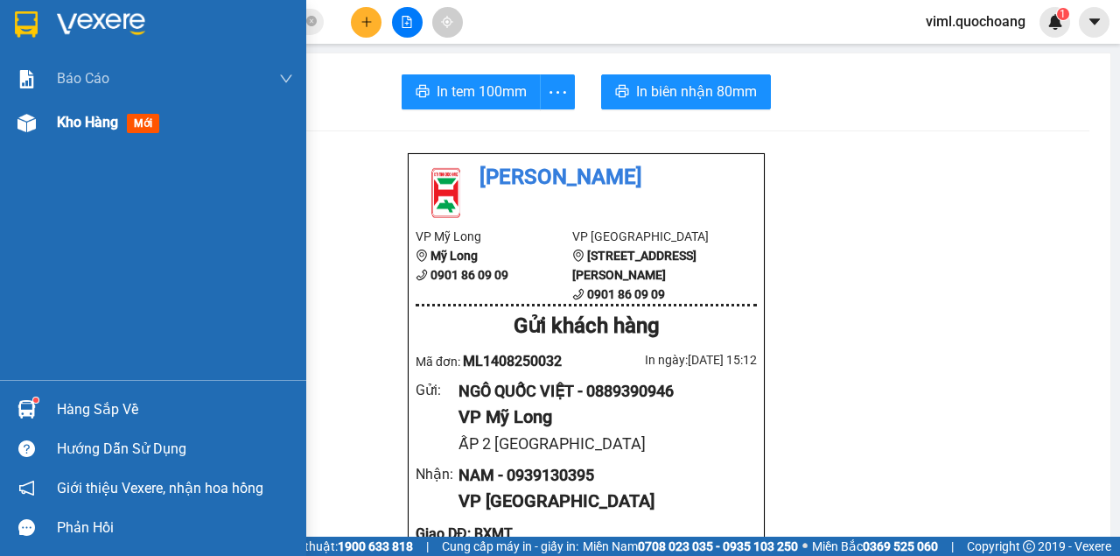
click at [60, 134] on div "Kho hàng mới" at bounding box center [175, 123] width 236 height 44
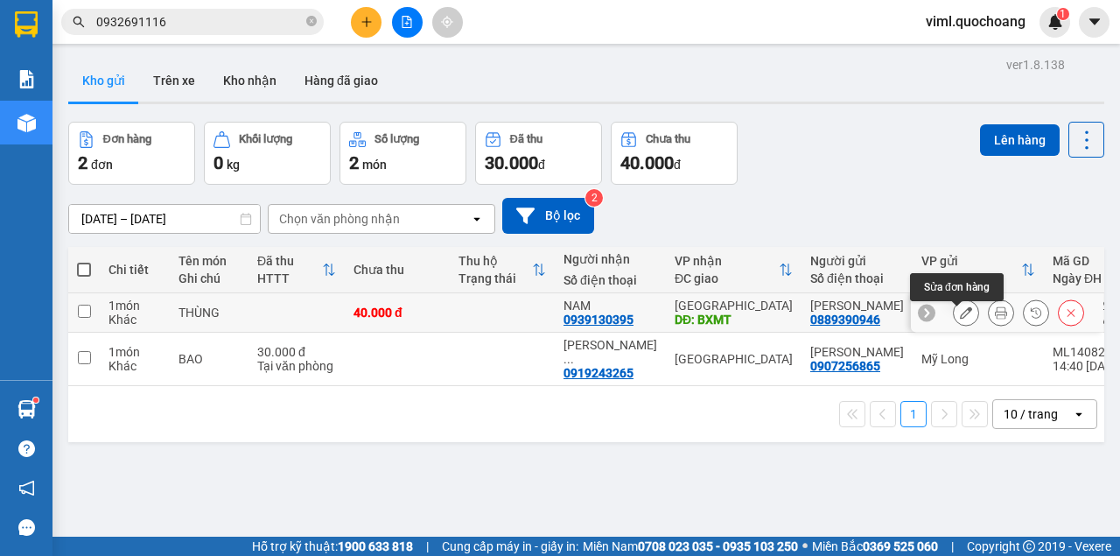
click at [960, 319] on icon at bounding box center [966, 312] width 12 height 12
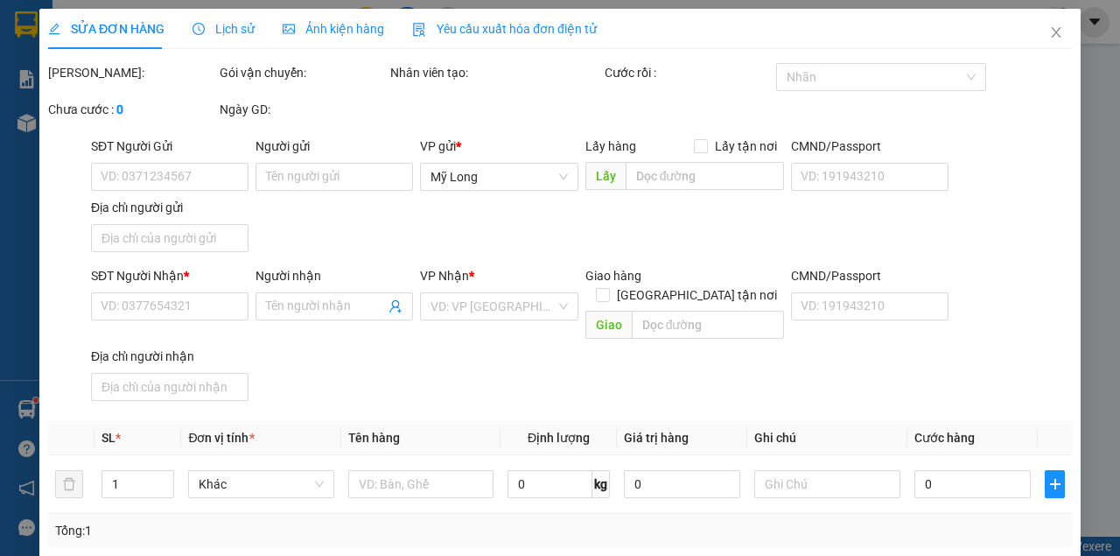
type input "0889390946"
type input "[PERSON_NAME]"
type input "ẤP 2 [GEOGRAPHIC_DATA]"
type input "0939130395"
type input "NAM"
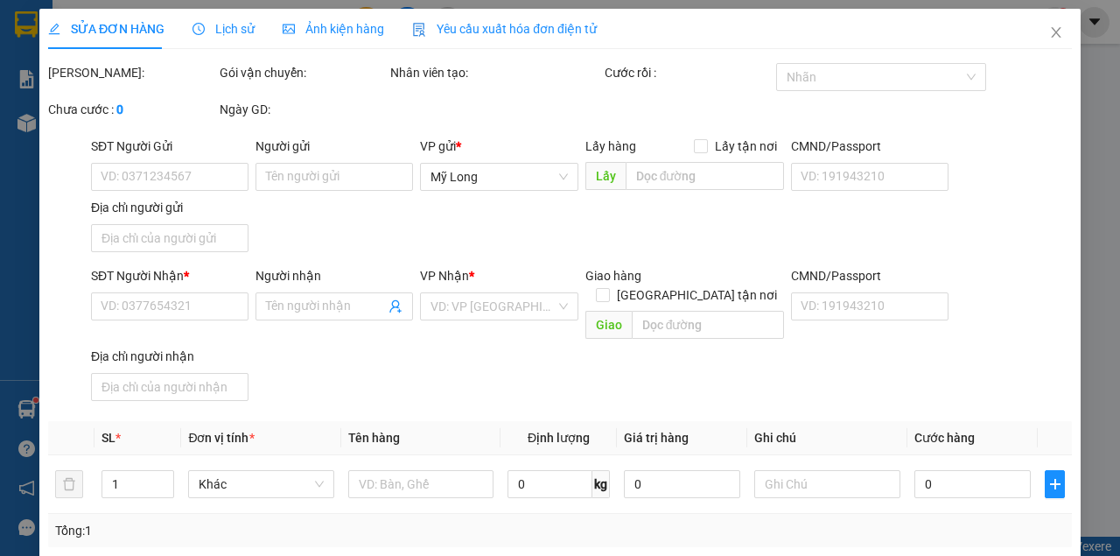
type input "BXMT"
type input "40.000"
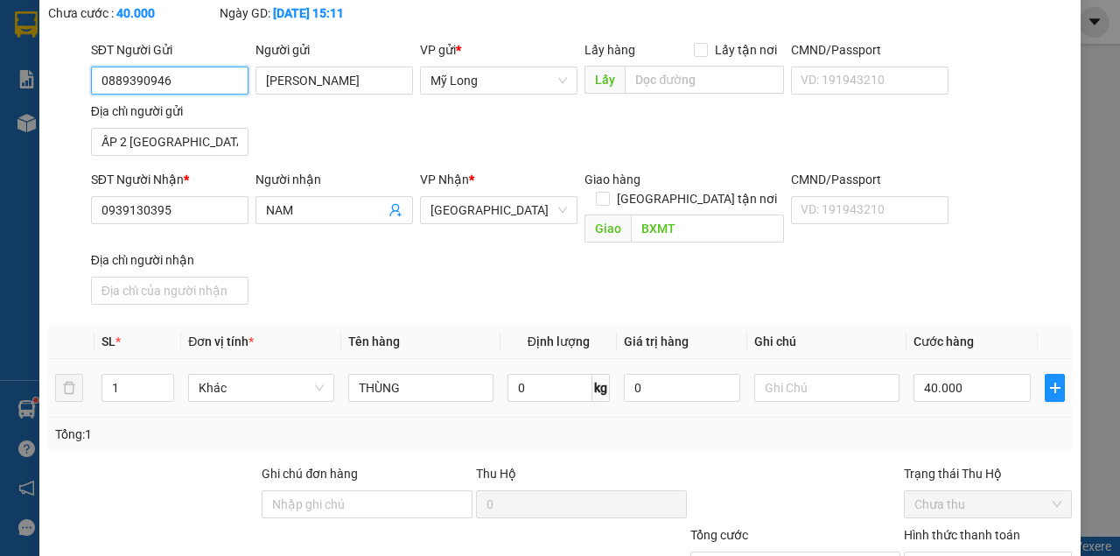
scroll to position [116, 0]
type input "0"
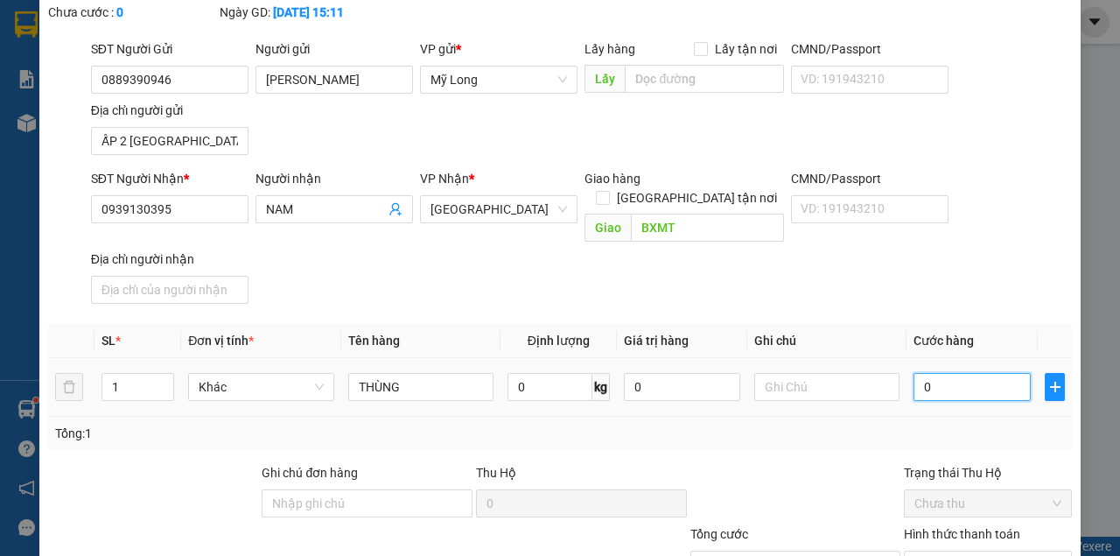
type input "5"
type input "05"
type input "50"
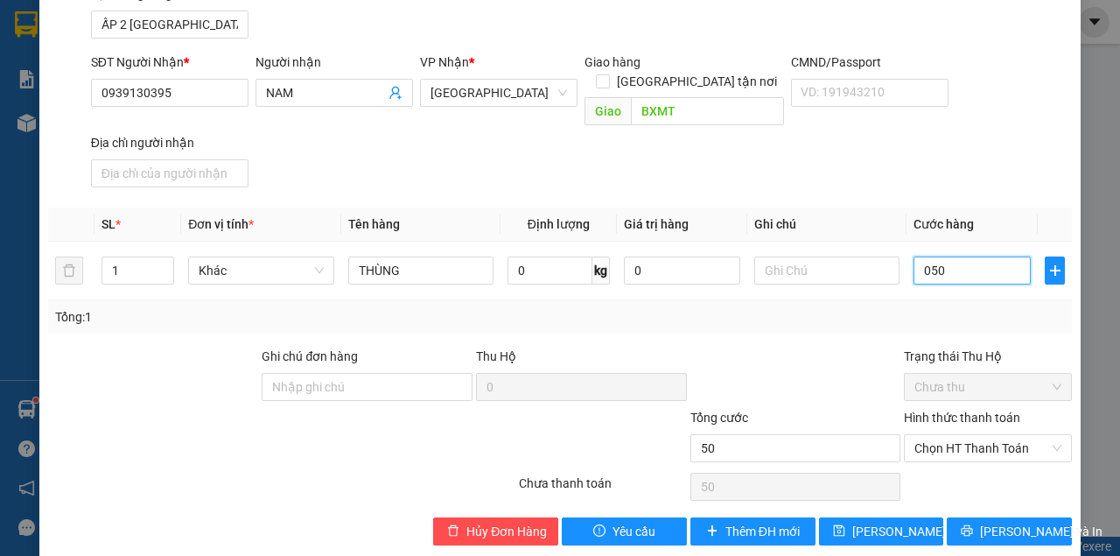
scroll to position [235, 0]
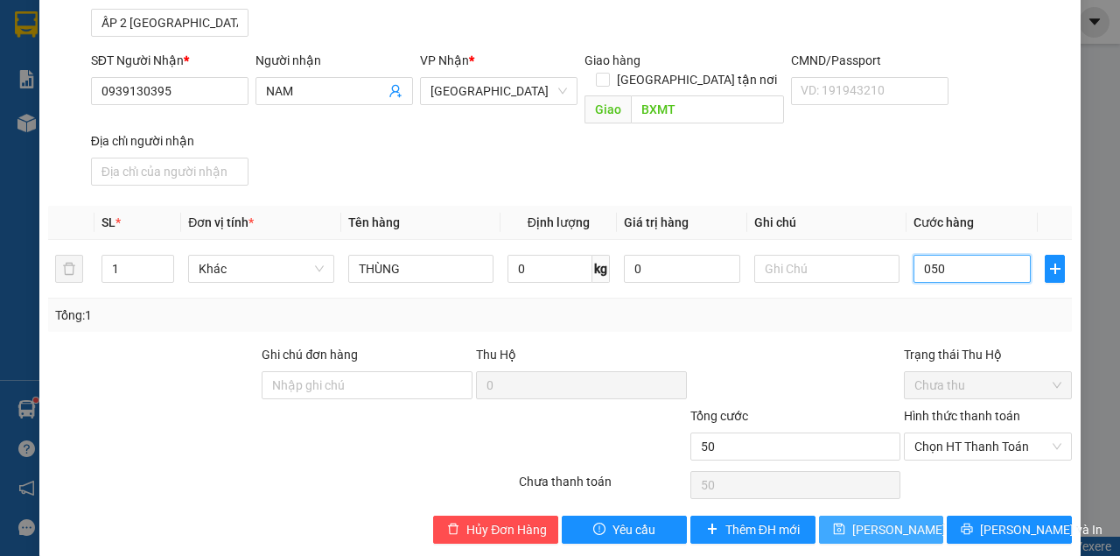
type input "050"
type input "50.000"
click at [909, 520] on span "[PERSON_NAME] thay đổi" at bounding box center [922, 529] width 140 height 19
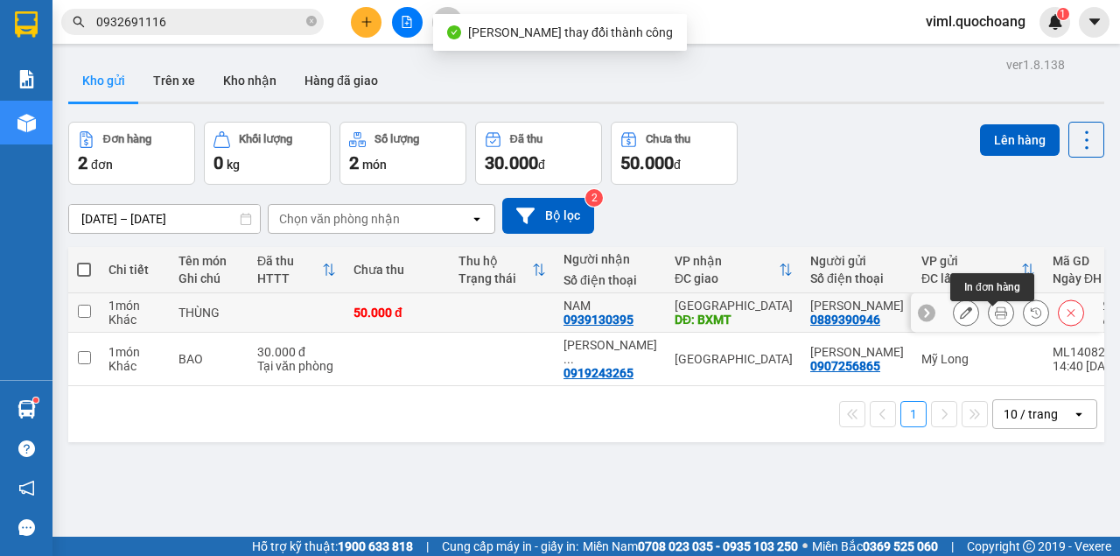
click at [995, 319] on icon at bounding box center [1001, 312] width 12 height 12
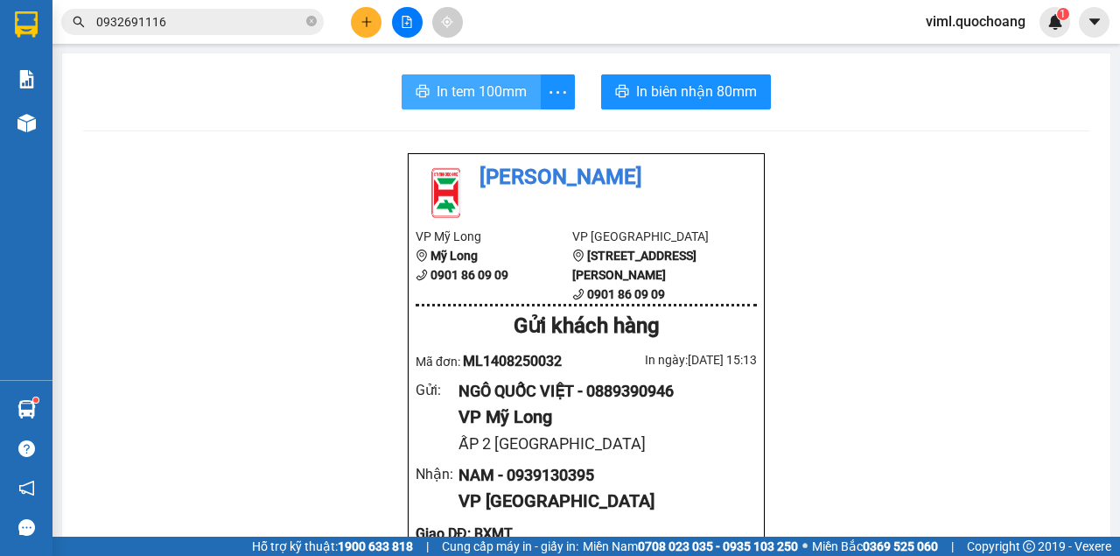
click at [495, 88] on span "In tem 100mm" at bounding box center [482, 92] width 90 height 22
click at [488, 88] on span "In tem 100mm" at bounding box center [482, 92] width 90 height 22
click at [363, 12] on button at bounding box center [366, 22] width 31 height 31
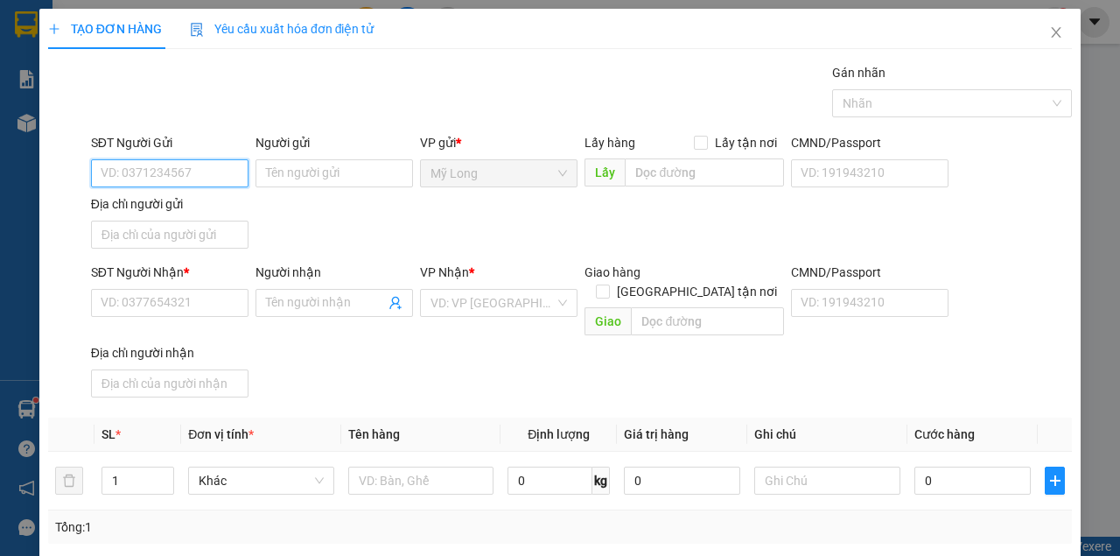
drag, startPoint x: 205, startPoint y: 172, endPoint x: 215, endPoint y: 165, distance: 12.6
click at [207, 172] on input "SĐT Người Gửi" at bounding box center [170, 173] width 158 height 28
type input "0946"
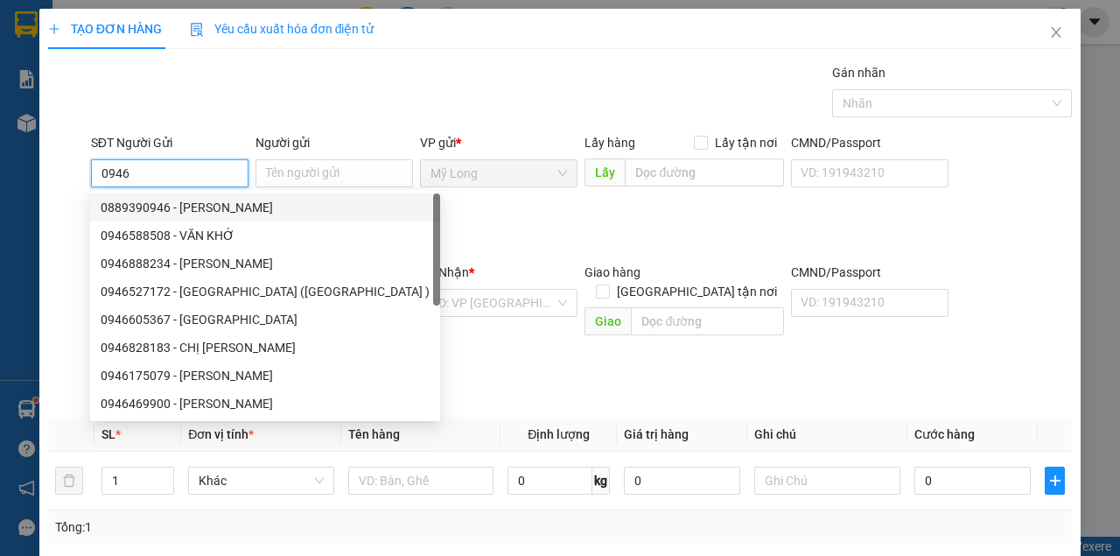
drag, startPoint x: 174, startPoint y: 171, endPoint x: 84, endPoint y: 165, distance: 90.3
click at [84, 165] on div "SĐT Người [DEMOGRAPHIC_DATA] 0946 Người gửi Tên người gửi VP gửi * Mỹ Long Lấy …" at bounding box center [560, 194] width 1028 height 123
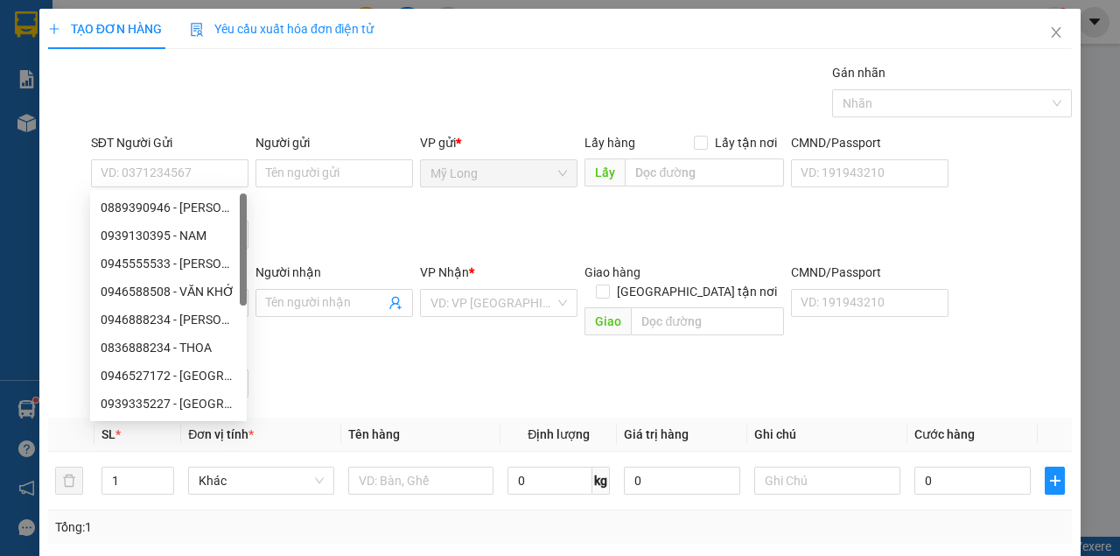
click at [309, 116] on div "Gán nhãn Nhãn" at bounding box center [582, 93] width 988 height 61
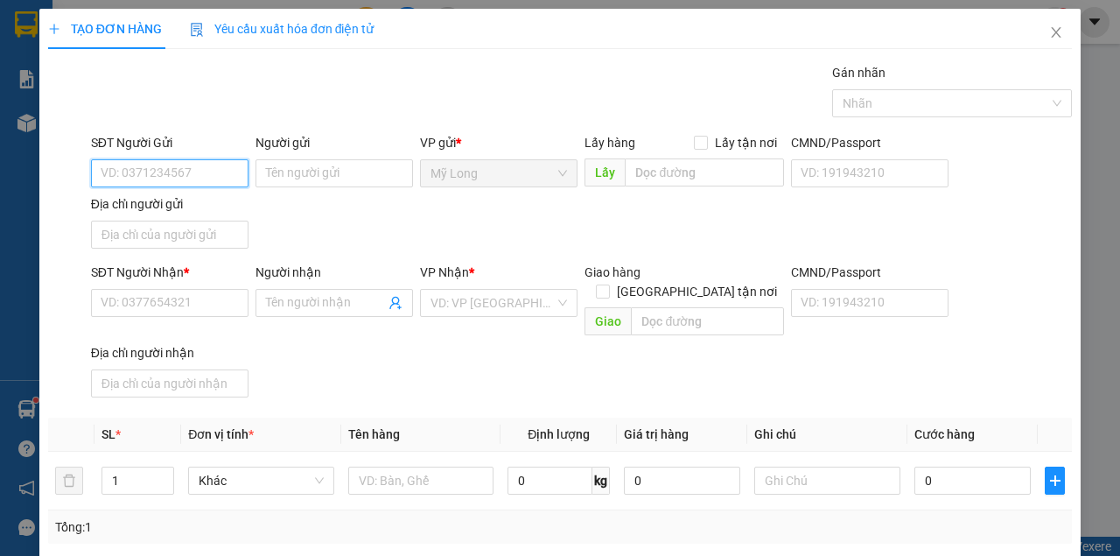
click at [206, 179] on input "SĐT Người Gửi" at bounding box center [170, 173] width 158 height 28
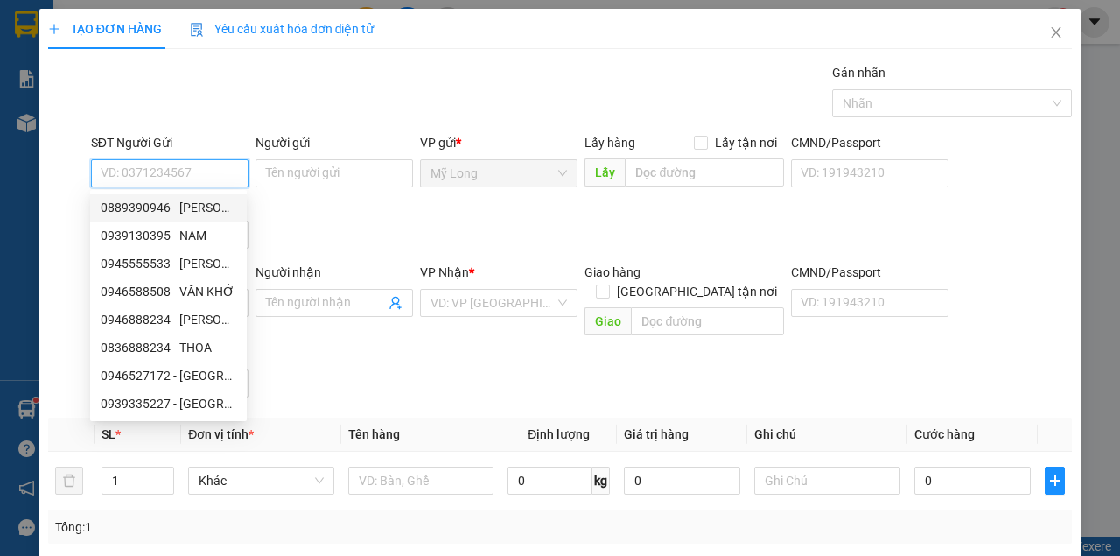
click at [180, 172] on input "SĐT Người Gửi" at bounding box center [170, 173] width 158 height 28
click at [217, 168] on input "SĐT Người Gửi" at bounding box center [170, 173] width 158 height 28
click at [318, 79] on div "Gán nhãn Nhãn" at bounding box center [582, 93] width 988 height 61
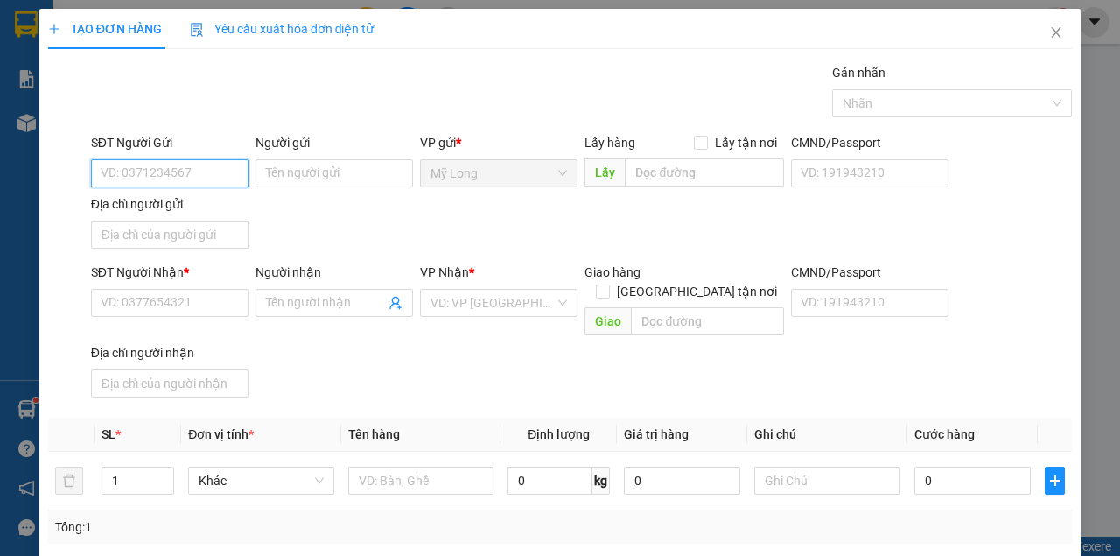
click at [203, 169] on input "SĐT Người Gửi" at bounding box center [170, 173] width 158 height 28
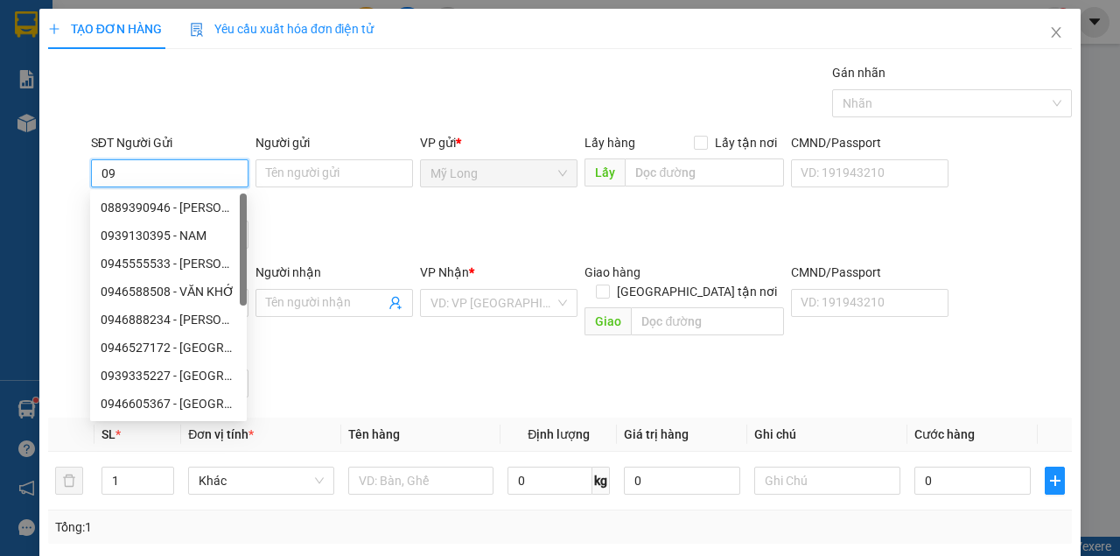
type input "0"
click at [378, 229] on div "SĐT Người Gửi VD: 0371234567 Người gửi Tên người gửi VP gửi * Mỹ Long Lấy hàng …" at bounding box center [582, 194] width 988 height 123
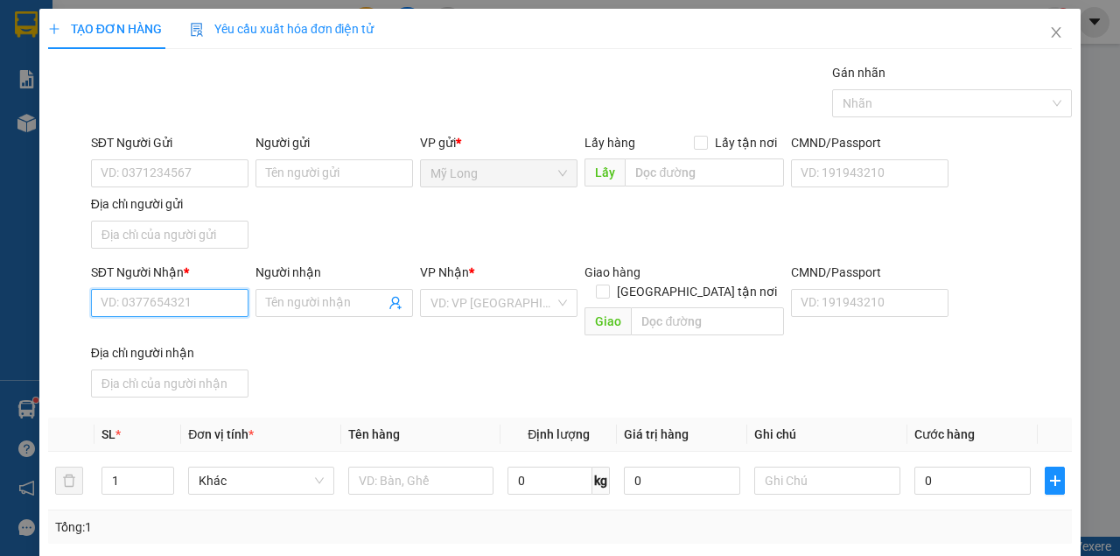
click at [186, 298] on input "SĐT Người Nhận *" at bounding box center [170, 303] width 158 height 28
type input "0905728731"
click at [173, 340] on div "0905728731 - THẮM" at bounding box center [169, 335] width 136 height 19
type input "THẮM"
type input "0905728731"
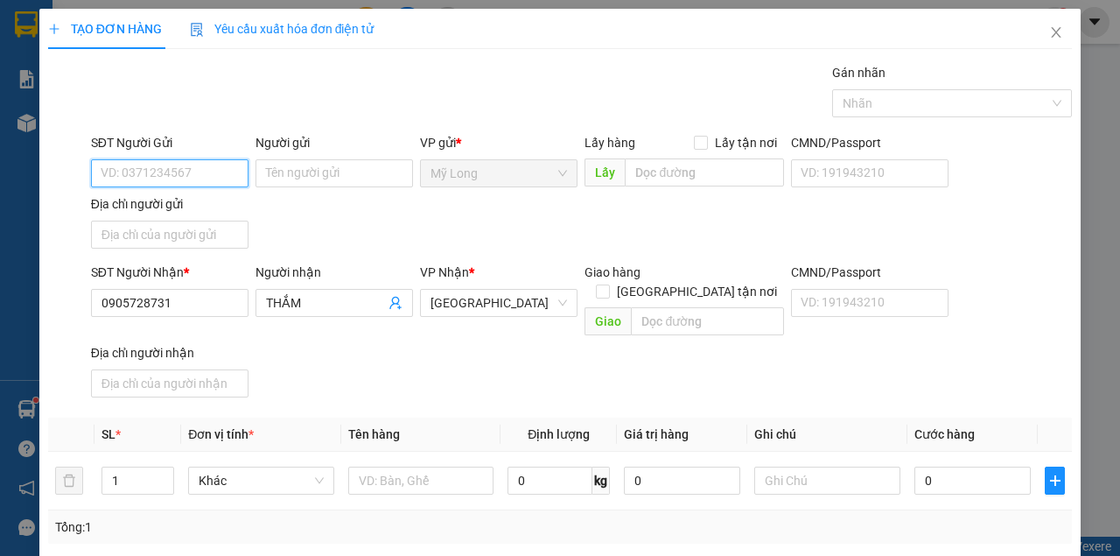
click at [207, 181] on input "SĐT Người Gửi" at bounding box center [170, 173] width 158 height 28
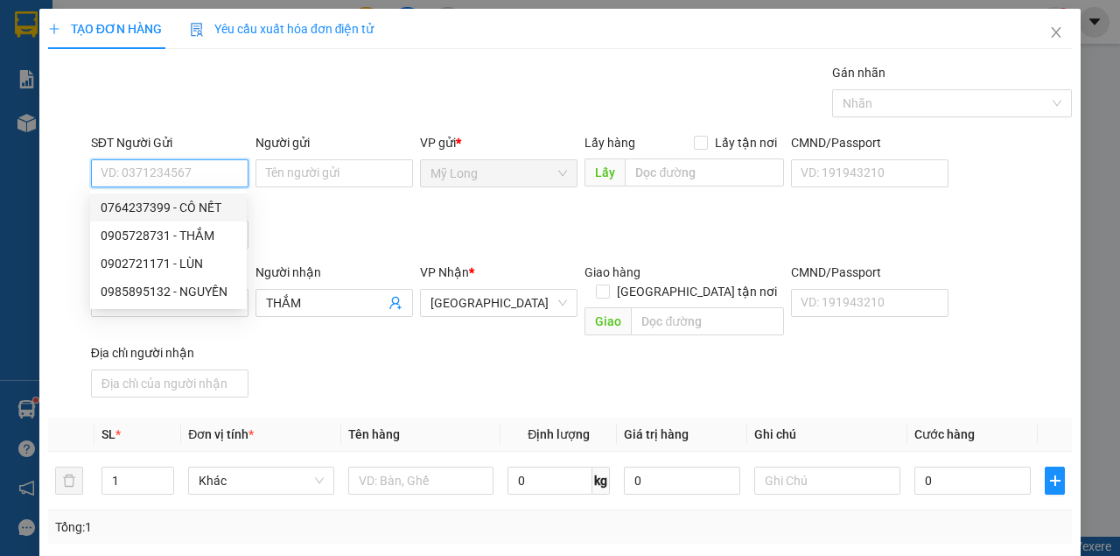
click at [196, 207] on div "0764237399 - CÔ NẾT" at bounding box center [169, 207] width 136 height 19
type input "0764237399"
type input "CÔ NẾT"
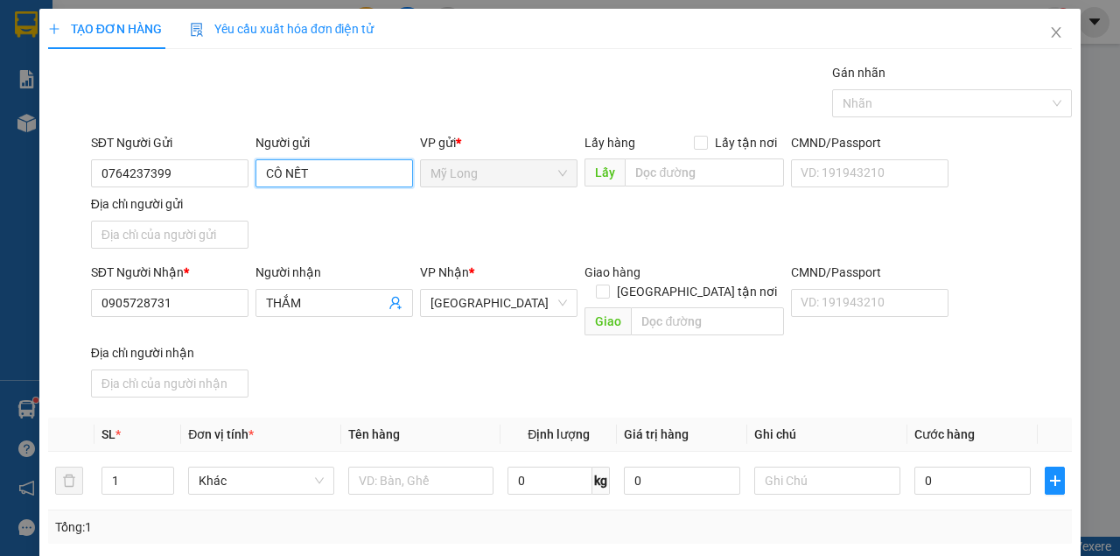
drag, startPoint x: 316, startPoint y: 175, endPoint x: 226, endPoint y: 197, distance: 92.8
click at [228, 195] on div "SĐT Người Gửi 0764237399 Người gửi CÔ NẾT CÔ NẾT VP gửi * Mỹ Long Lấy hàng Lấy …" at bounding box center [582, 194] width 988 height 123
type input "[PERSON_NAME]"
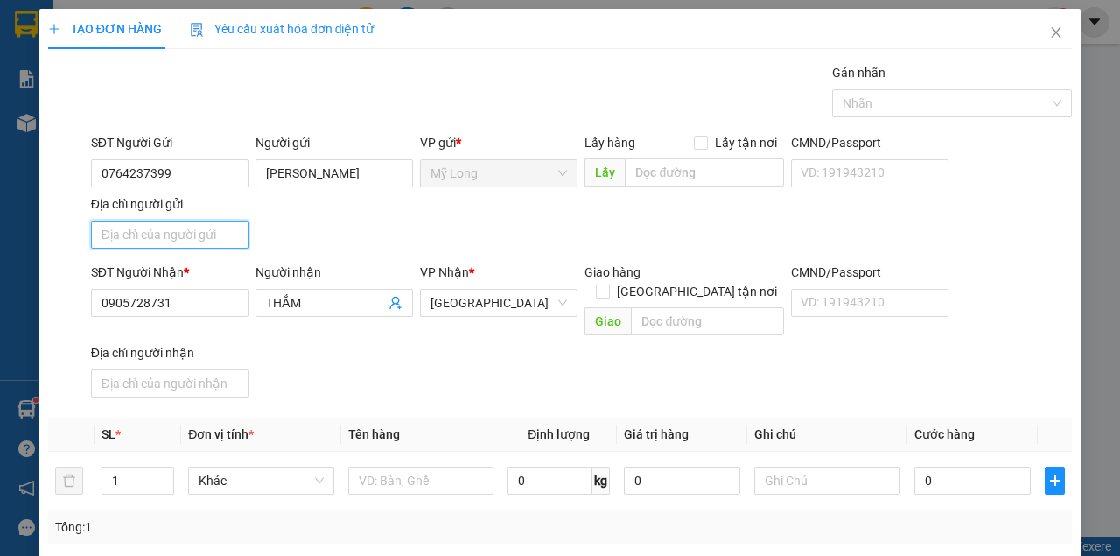
click at [203, 235] on input "Địa chỉ người gửi" at bounding box center [170, 235] width 158 height 28
type input "A"
type input "Â"
type input "ẤP MỸ [GEOGRAPHIC_DATA]"
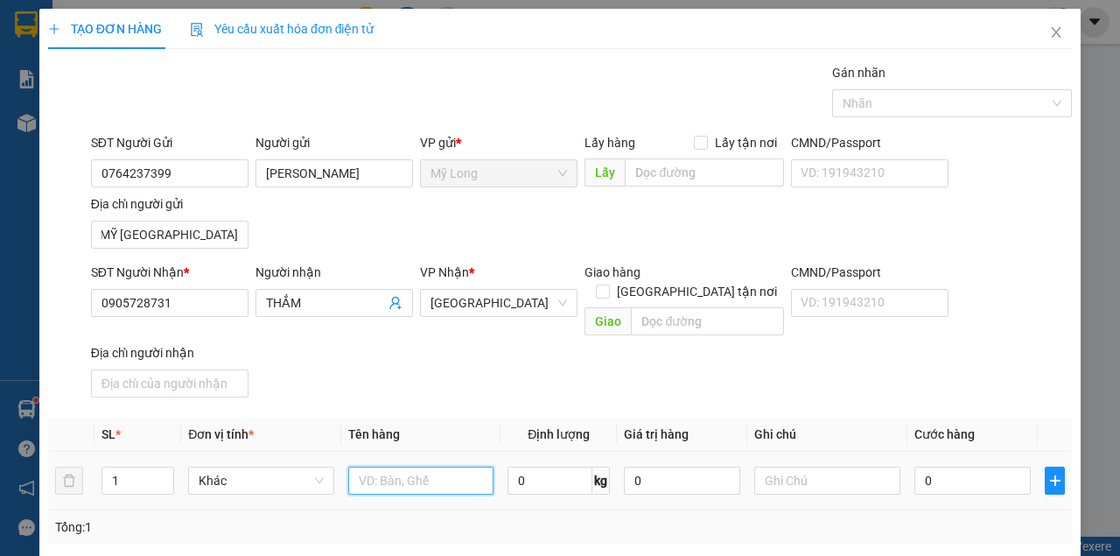
scroll to position [0, 0]
click at [417, 466] on input "text" at bounding box center [421, 480] width 146 height 28
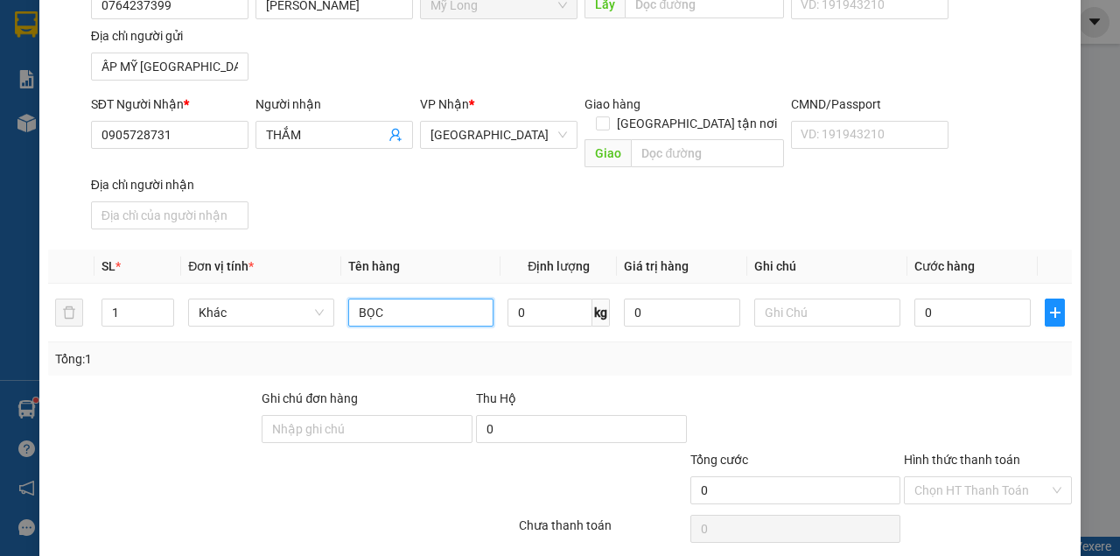
scroll to position [175, 0]
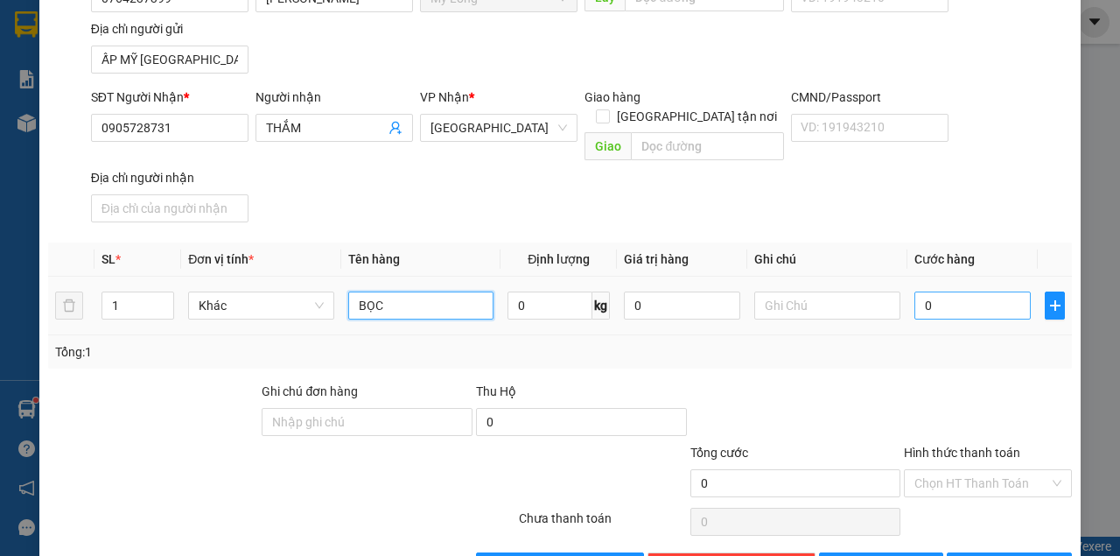
type input "BỌC"
click at [966, 291] on input "0" at bounding box center [973, 305] width 116 height 28
type input "3"
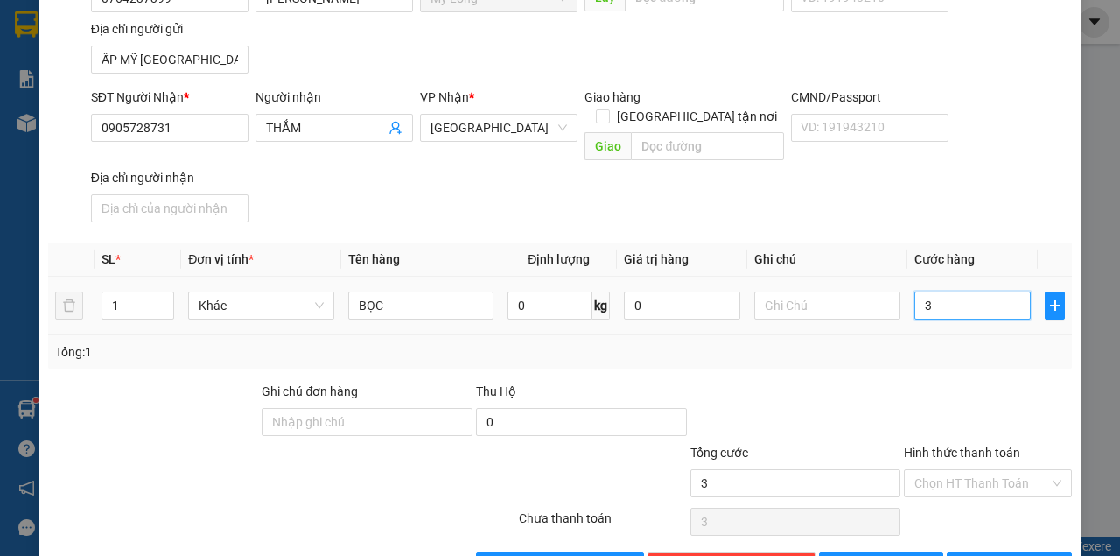
type input "30"
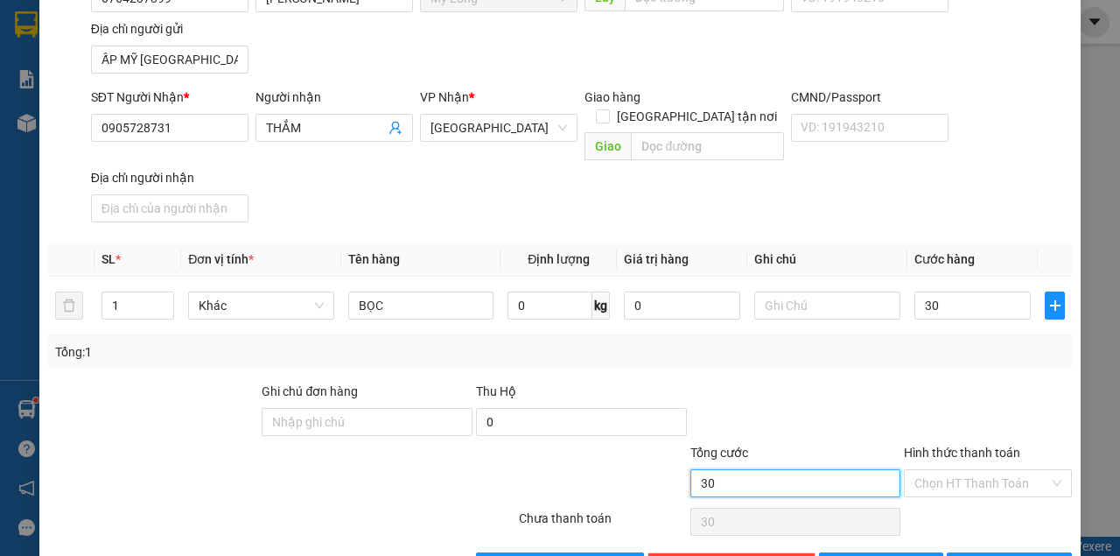
type input "30.000"
click at [765, 469] on input "30.000" at bounding box center [796, 483] width 211 height 28
click at [951, 470] on input "Hình thức thanh toán" at bounding box center [982, 483] width 135 height 26
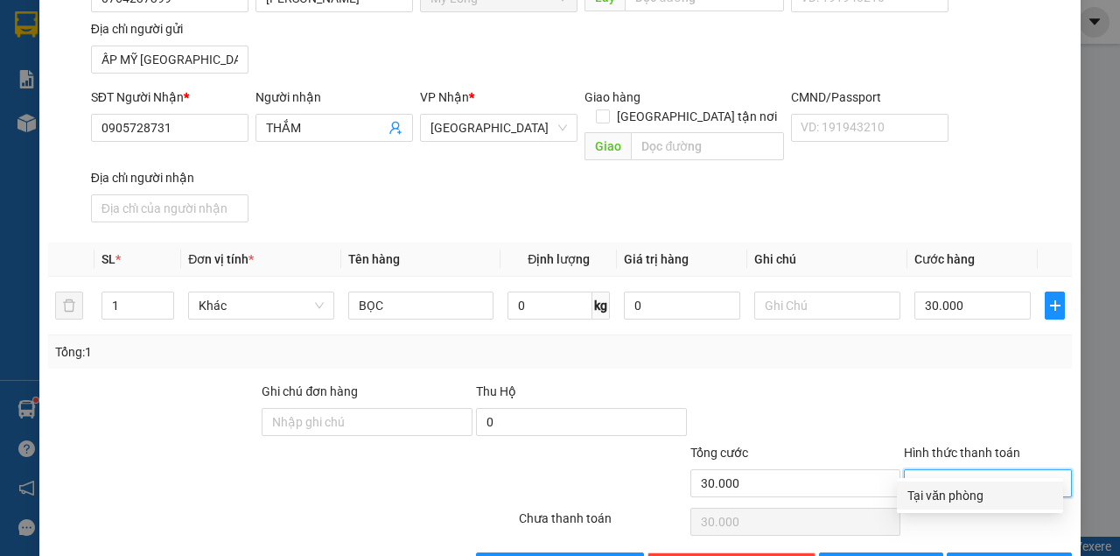
click at [936, 488] on div "Tại văn phòng" at bounding box center [980, 495] width 145 height 19
type input "0"
click at [992, 555] on span "[PERSON_NAME] và In" at bounding box center [1041, 566] width 123 height 19
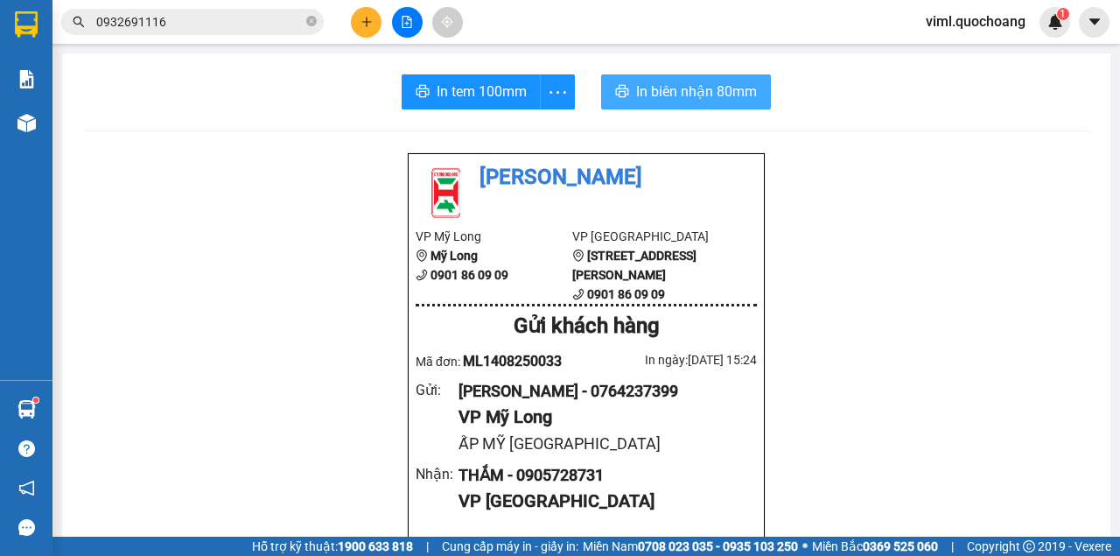
click at [653, 91] on span "In biên nhận 80mm" at bounding box center [696, 92] width 121 height 22
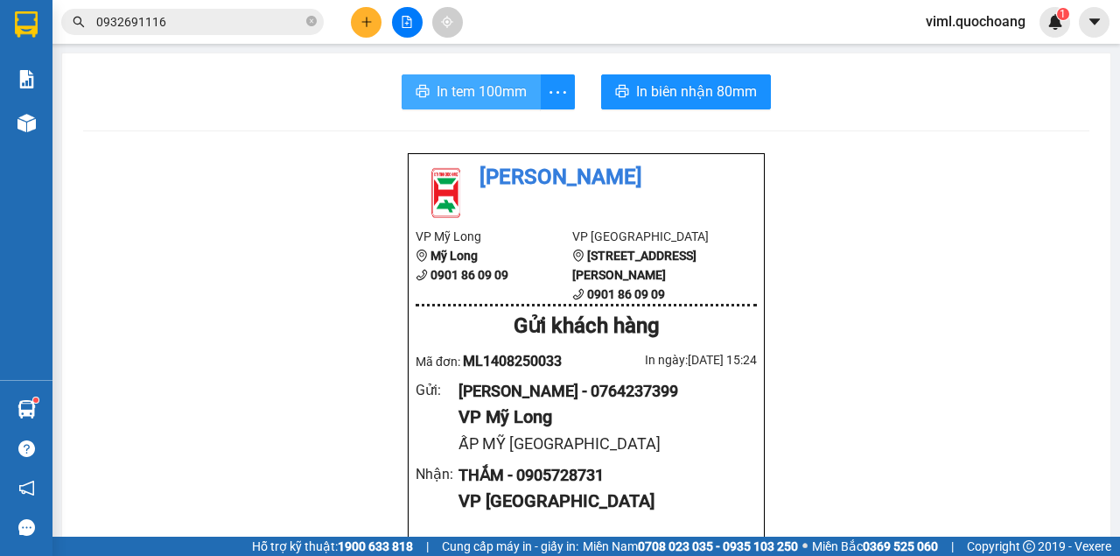
click at [450, 82] on span "In tem 100mm" at bounding box center [482, 92] width 90 height 22
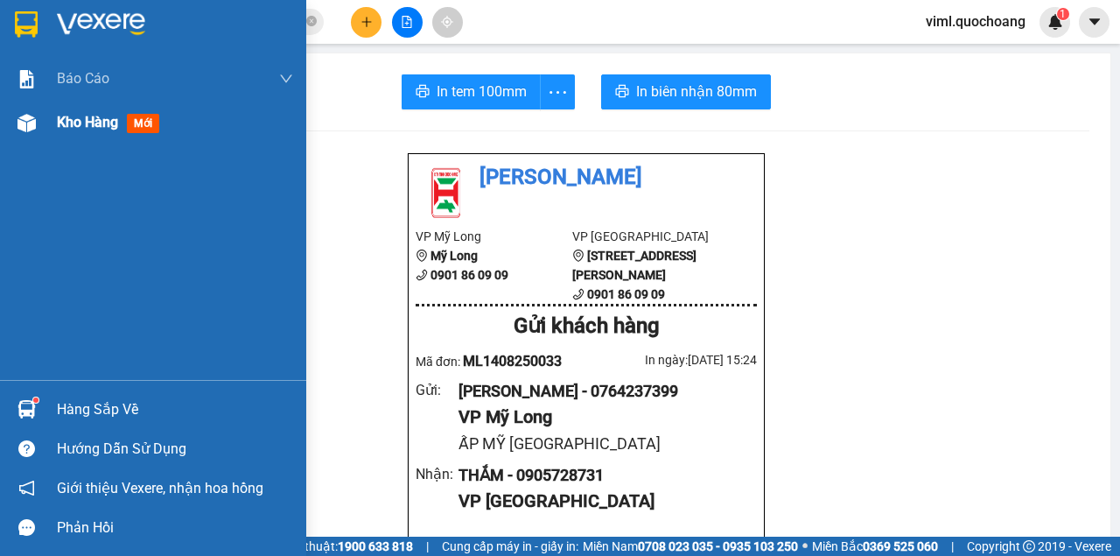
click at [29, 122] on img at bounding box center [27, 123] width 18 height 18
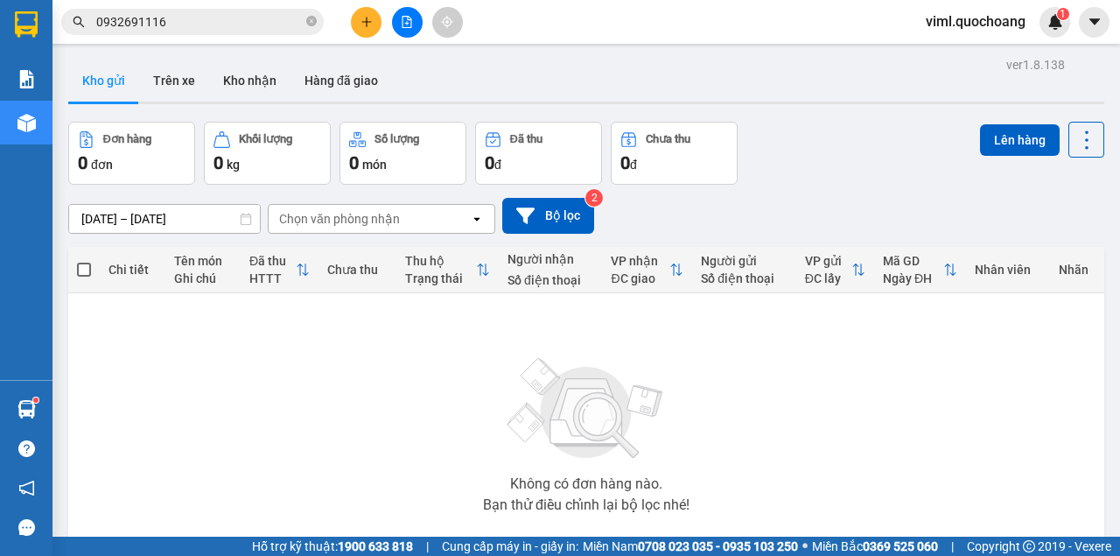
click at [271, 103] on div at bounding box center [586, 103] width 1036 height 3
click at [258, 89] on button "Kho nhận" at bounding box center [249, 81] width 81 height 42
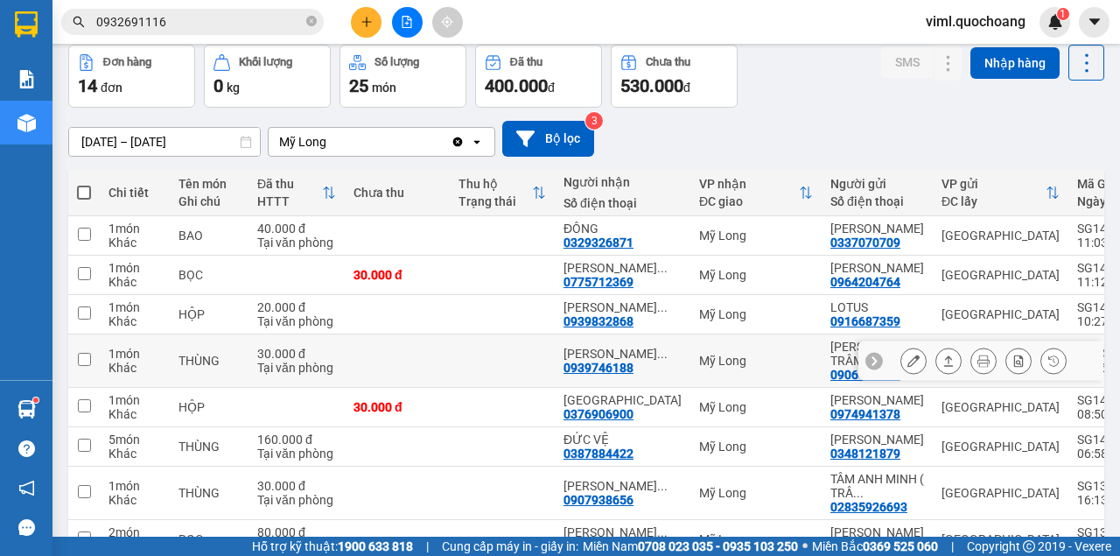
scroll to position [18, 0]
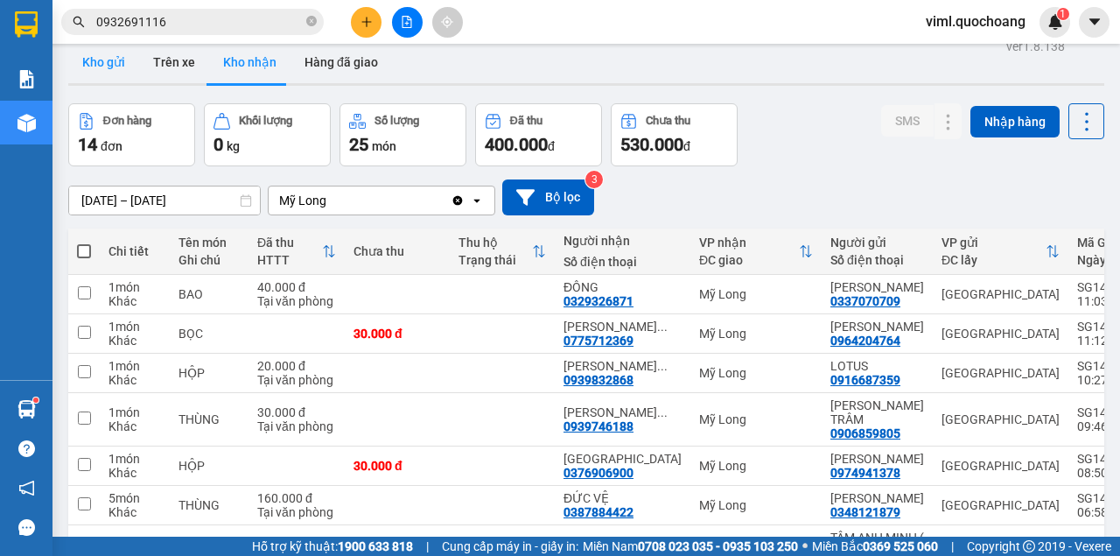
click at [112, 64] on button "Kho gửi" at bounding box center [103, 62] width 71 height 42
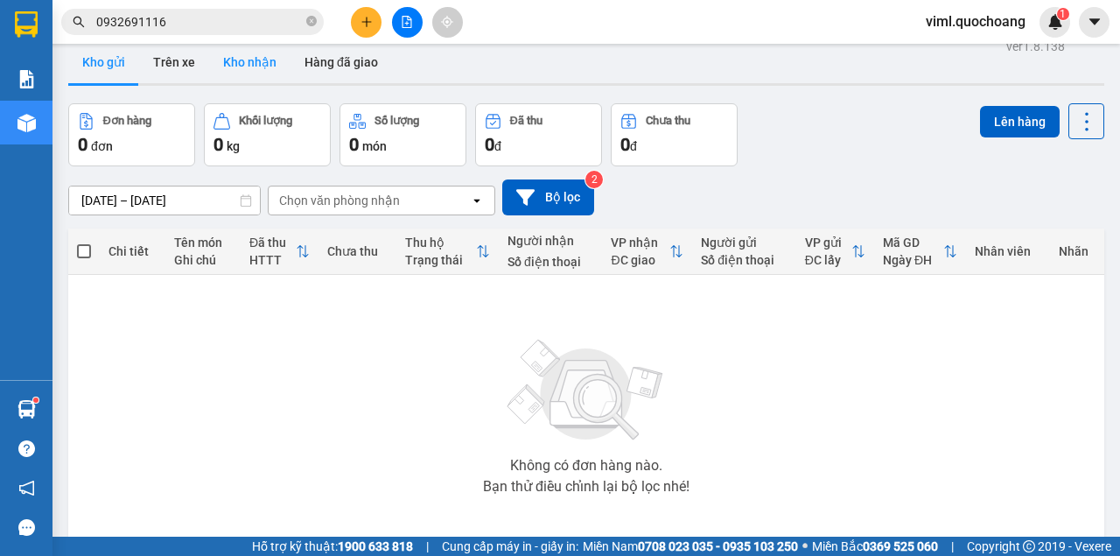
click at [249, 60] on button "Kho nhận" at bounding box center [249, 62] width 81 height 42
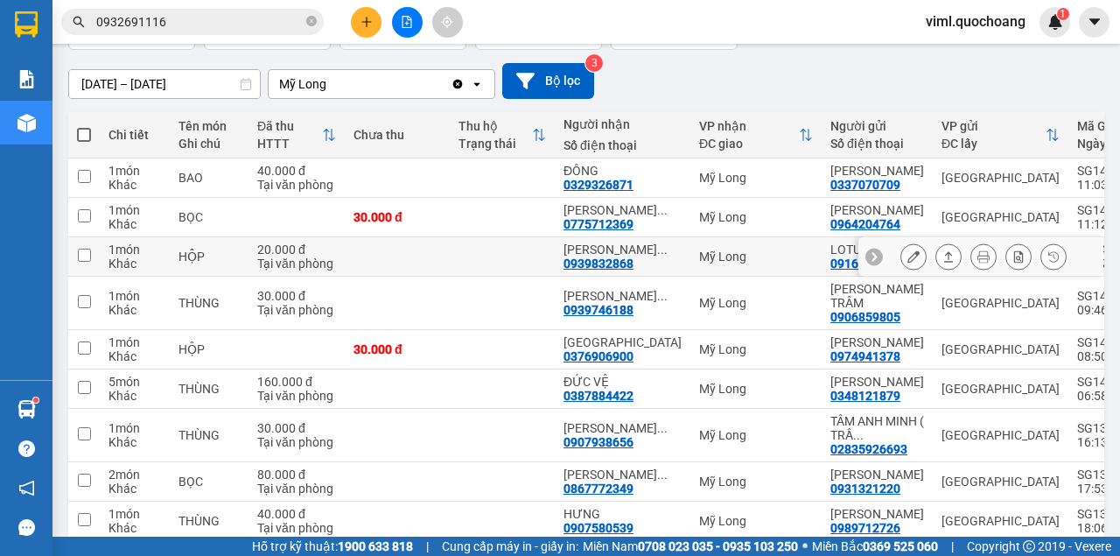
scroll to position [193, 0]
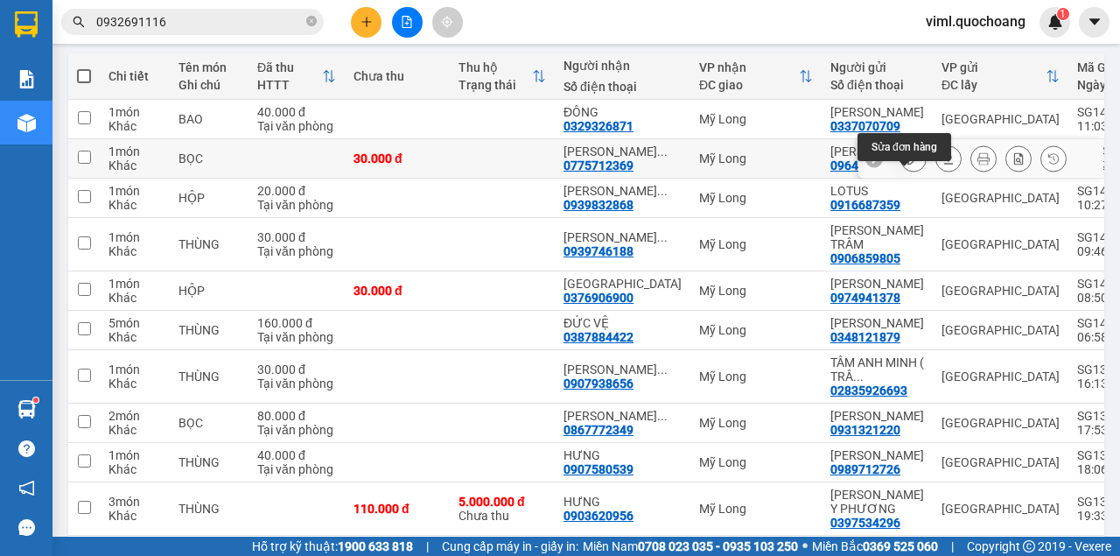
click at [911, 174] on button at bounding box center [913, 159] width 25 height 31
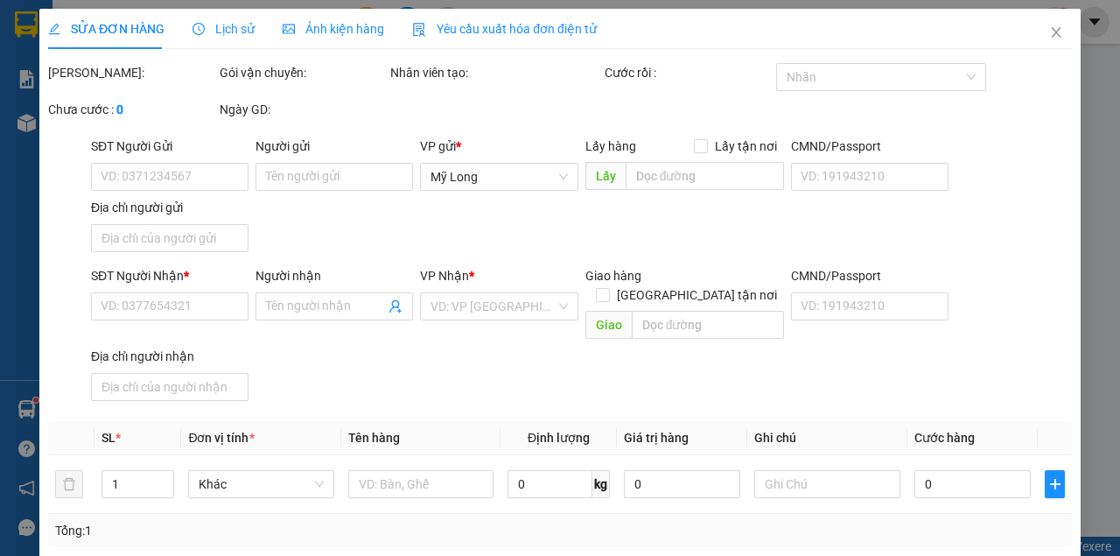
type input "0964204764"
type input "[PERSON_NAME]"
type input "8B CƯ XÁ ĐỒNG TIẾN P14 Q10"
type input "0775712369"
type input "[PERSON_NAME]"
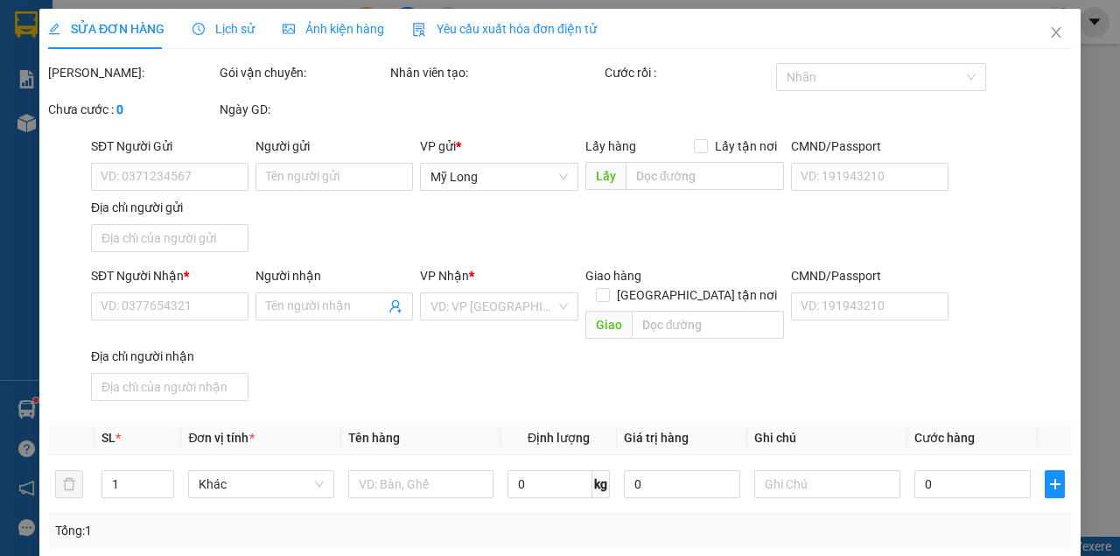
type input "30.000"
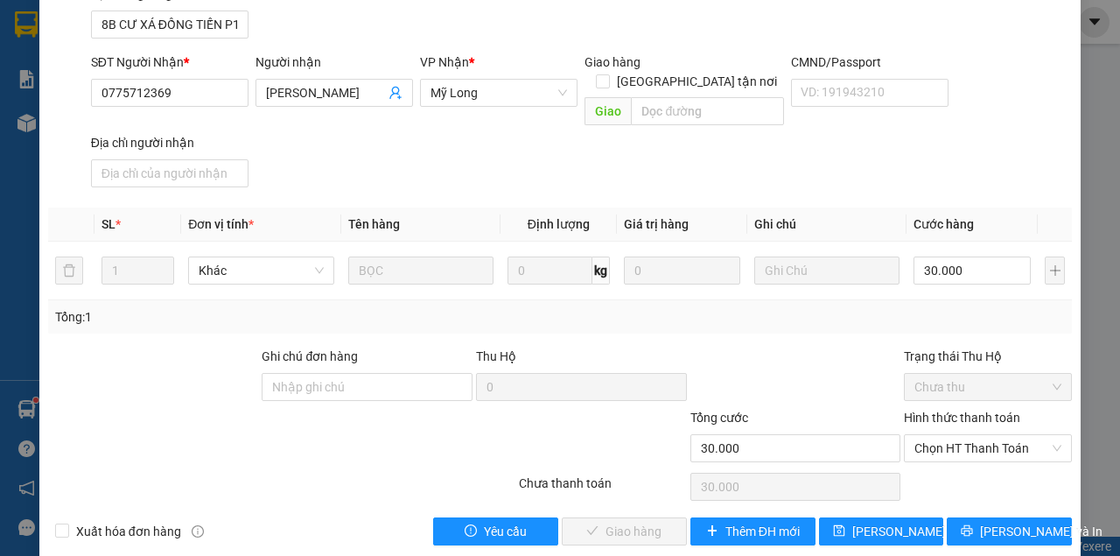
scroll to position [235, 0]
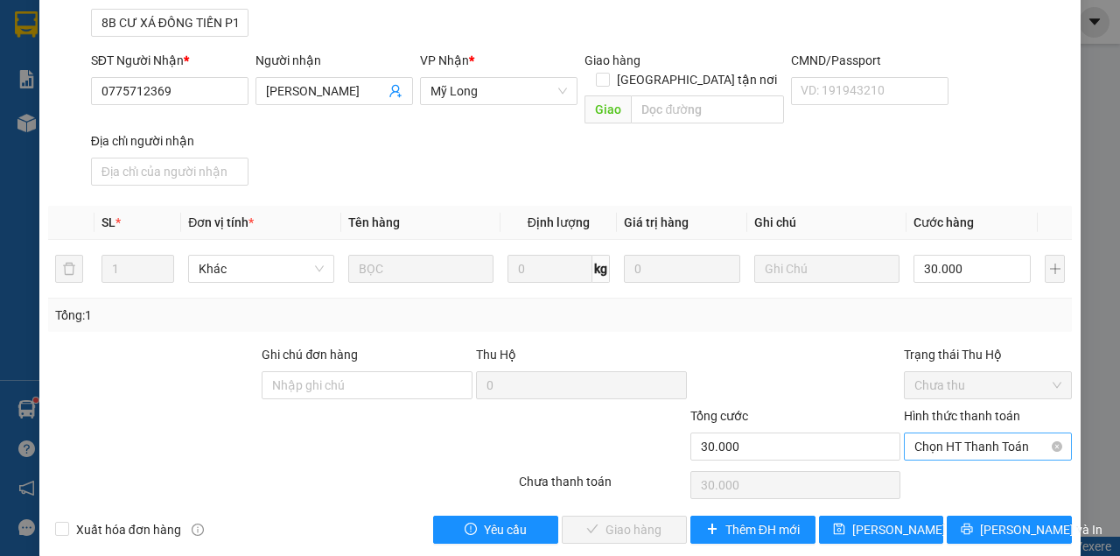
click at [966, 433] on span "Chọn HT Thanh Toán" at bounding box center [988, 446] width 147 height 26
click at [958, 464] on div "Tại văn phòng" at bounding box center [980, 460] width 145 height 19
type input "0"
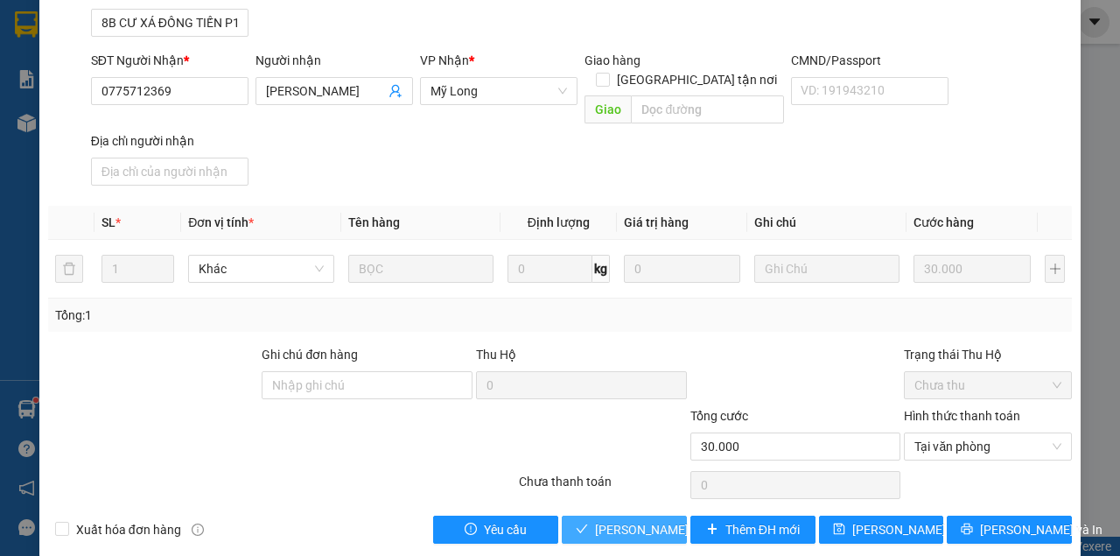
click at [634, 520] on span "[PERSON_NAME] và Giao hàng" at bounding box center [679, 529] width 168 height 19
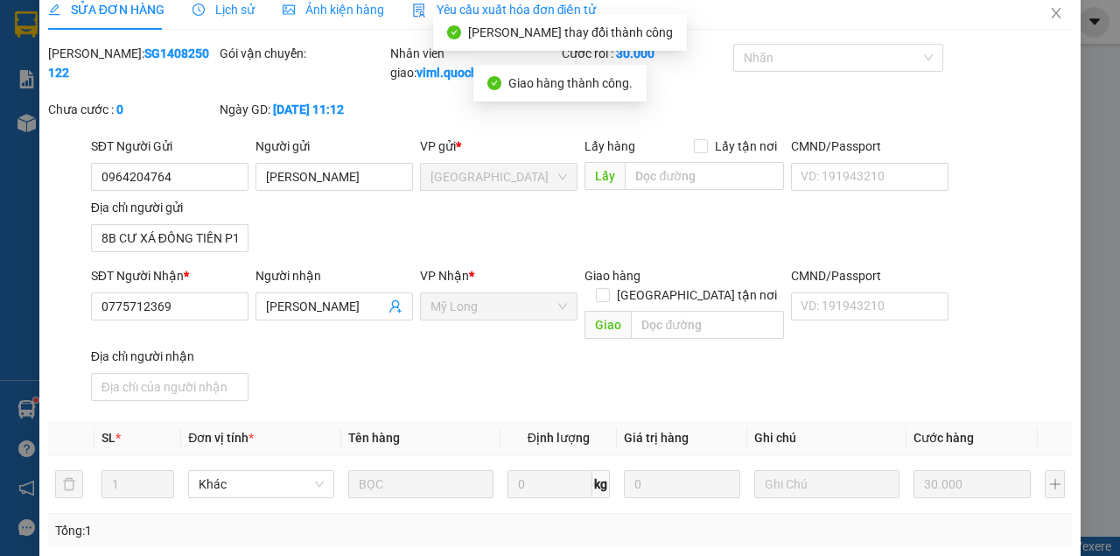
scroll to position [0, 0]
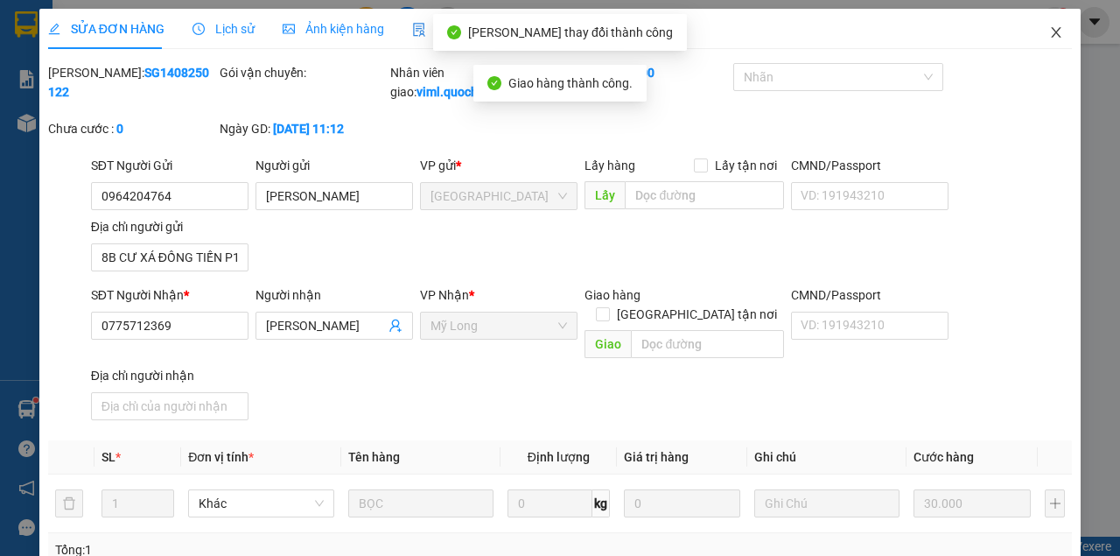
click at [1052, 33] on icon "close" at bounding box center [1057, 32] width 10 height 11
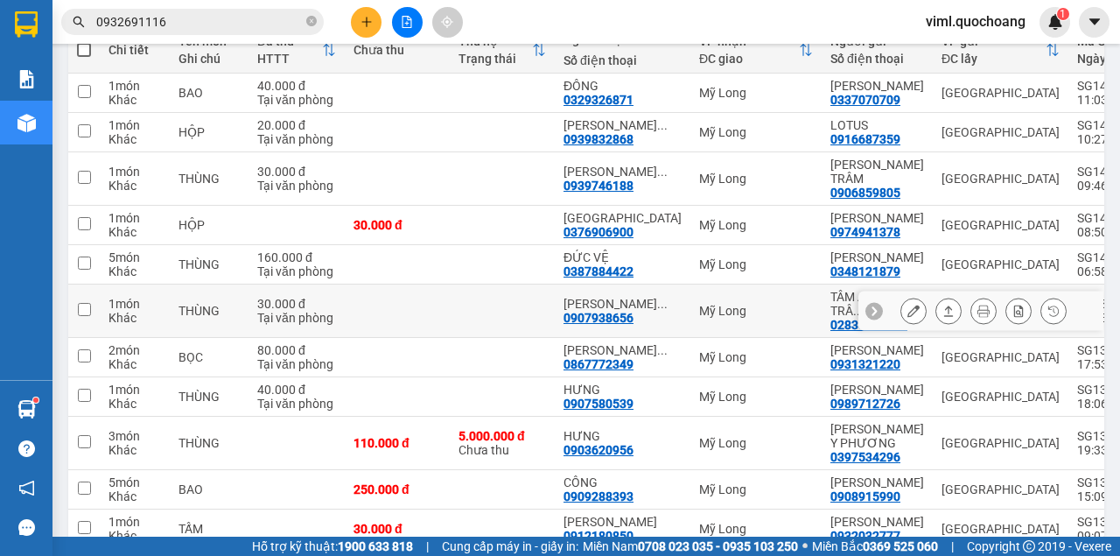
scroll to position [140, 0]
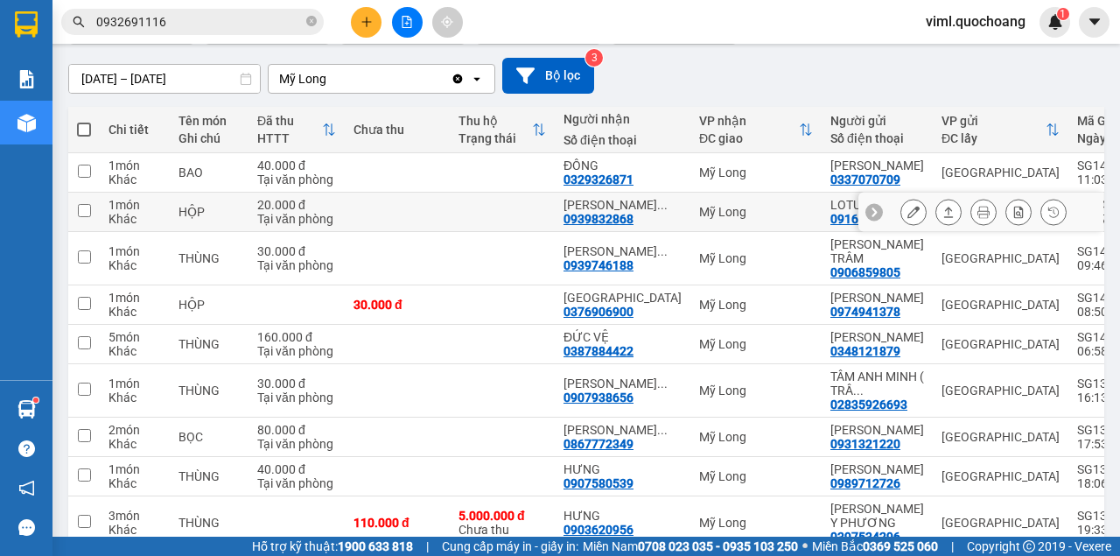
click at [908, 218] on icon at bounding box center [914, 212] width 12 height 12
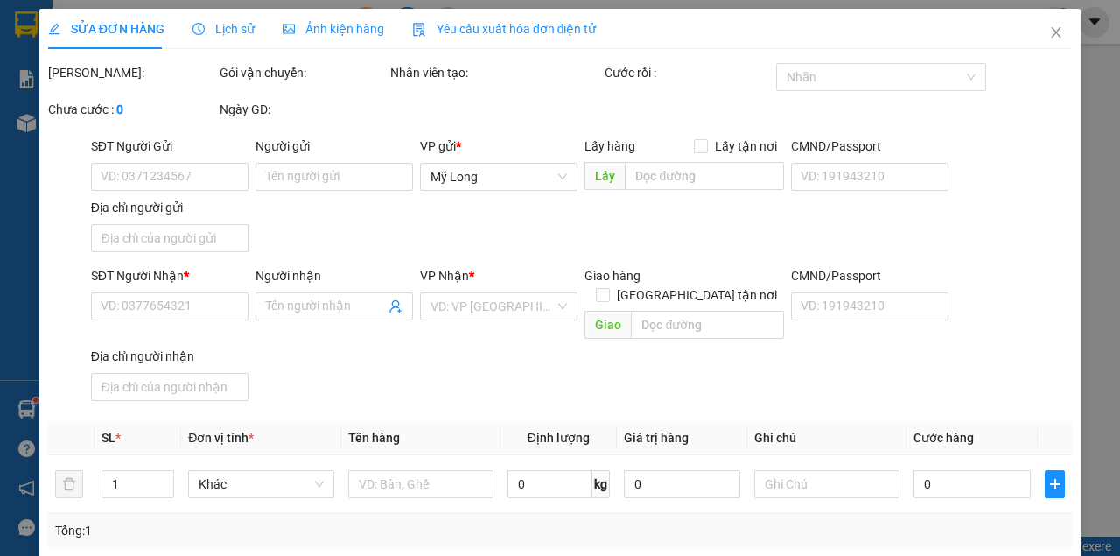
type input "0916687359"
type input "LOTUS"
type input "SỐ 9 LÔ A TRƯỜNG SƠN [GEOGRAPHIC_DATA]"
type input "0939832868"
type input "[PERSON_NAME]"
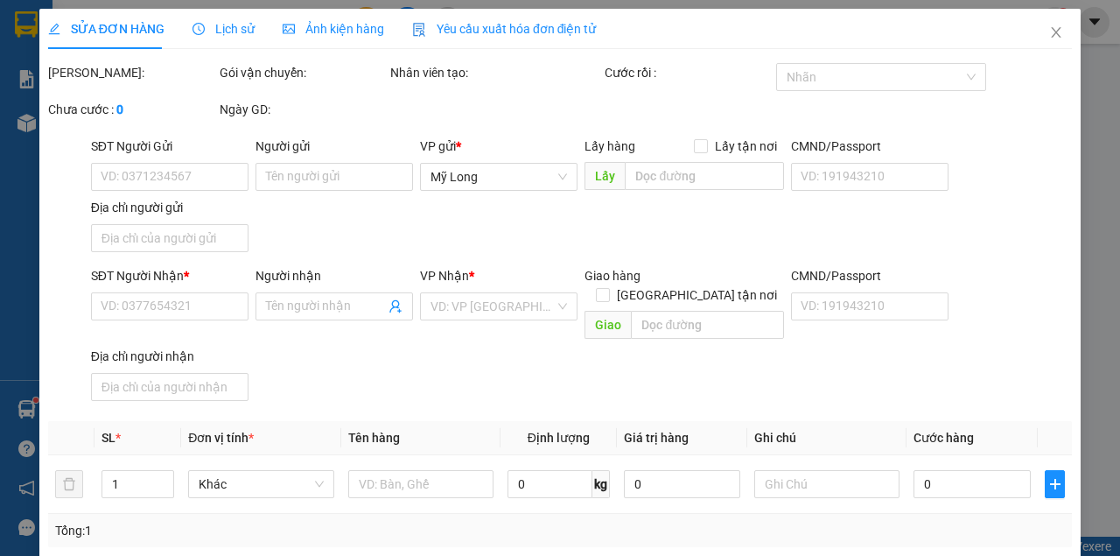
type input "20.000"
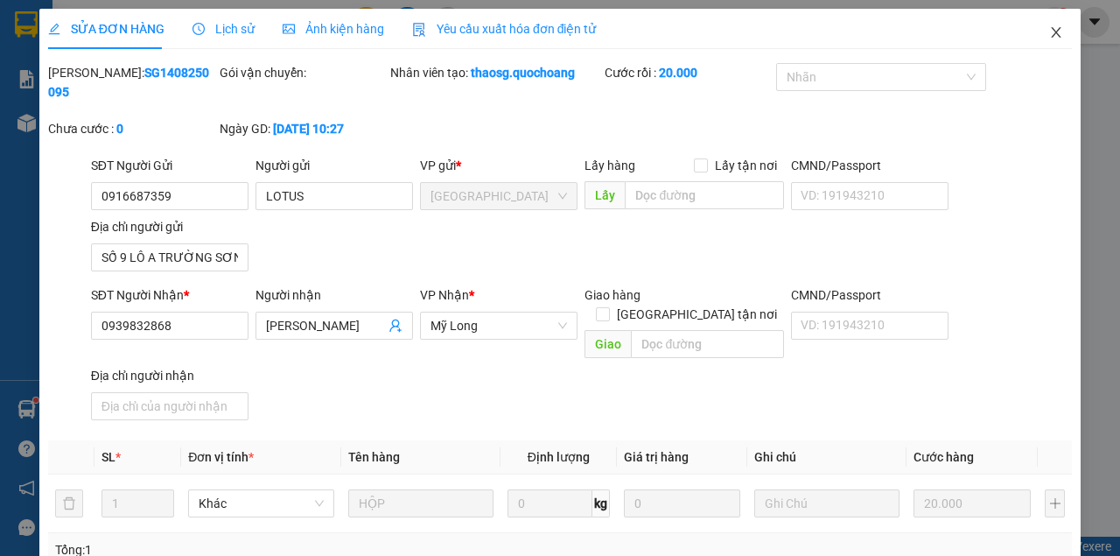
click at [1049, 34] on icon "close" at bounding box center [1056, 32] width 14 height 14
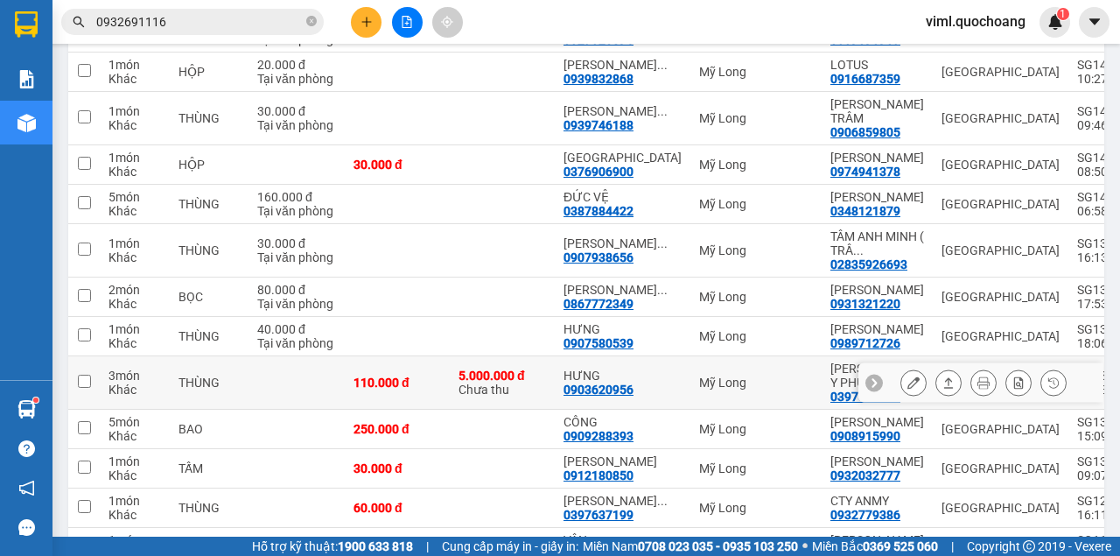
scroll to position [236, 0]
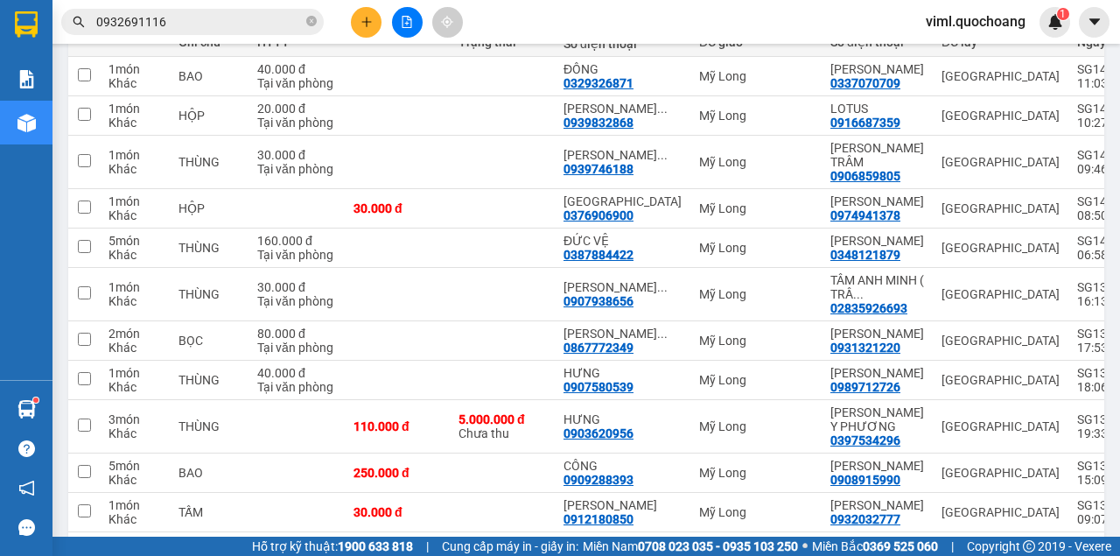
drag, startPoint x: 184, startPoint y: 7, endPoint x: 175, endPoint y: 17, distance: 13.0
click at [182, 11] on div "Kết quả tìm kiếm ( 13 ) Bộ lọc Mã ĐH Trạng thái Món hàng Thu hộ Tổng cước Chưa …" at bounding box center [170, 22] width 341 height 31
click at [175, 18] on input "0932691116" at bounding box center [199, 21] width 207 height 19
type input "0"
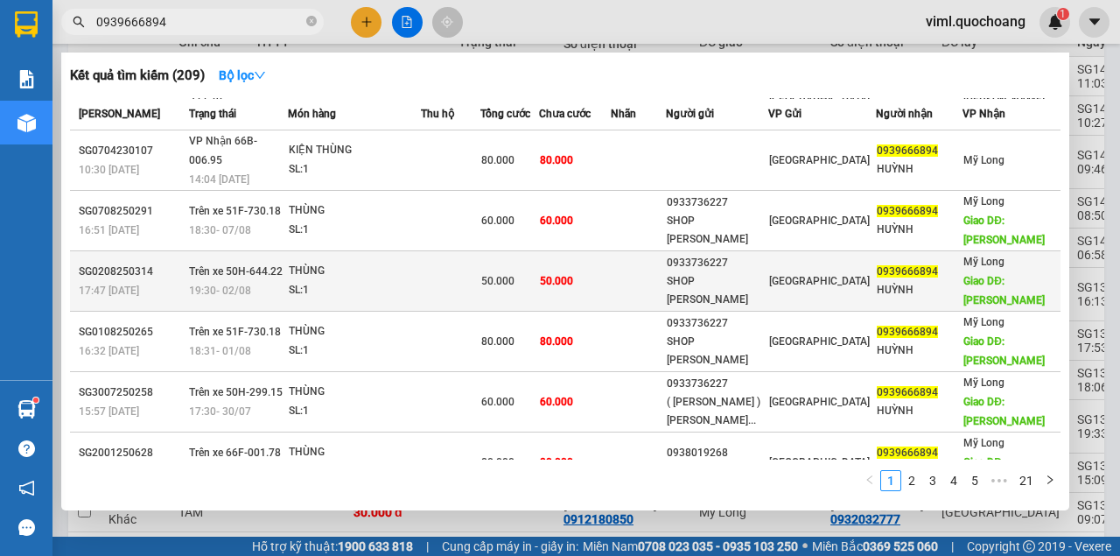
scroll to position [0, 0]
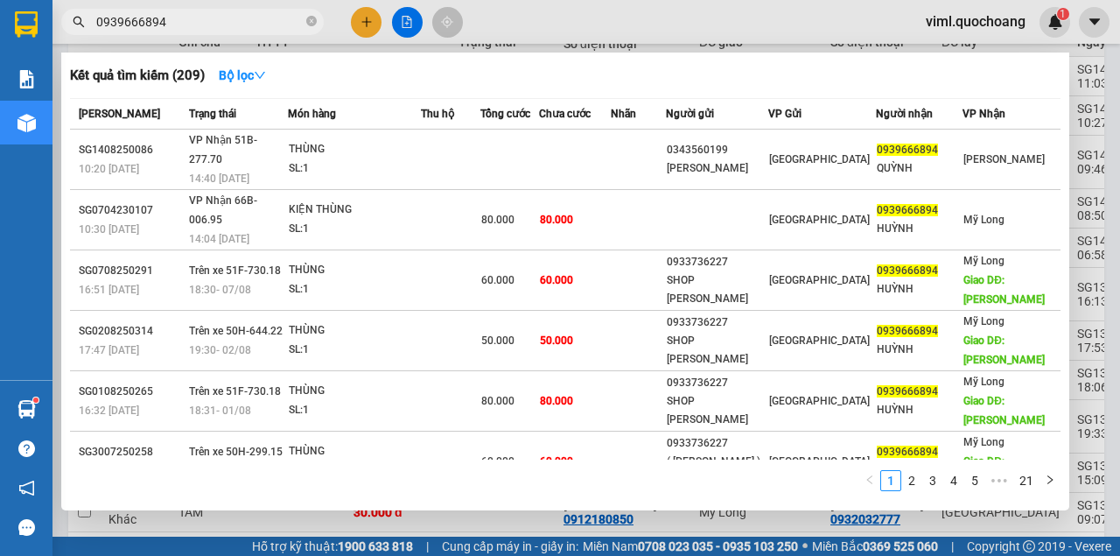
type input "0939666894"
click at [573, 12] on div at bounding box center [560, 278] width 1120 height 556
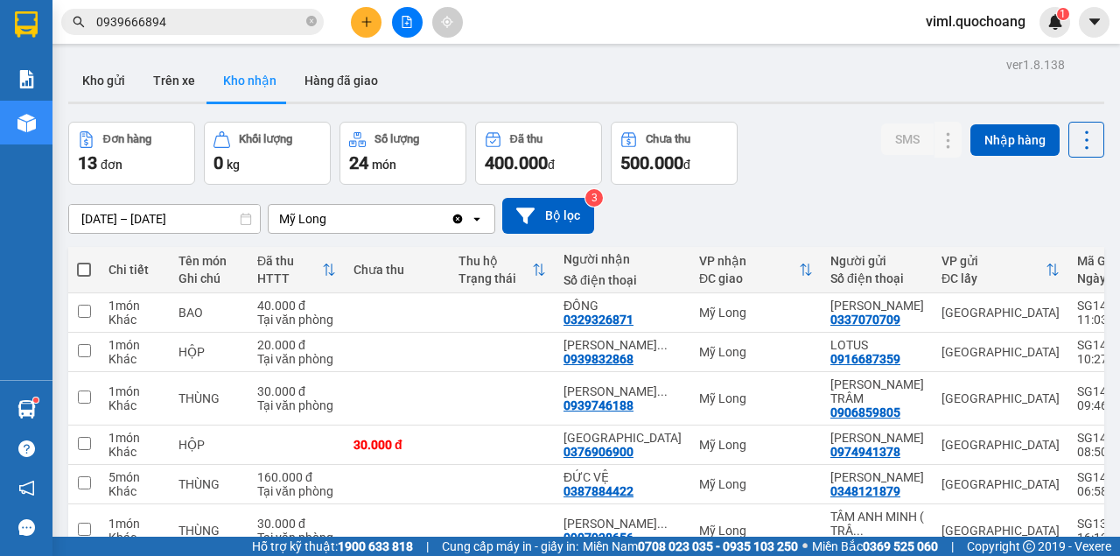
click at [271, 22] on input "0939666894" at bounding box center [199, 21] width 207 height 19
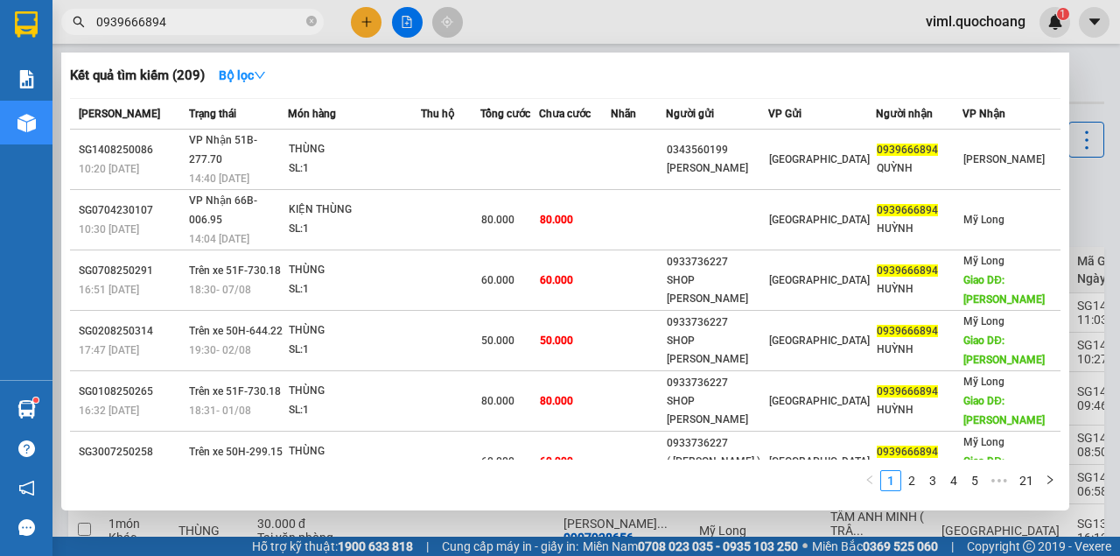
click at [1087, 179] on div at bounding box center [560, 278] width 1120 height 556
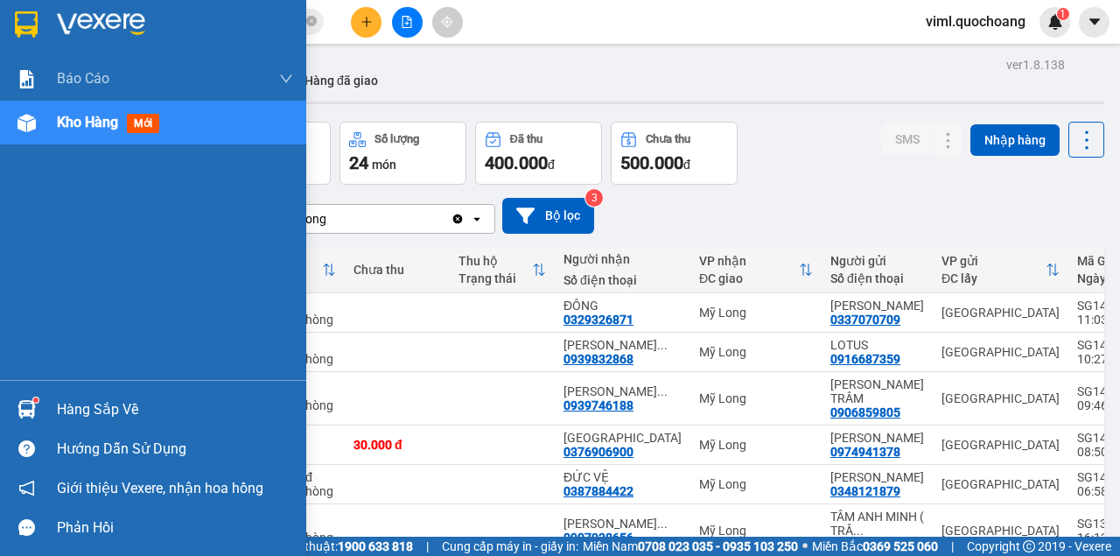
click at [77, 415] on div "Hàng sắp về" at bounding box center [175, 409] width 236 height 26
